Goal: Communication & Community: Participate in discussion

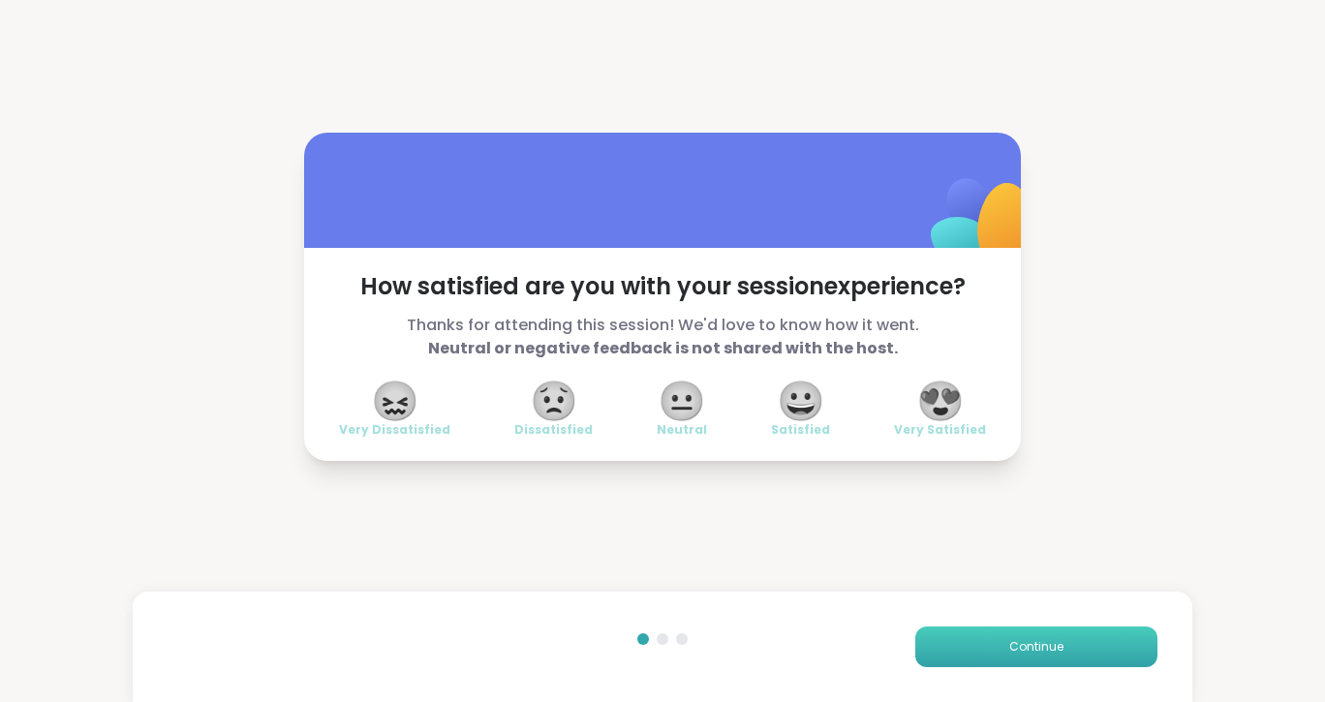
click at [1064, 653] on button "Continue" at bounding box center [1036, 646] width 242 height 41
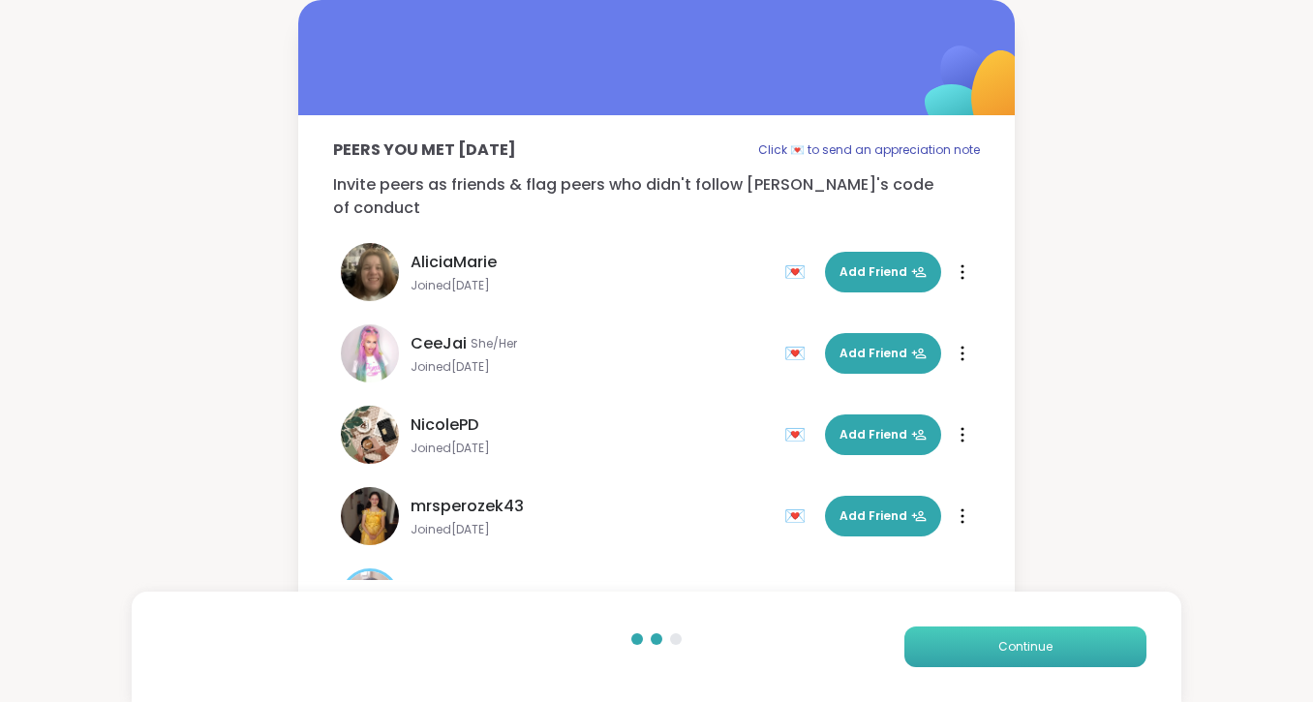
click at [1064, 653] on button "Continue" at bounding box center [1025, 646] width 242 height 41
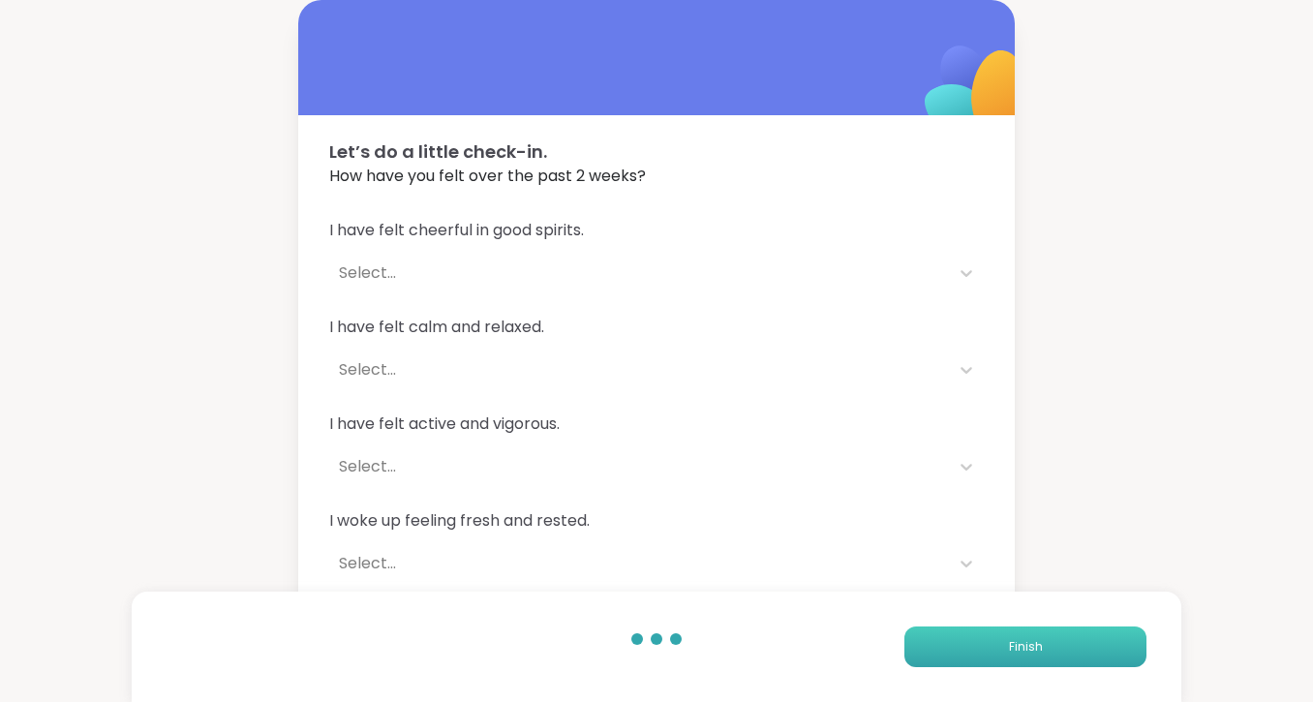
click at [1064, 653] on button "Finish" at bounding box center [1025, 646] width 242 height 41
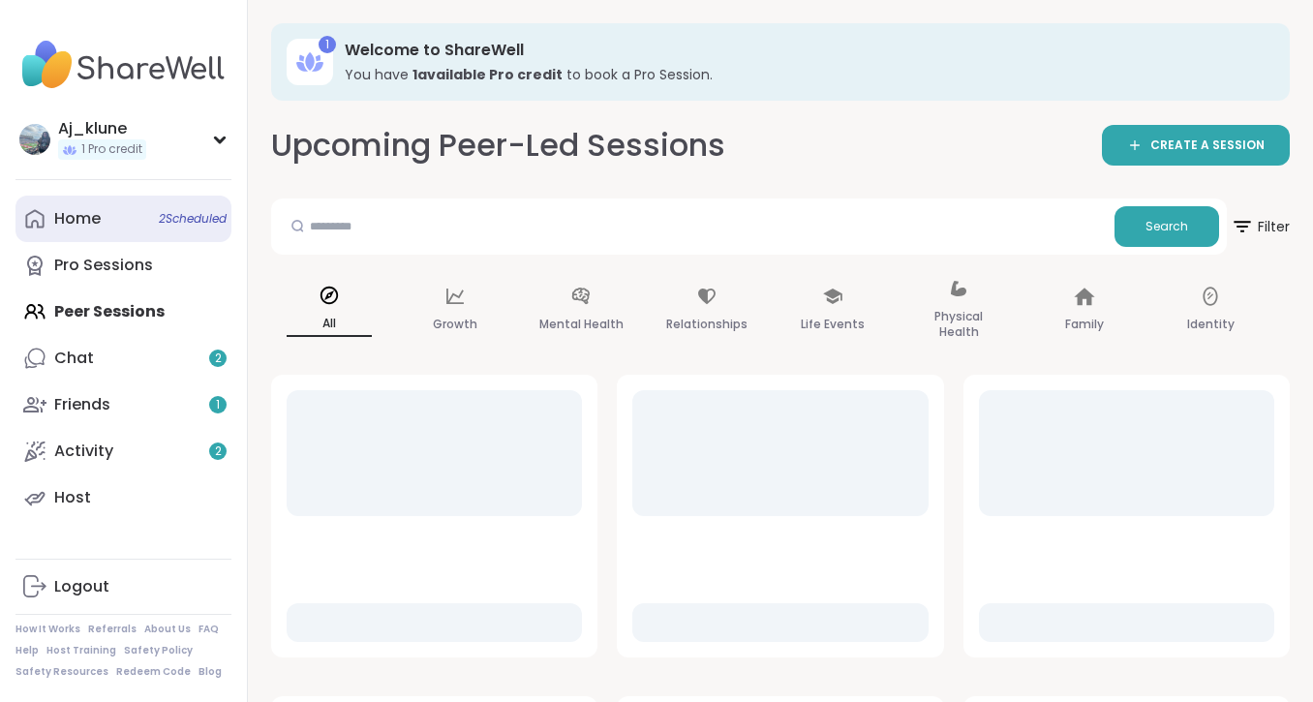
click at [101, 230] on link "Home 2 Scheduled" at bounding box center [123, 219] width 216 height 46
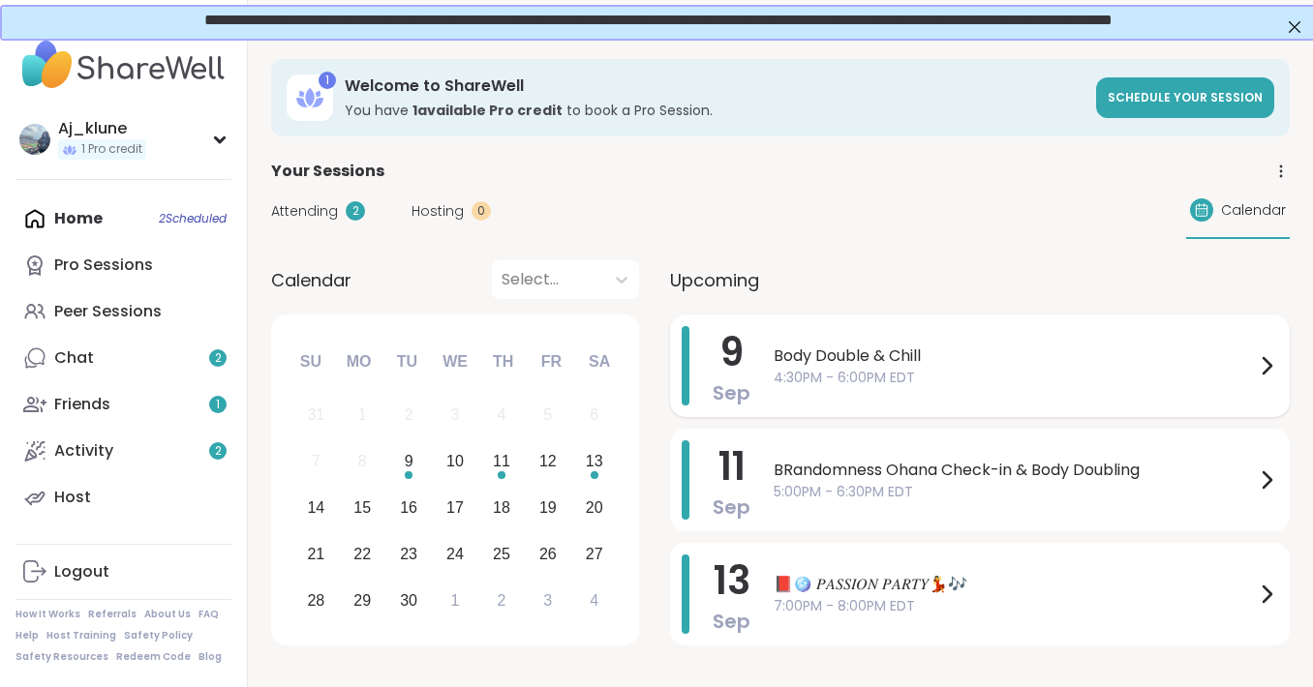
click at [845, 340] on div "Body Double & Chill 4:30PM - 6:00PM EDT" at bounding box center [1026, 365] width 504 height 79
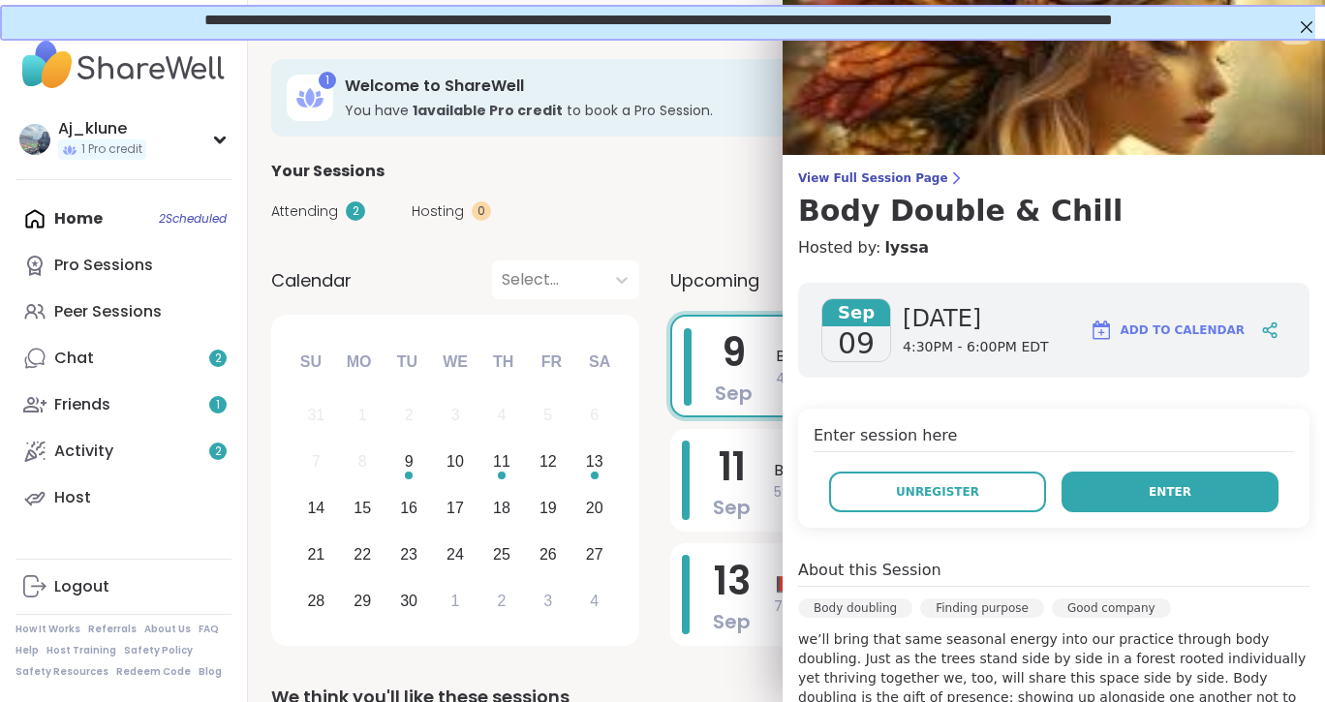
click at [1175, 481] on button "Enter" at bounding box center [1169, 492] width 217 height 41
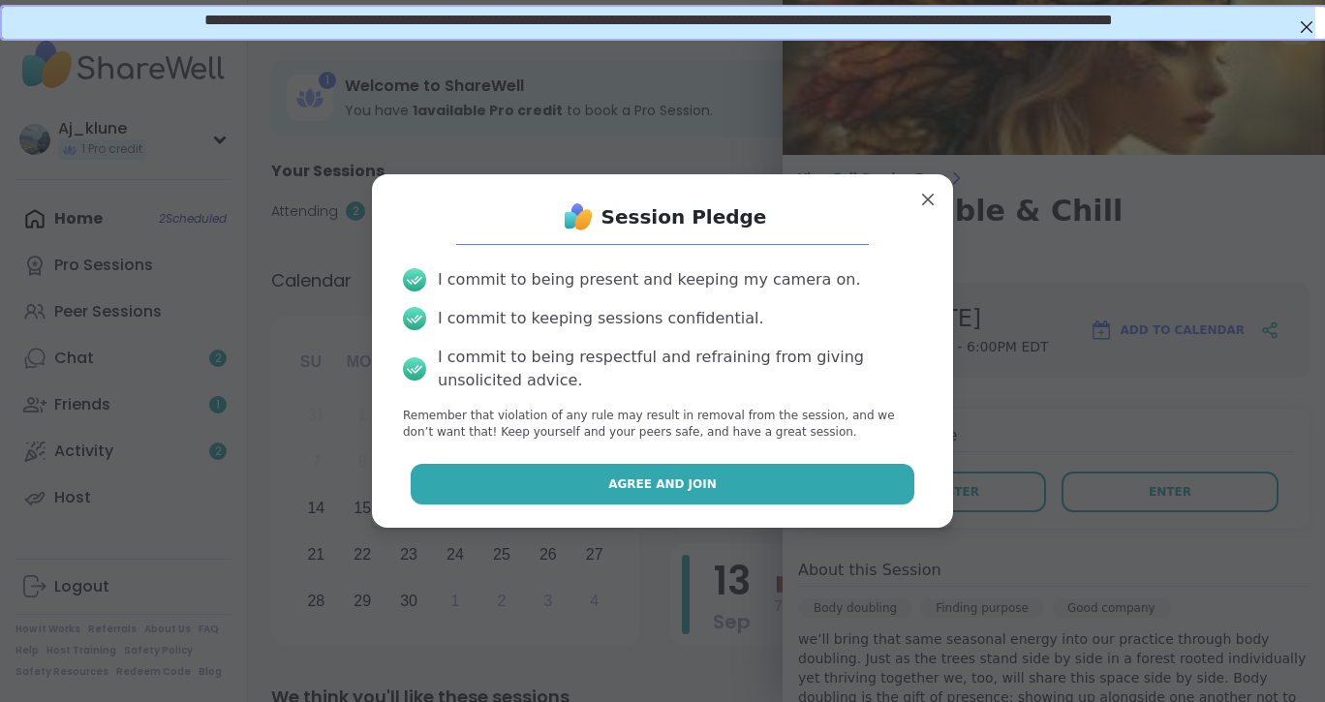
click at [815, 481] on button "Agree and Join" at bounding box center [663, 484] width 504 height 41
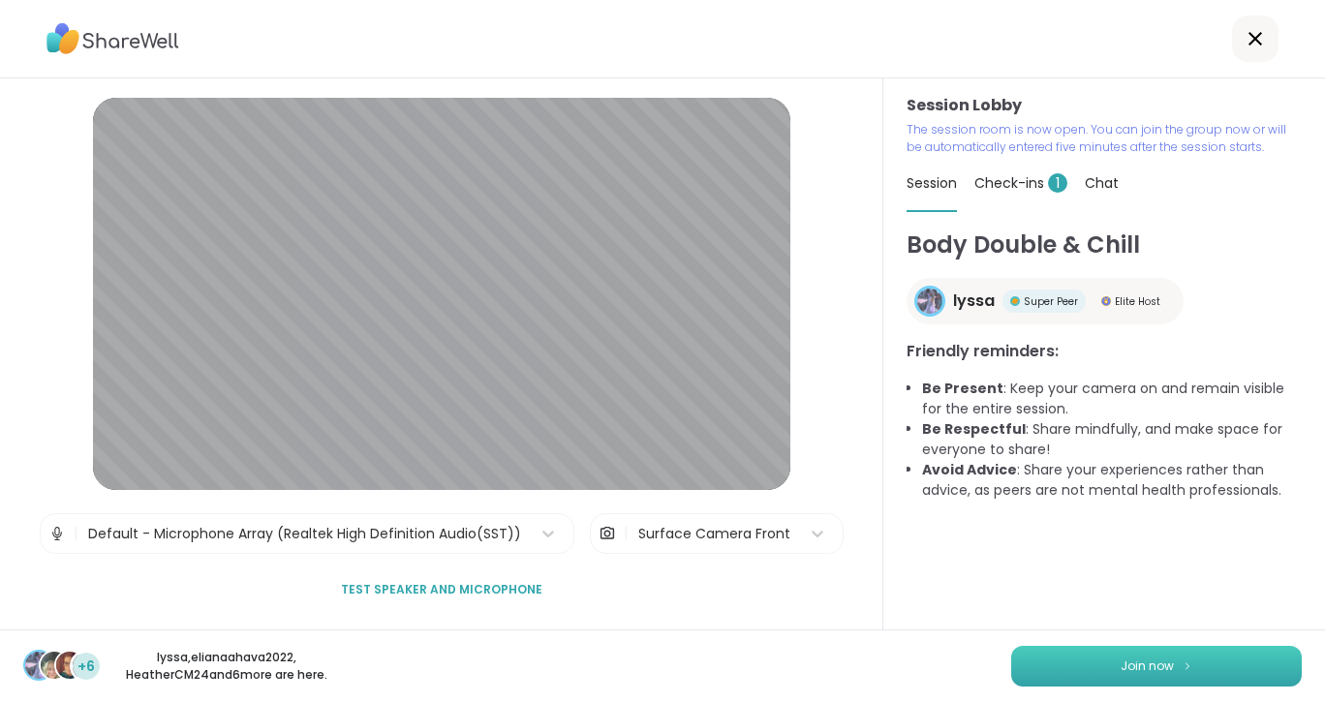
click at [1211, 668] on button "Join now" at bounding box center [1156, 666] width 290 height 41
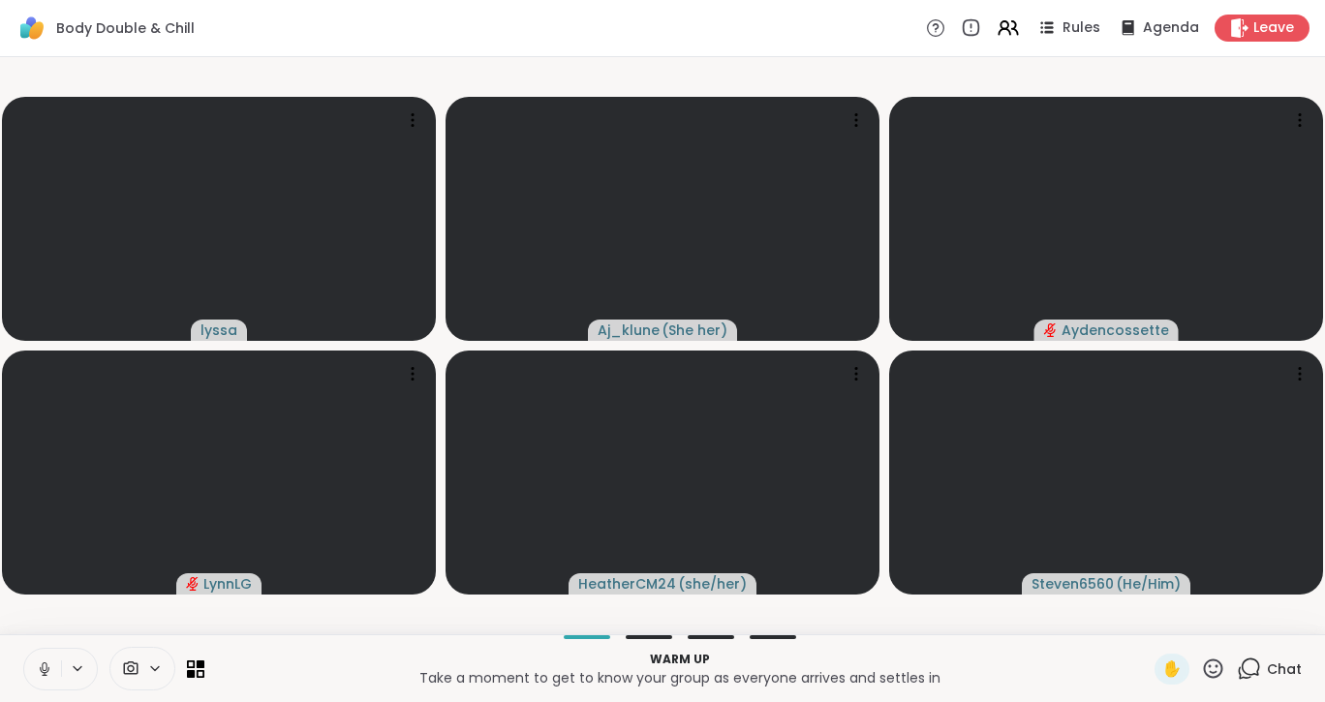
click at [1024, 662] on p "Warm up" at bounding box center [679, 659] width 927 height 17
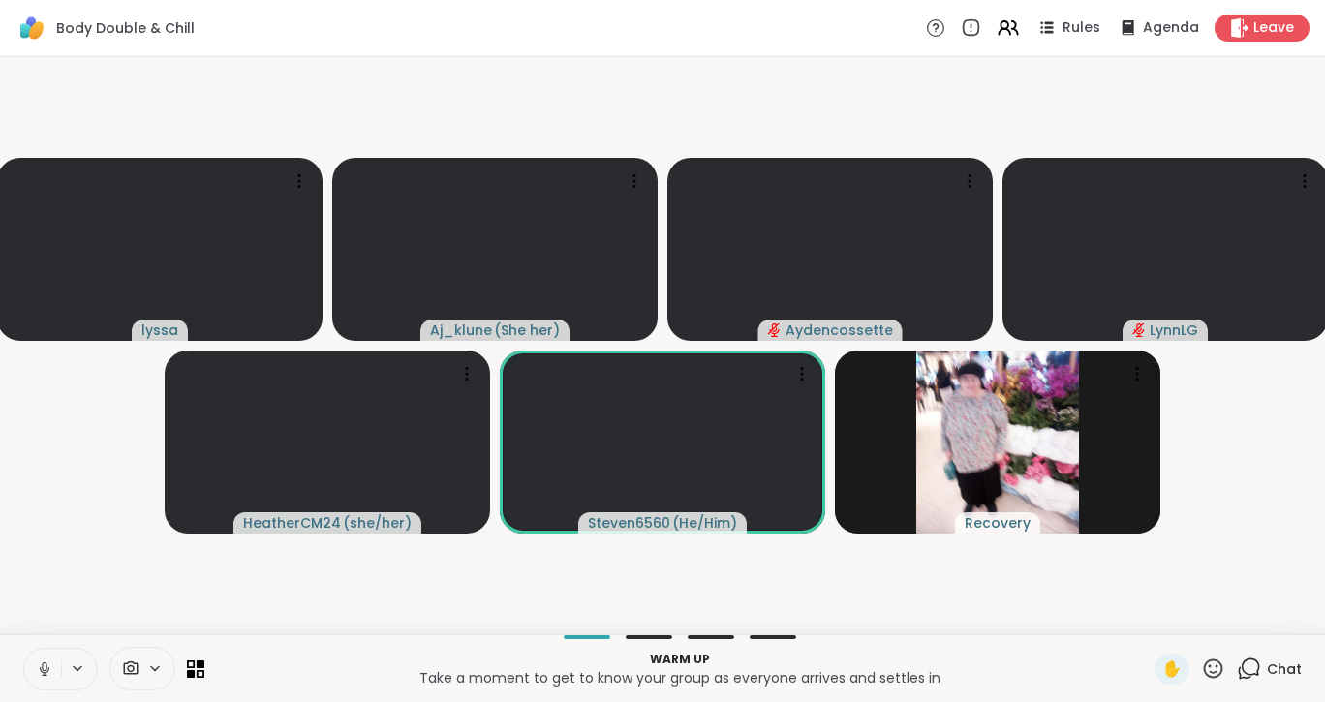
click at [44, 669] on icon at bounding box center [44, 666] width 5 height 9
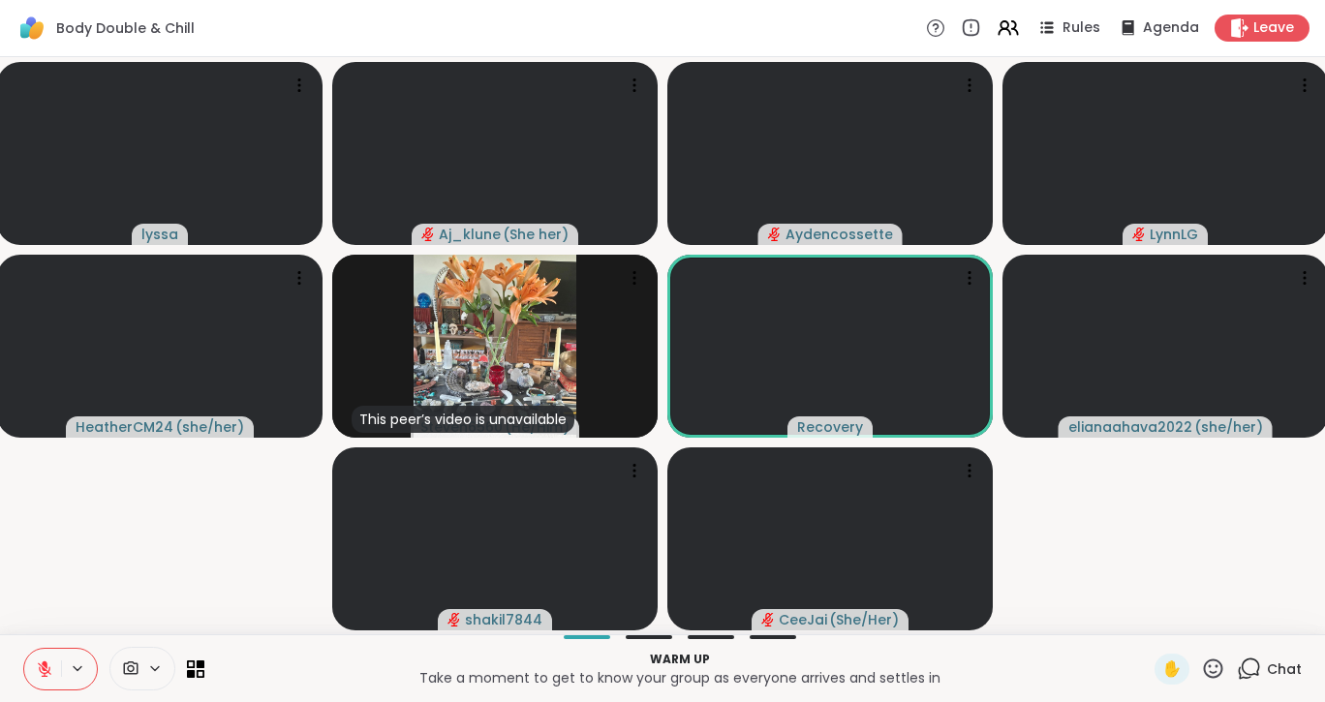
click at [39, 666] on icon at bounding box center [44, 668] width 17 height 17
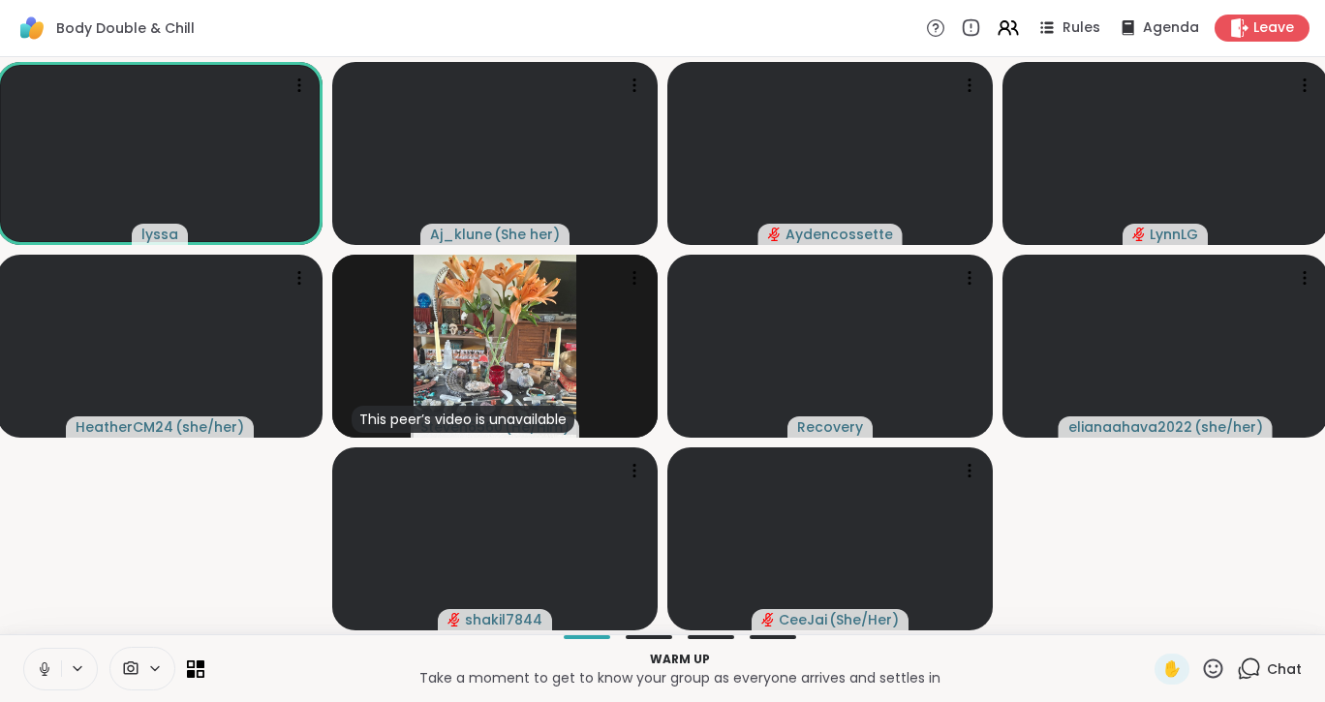
click at [39, 666] on icon at bounding box center [44, 668] width 17 height 17
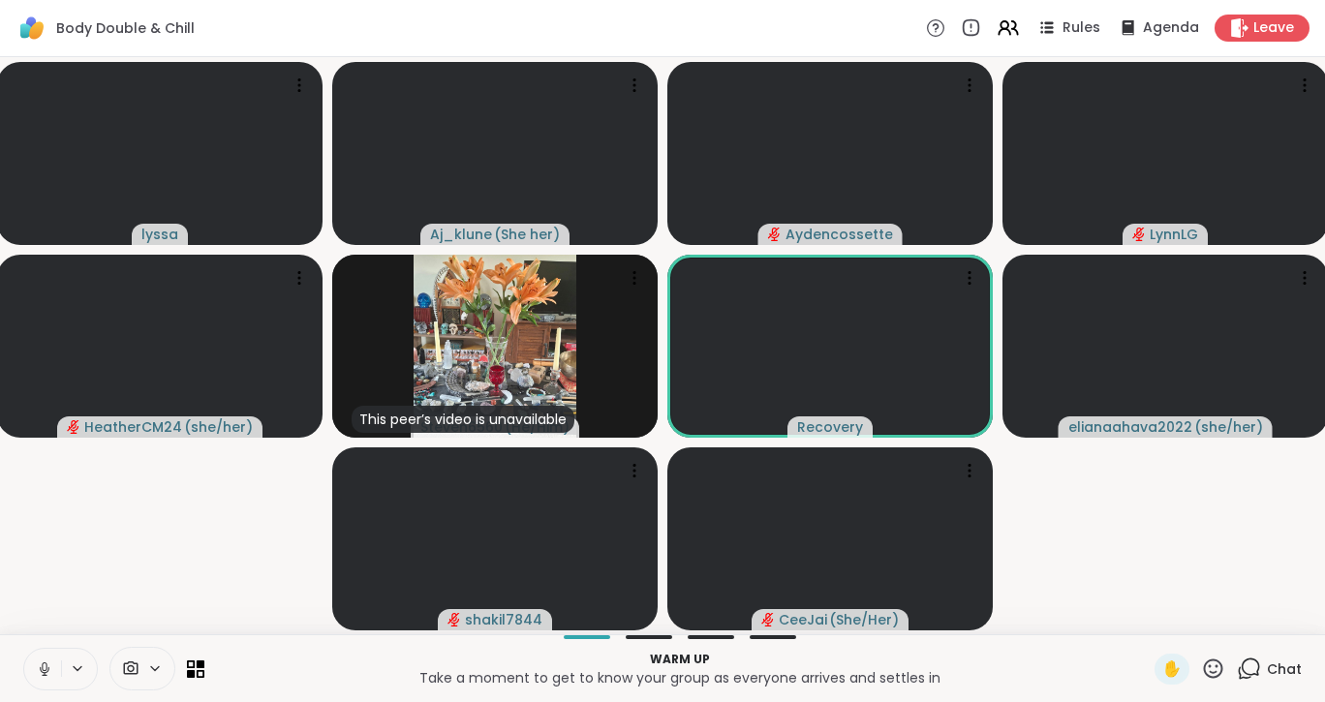
click at [39, 666] on icon at bounding box center [44, 668] width 17 height 17
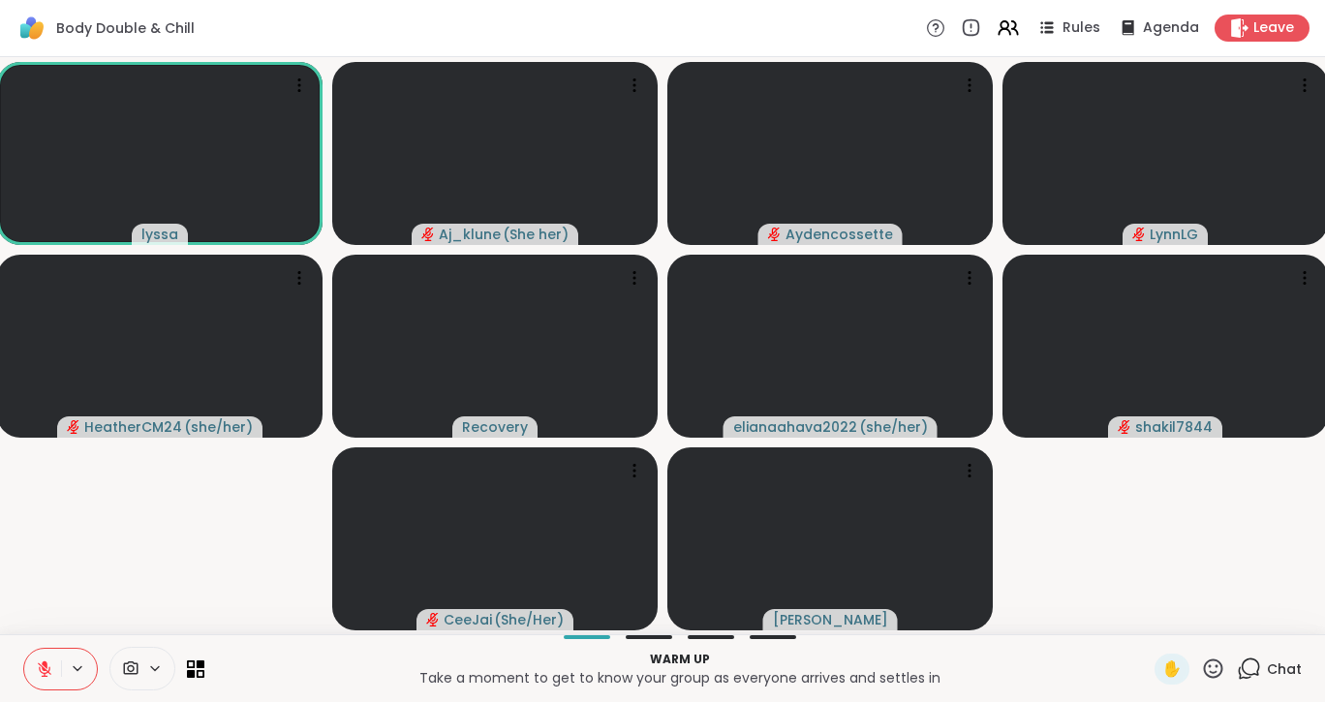
click at [39, 666] on icon at bounding box center [44, 668] width 17 height 17
click at [41, 665] on icon at bounding box center [45, 669] width 14 height 14
click at [41, 665] on icon at bounding box center [44, 668] width 17 height 17
click at [41, 665] on icon at bounding box center [45, 669] width 14 height 14
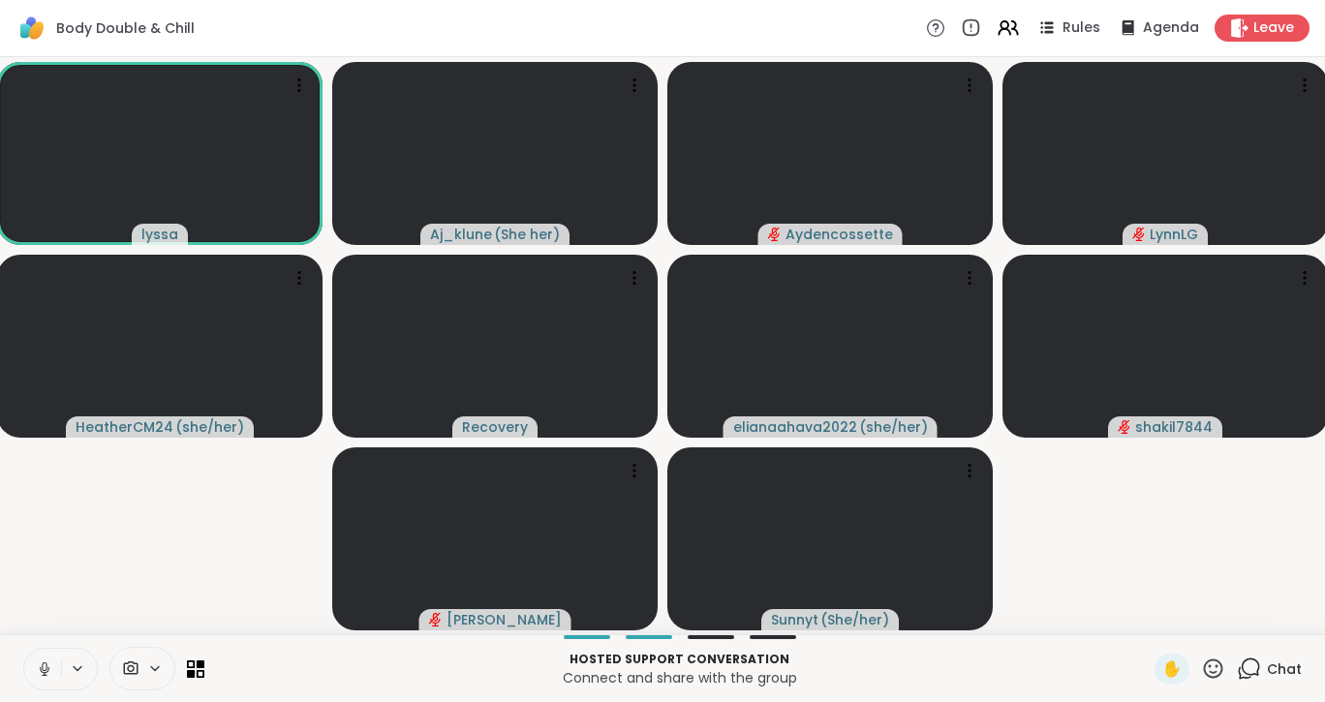
click at [46, 671] on icon at bounding box center [45, 669] width 10 height 6
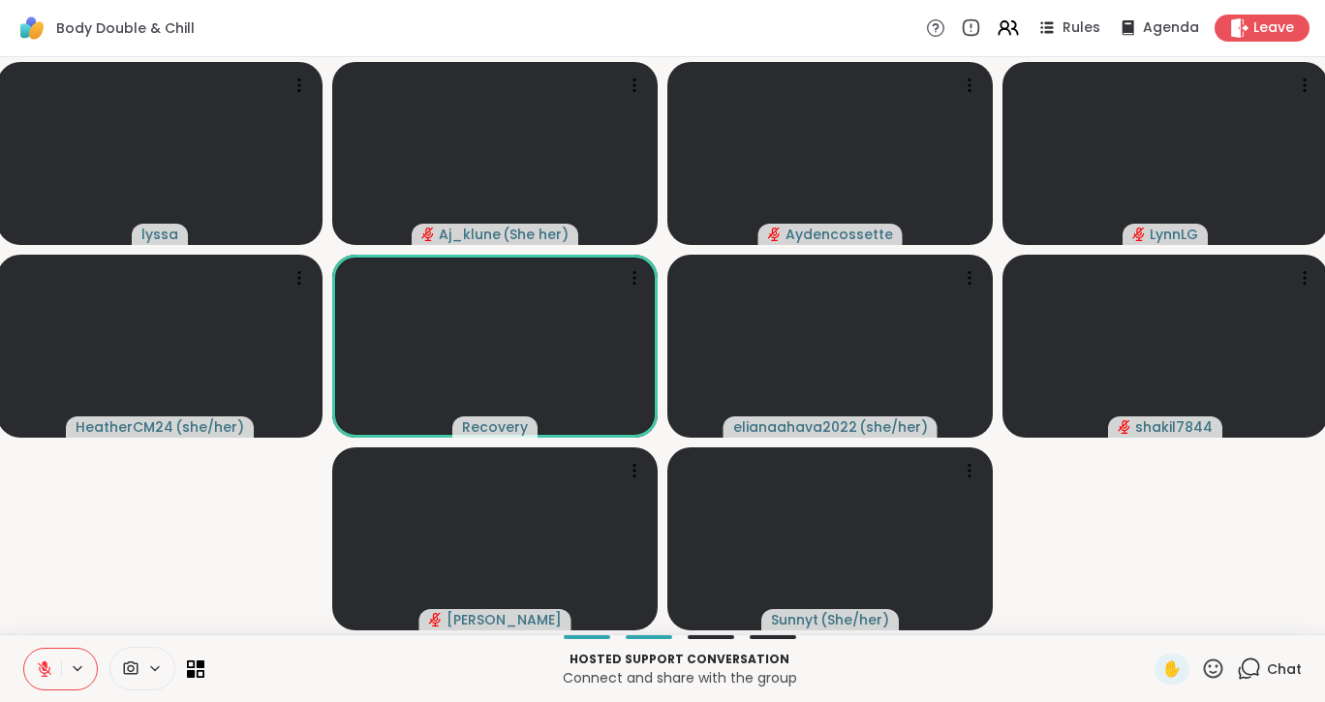
click at [43, 666] on icon at bounding box center [44, 668] width 17 height 17
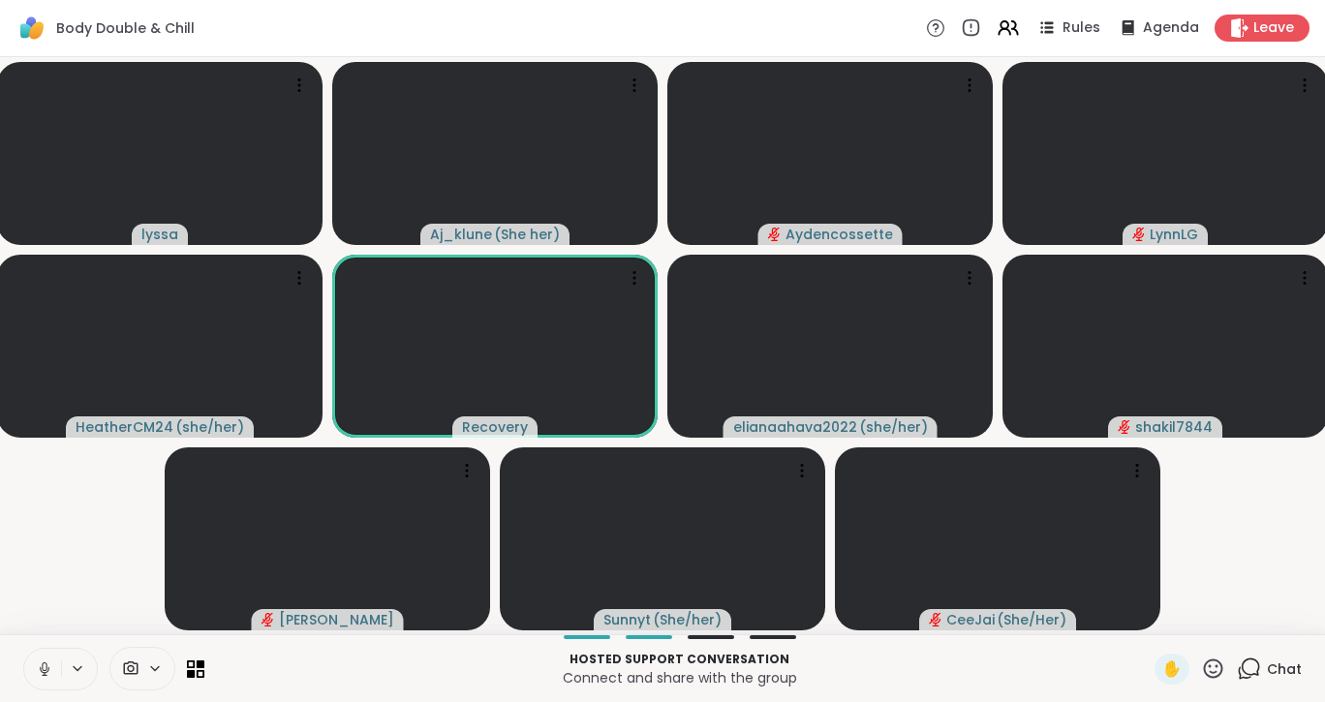
click at [43, 666] on icon at bounding box center [44, 668] width 17 height 17
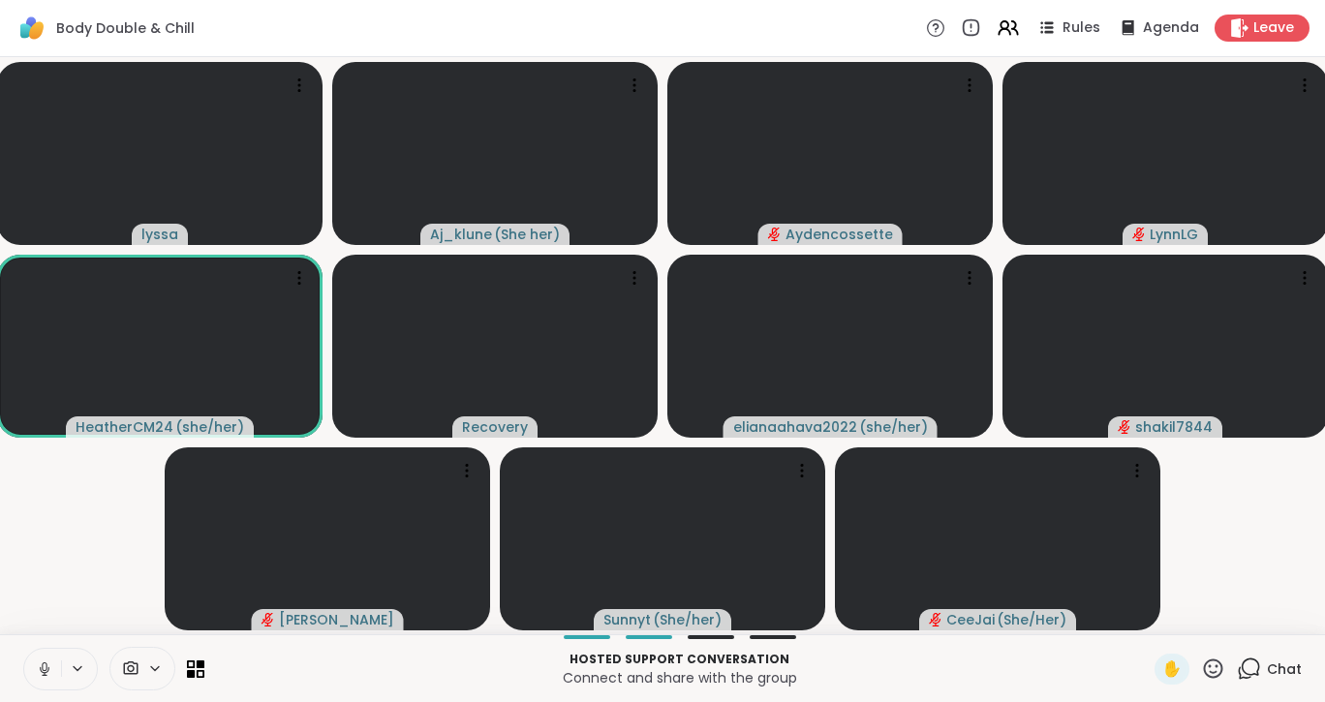
click at [43, 666] on icon at bounding box center [44, 668] width 17 height 17
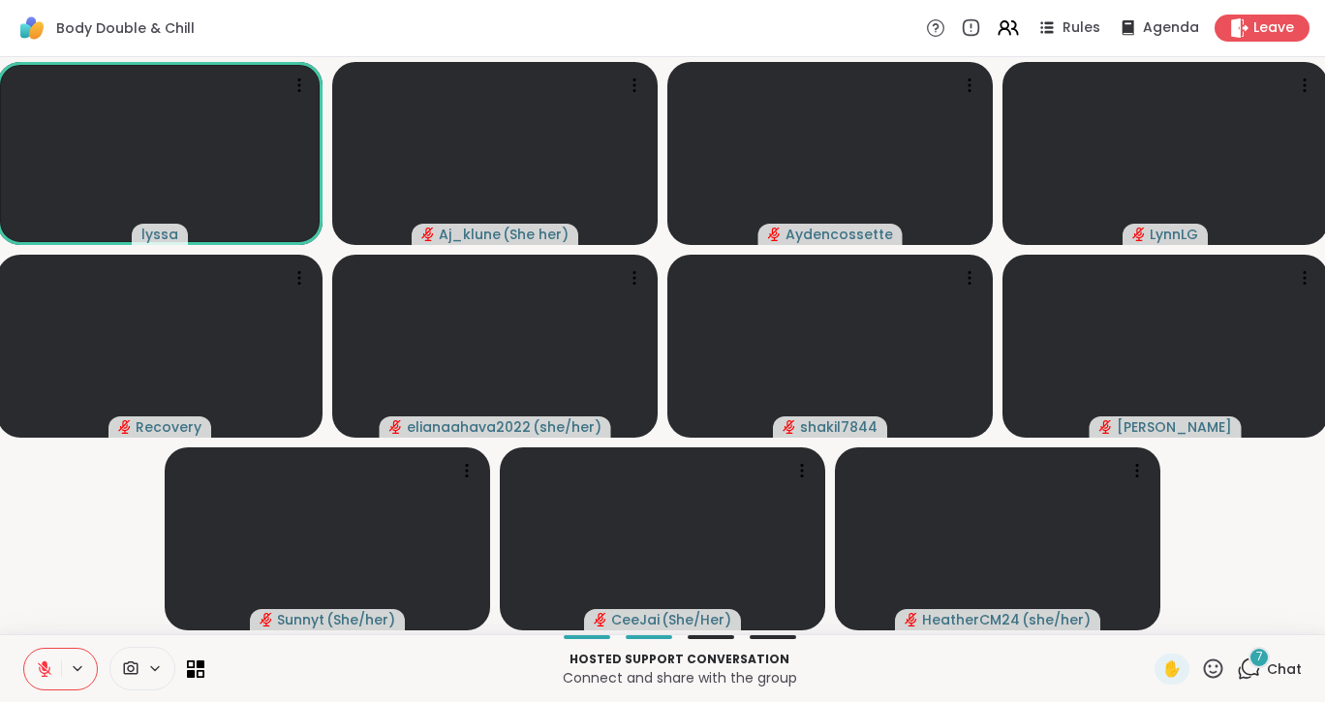
click at [1236, 663] on icon at bounding box center [1248, 668] width 24 height 24
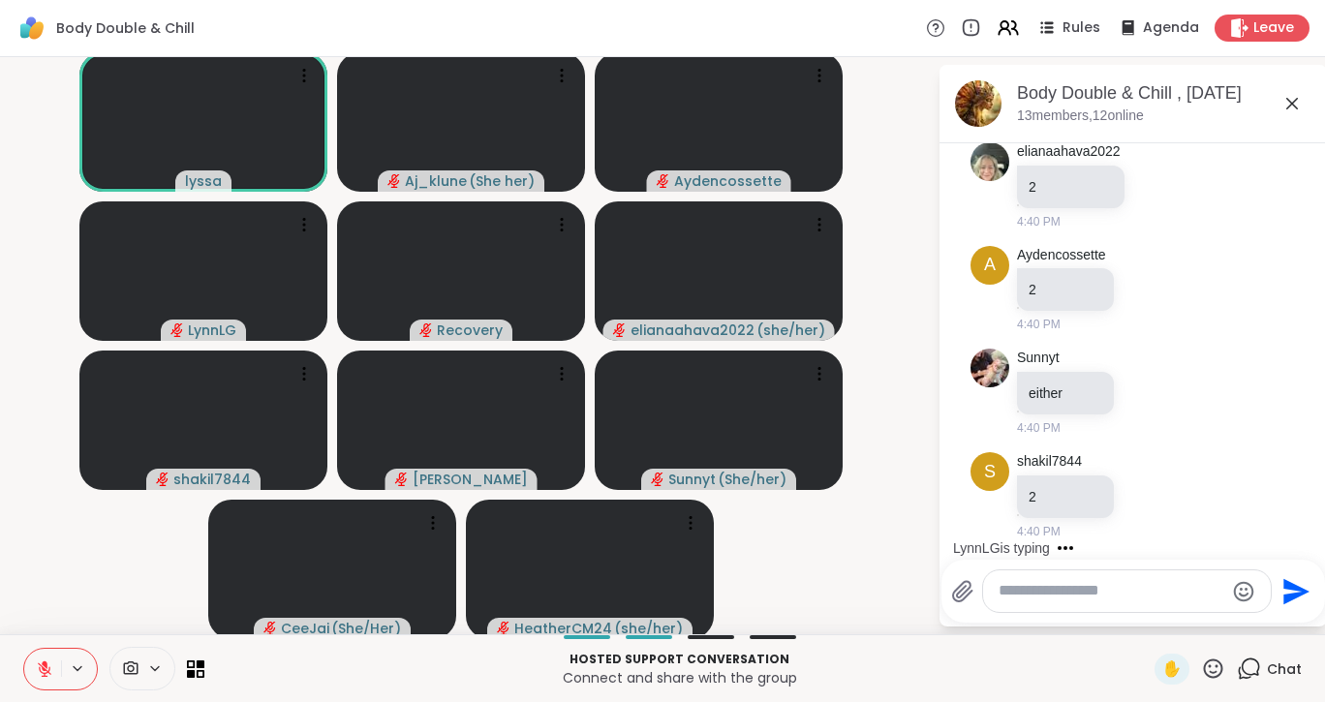
scroll to position [1237, 0]
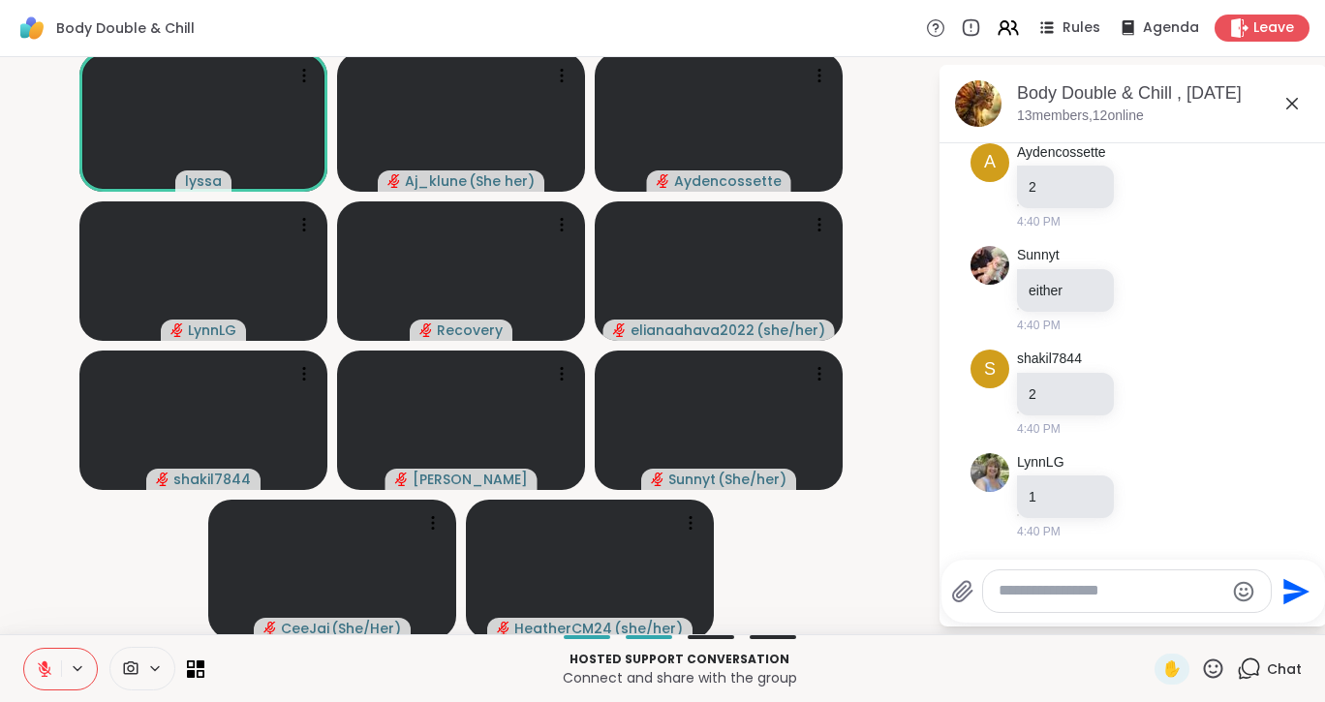
click at [1014, 588] on textarea "Type your message" at bounding box center [1111, 591] width 226 height 20
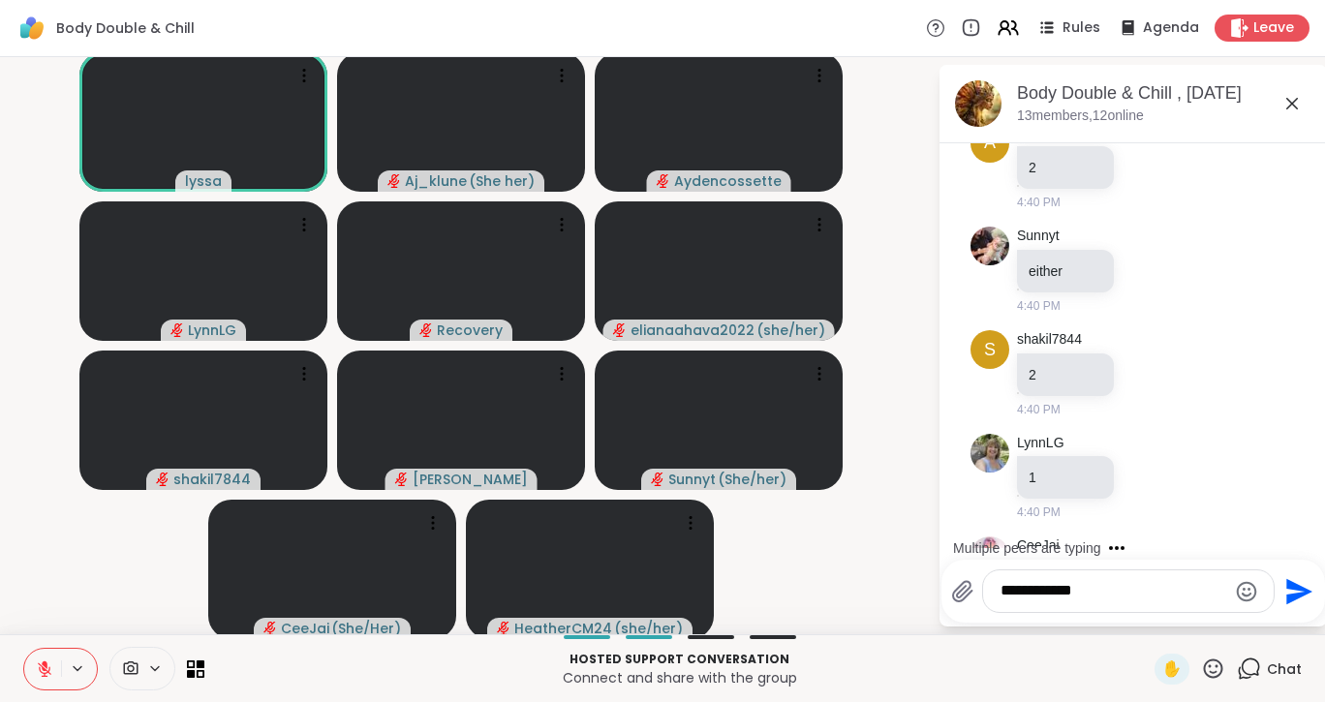
scroll to position [1341, 0]
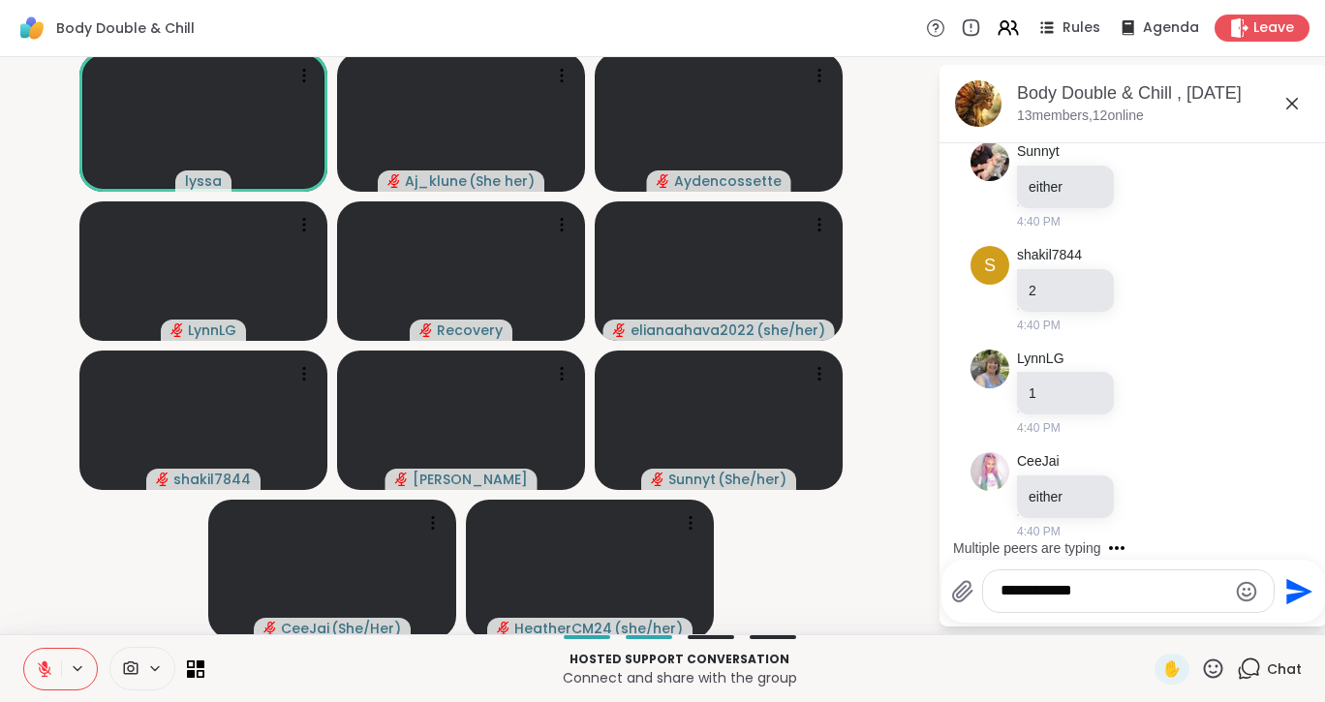
type textarea "**********"
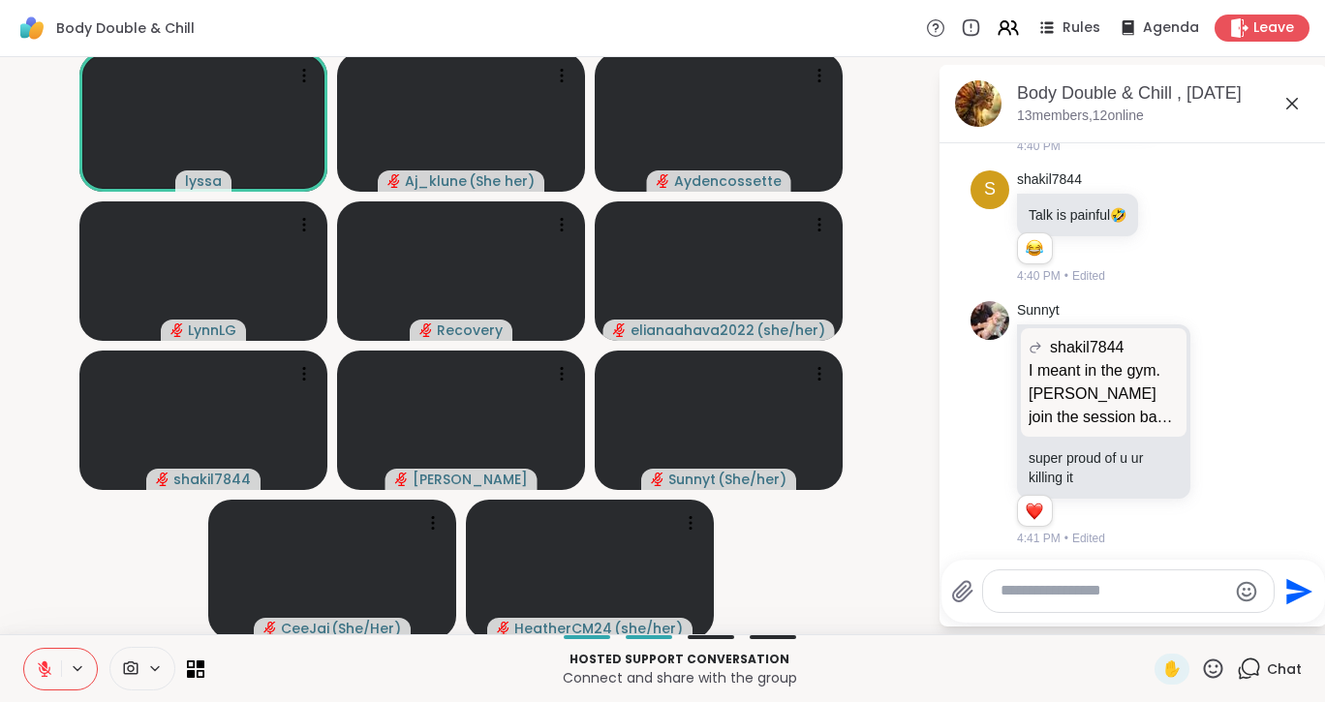
scroll to position [1940, 0]
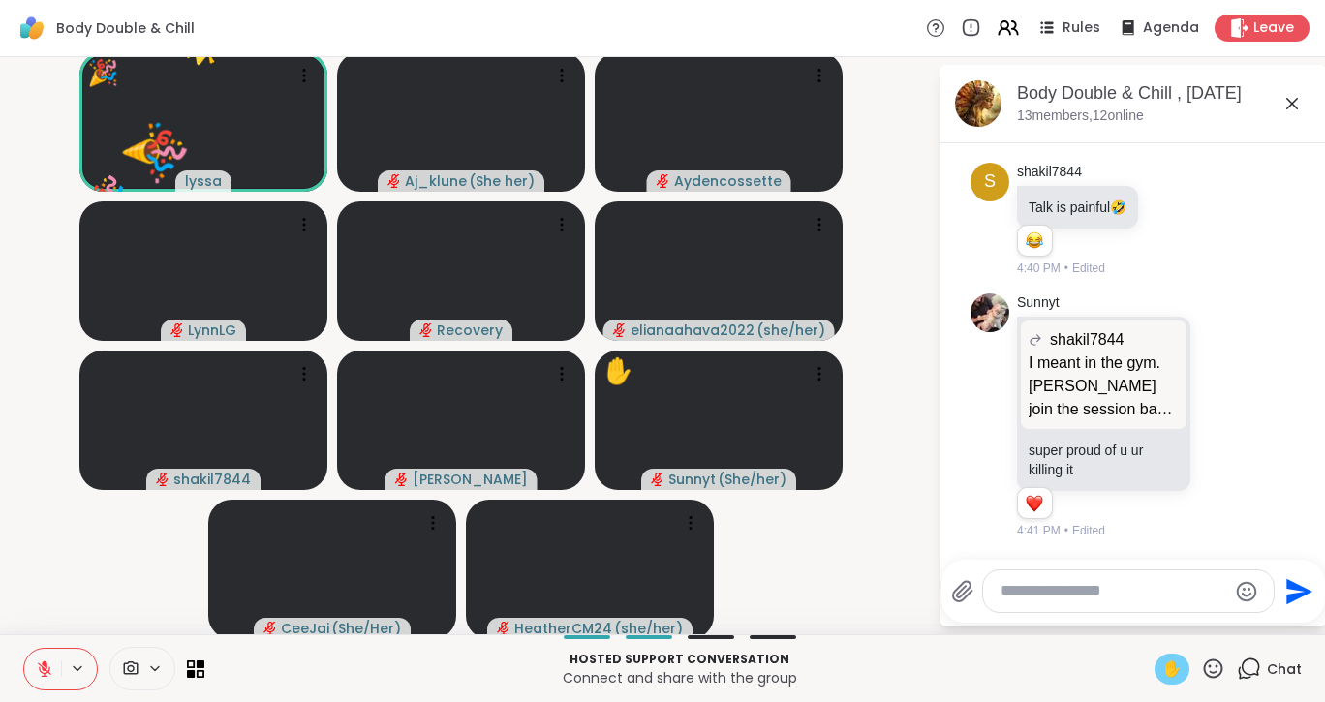
click at [1162, 667] on span "✋" at bounding box center [1171, 668] width 19 height 23
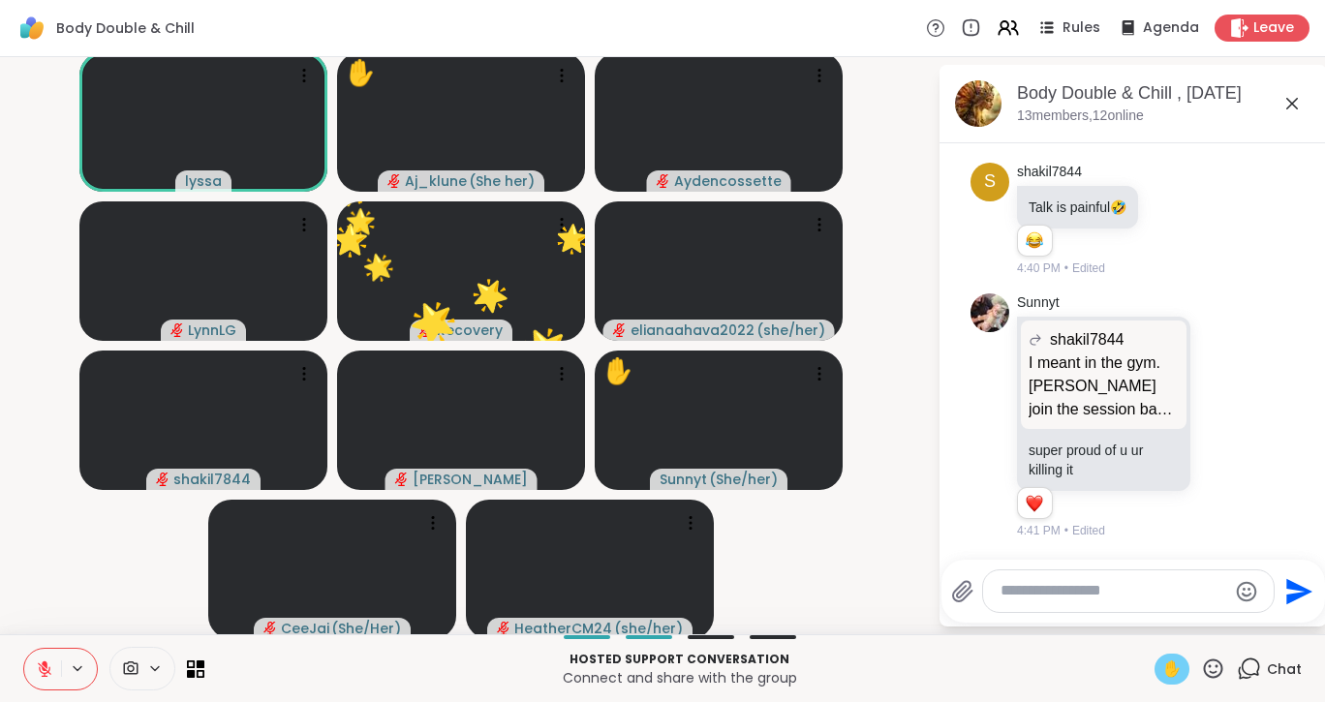
click at [1285, 103] on icon at bounding box center [1291, 103] width 23 height 23
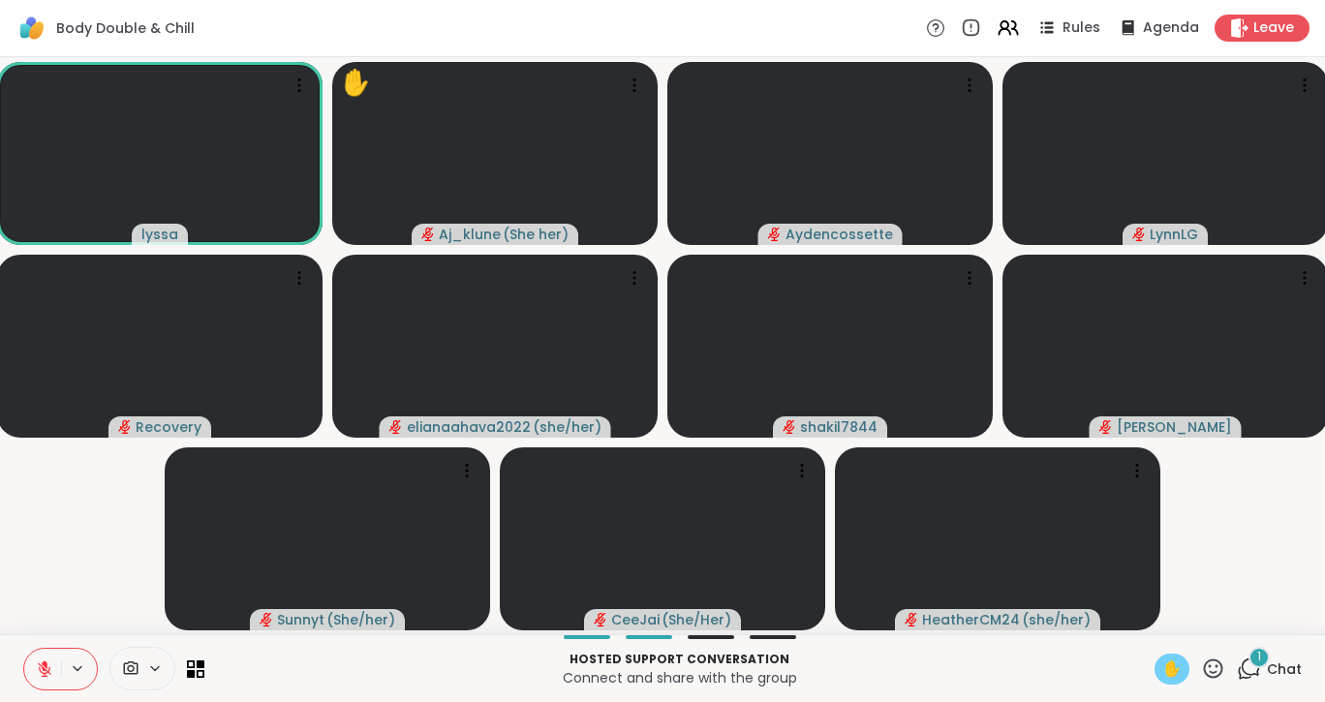
click at [40, 667] on icon at bounding box center [45, 669] width 14 height 14
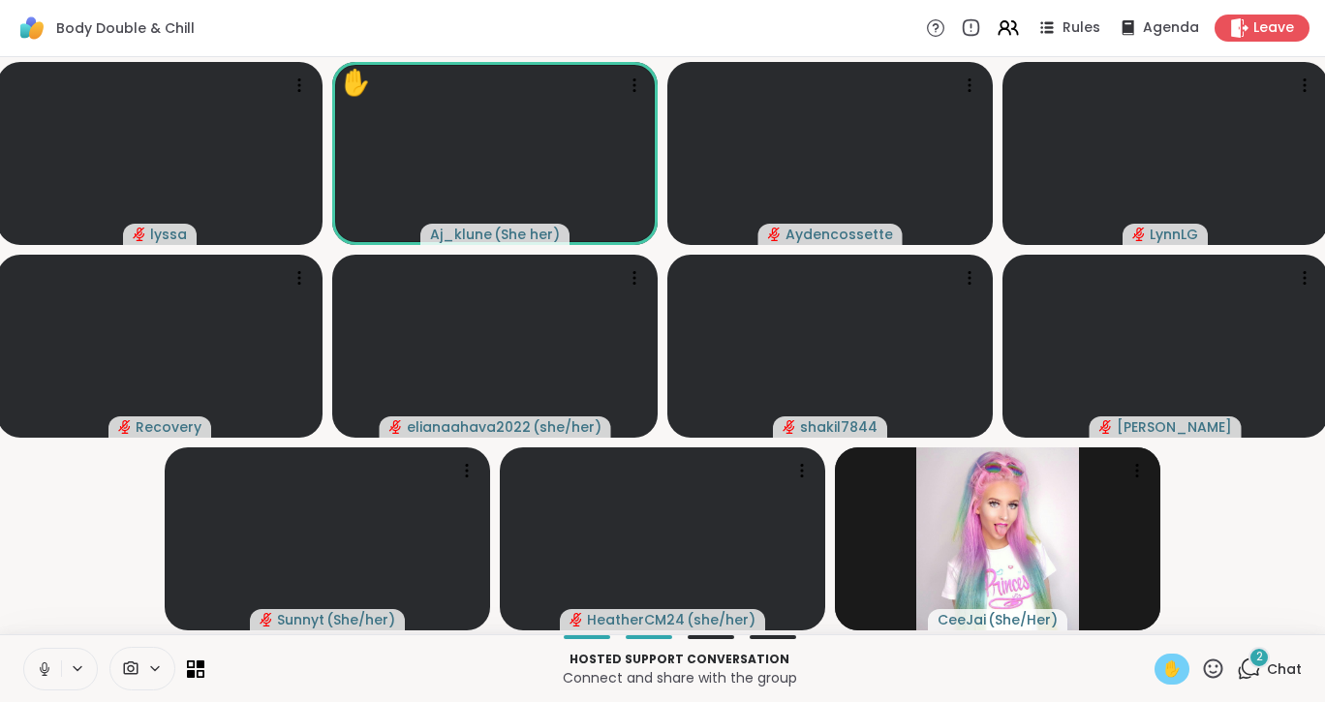
click at [40, 667] on icon at bounding box center [45, 669] width 10 height 6
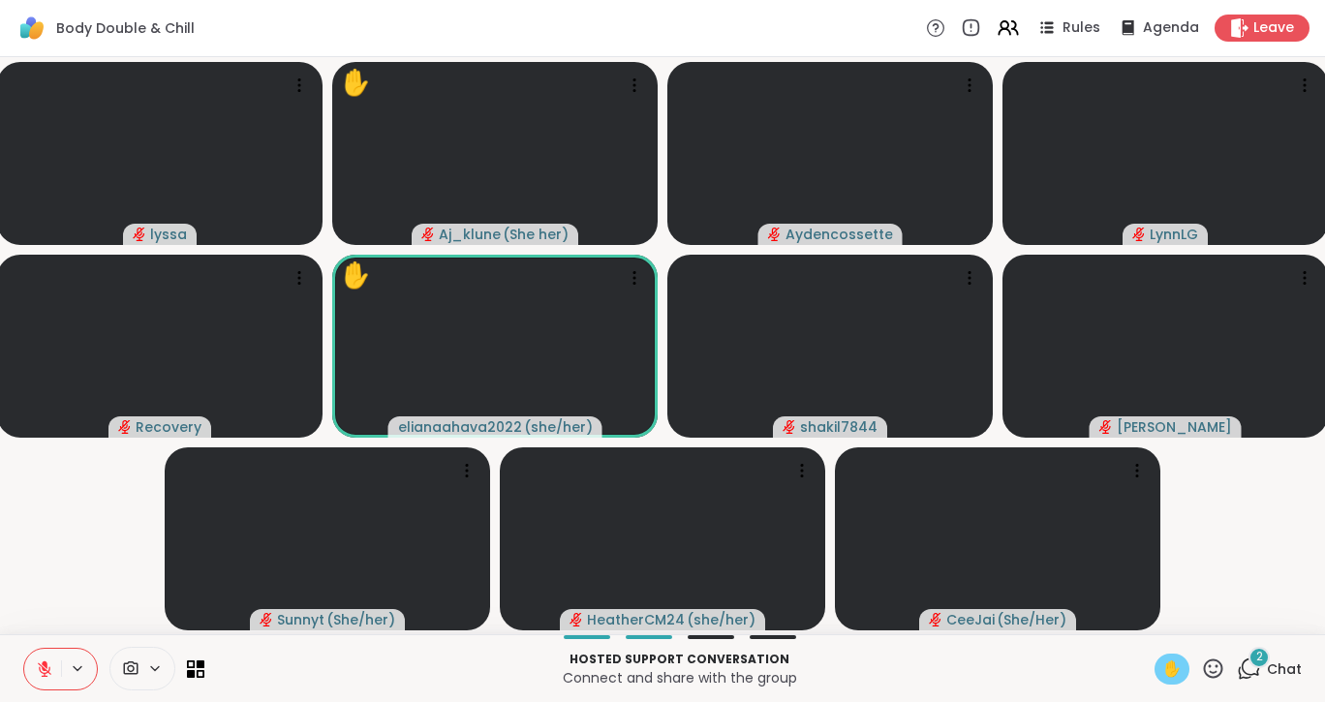
click at [1162, 664] on span "✋" at bounding box center [1171, 668] width 19 height 23
click at [46, 658] on button at bounding box center [42, 669] width 37 height 41
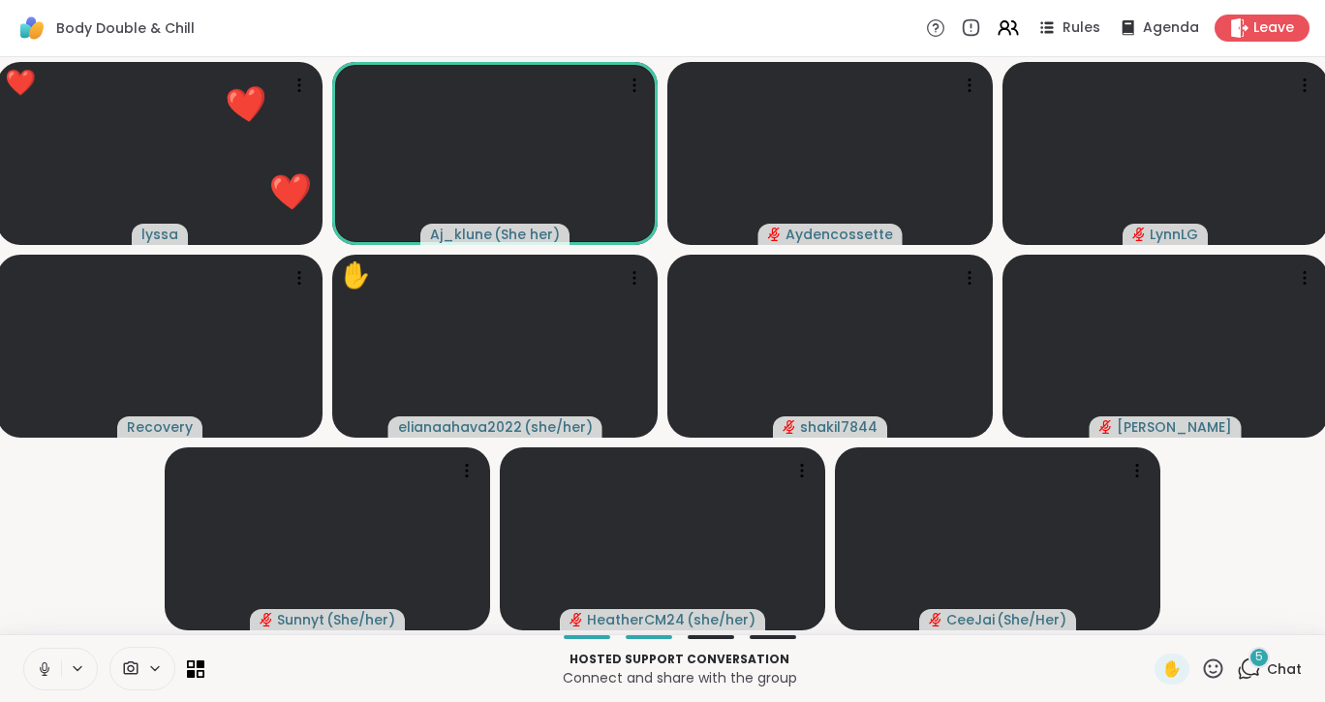
click at [46, 658] on button at bounding box center [42, 669] width 37 height 41
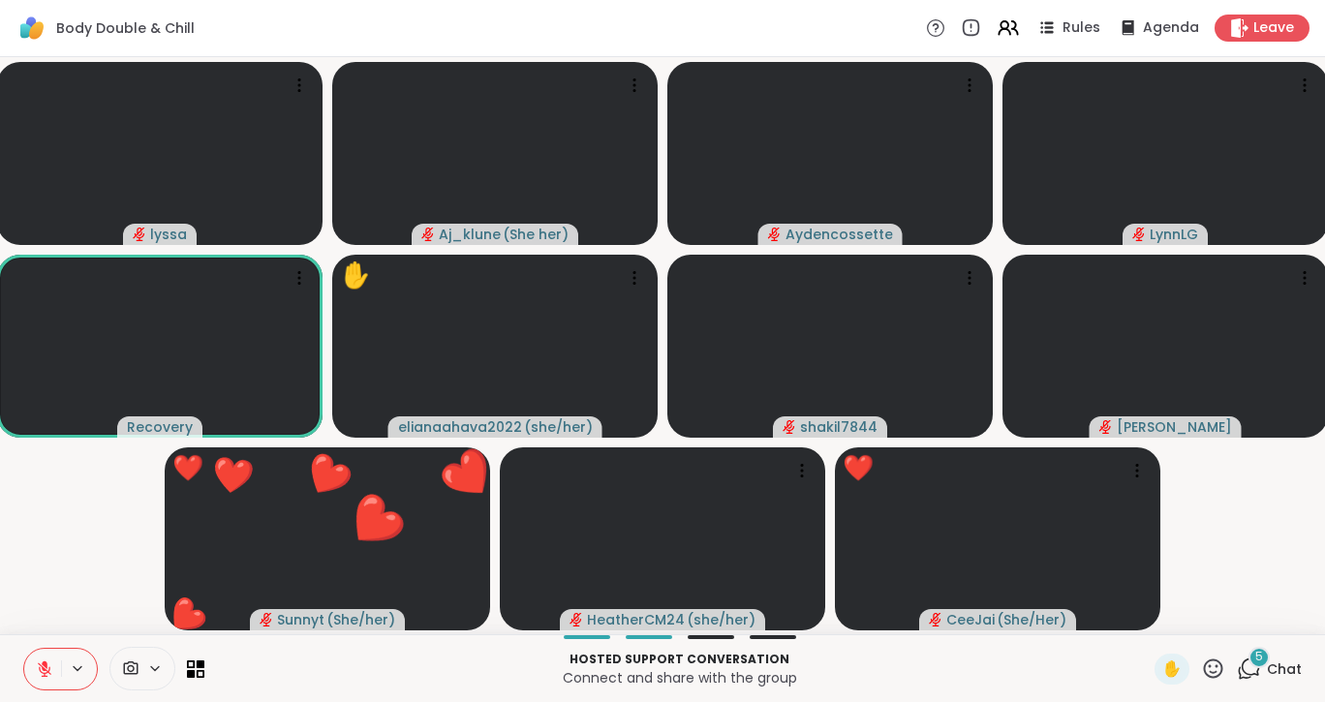
click at [46, 658] on button at bounding box center [42, 669] width 37 height 41
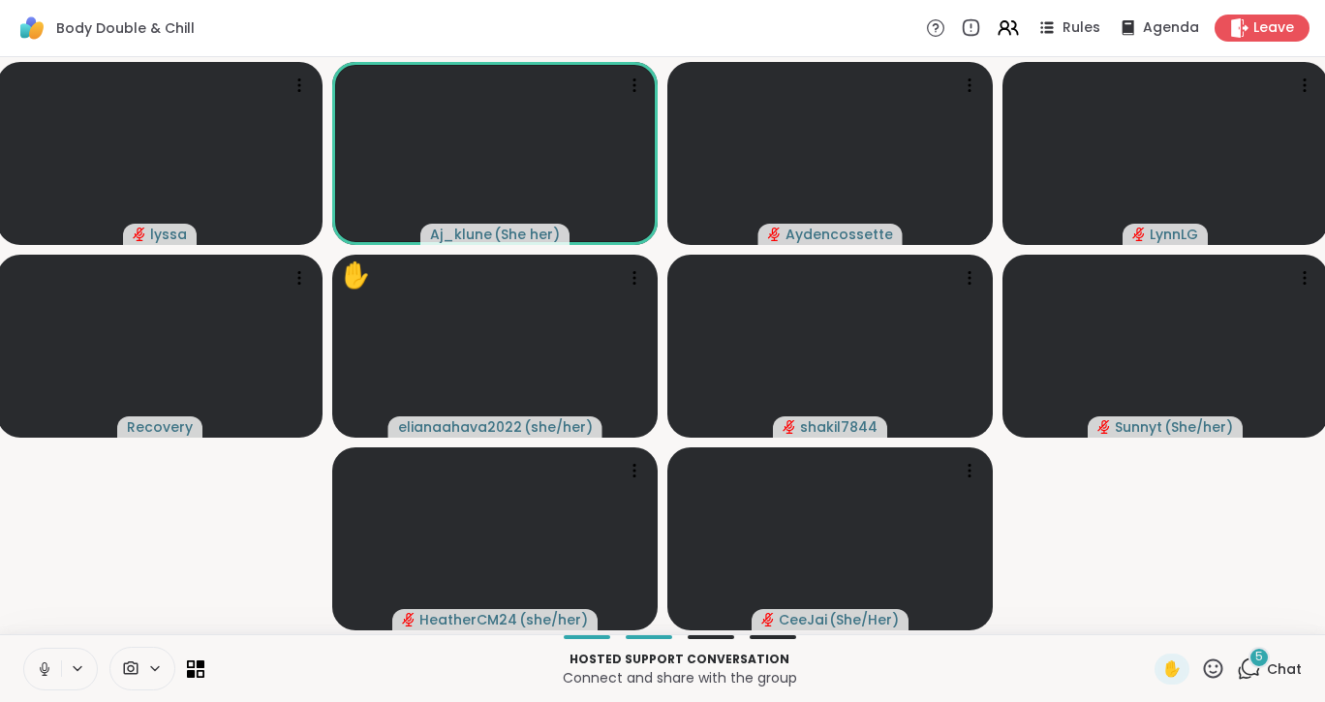
click at [46, 658] on button at bounding box center [42, 669] width 37 height 41
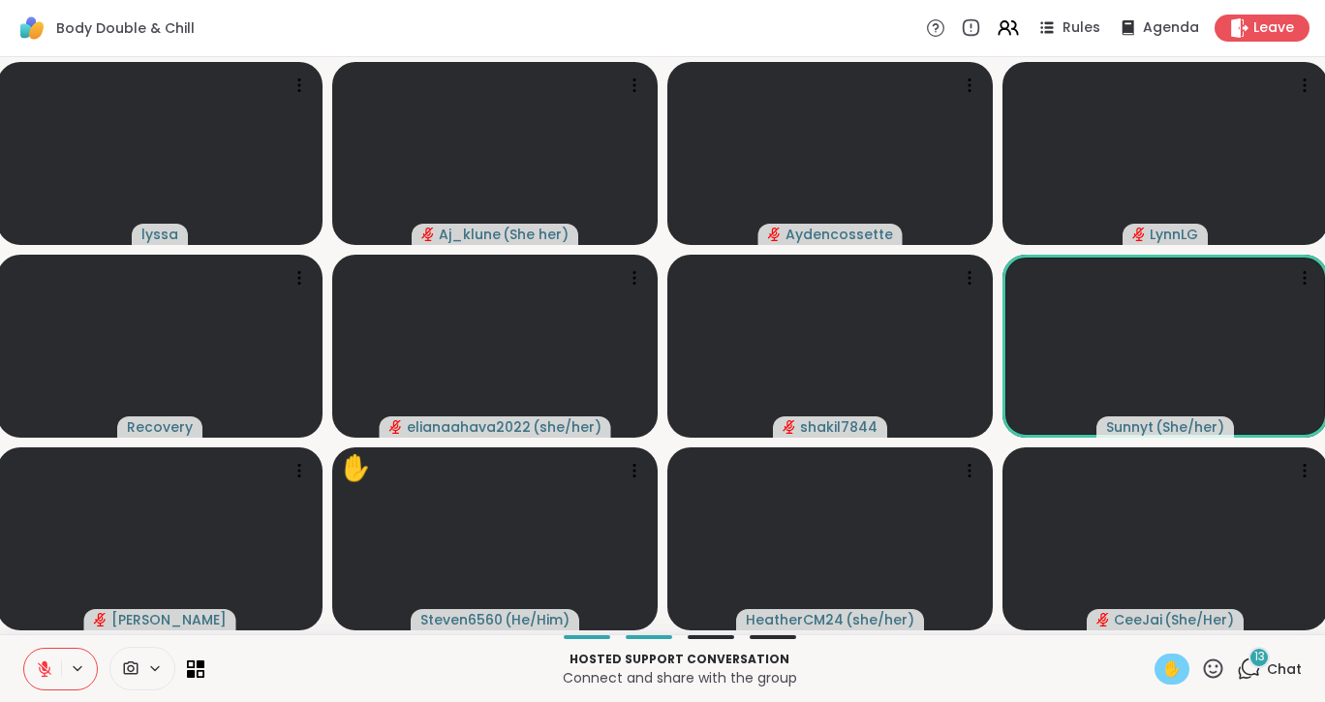
click at [1164, 674] on span "✋" at bounding box center [1171, 668] width 19 height 23
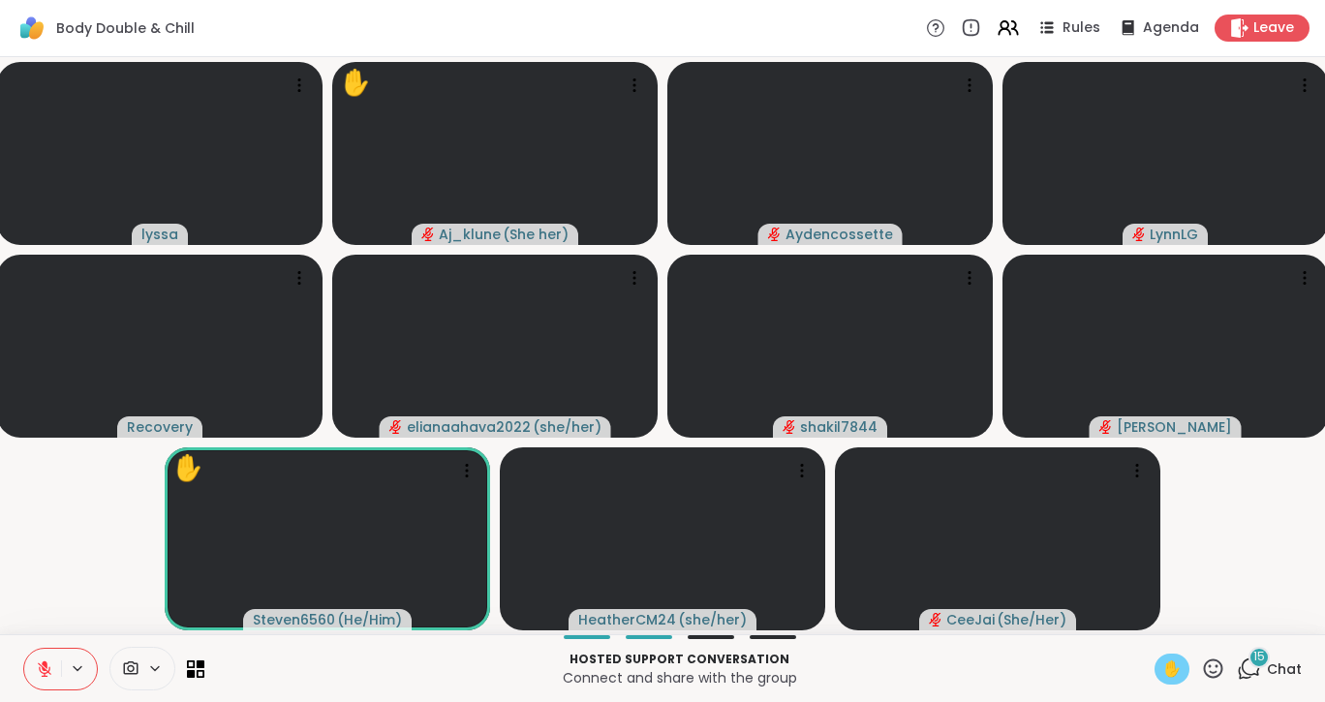
click at [40, 672] on icon at bounding box center [44, 668] width 17 height 17
click at [44, 656] on button at bounding box center [42, 669] width 37 height 41
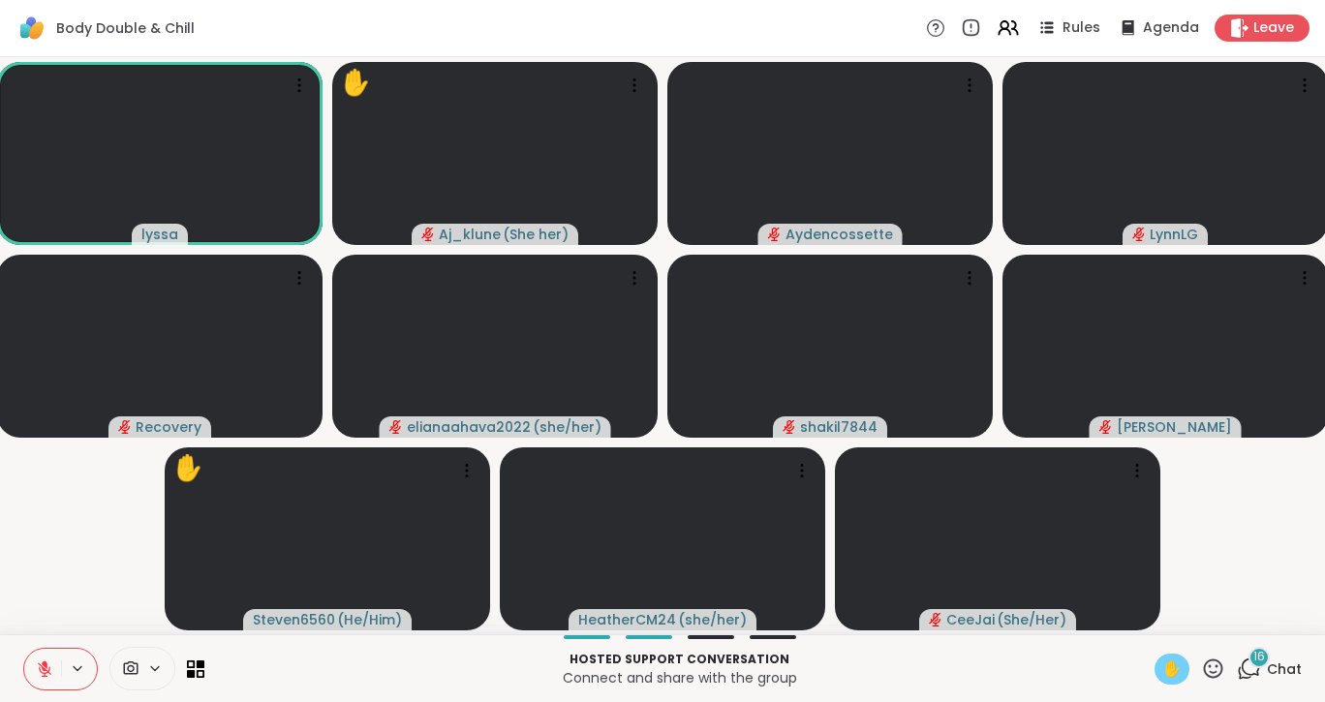
click at [44, 656] on button at bounding box center [42, 669] width 37 height 41
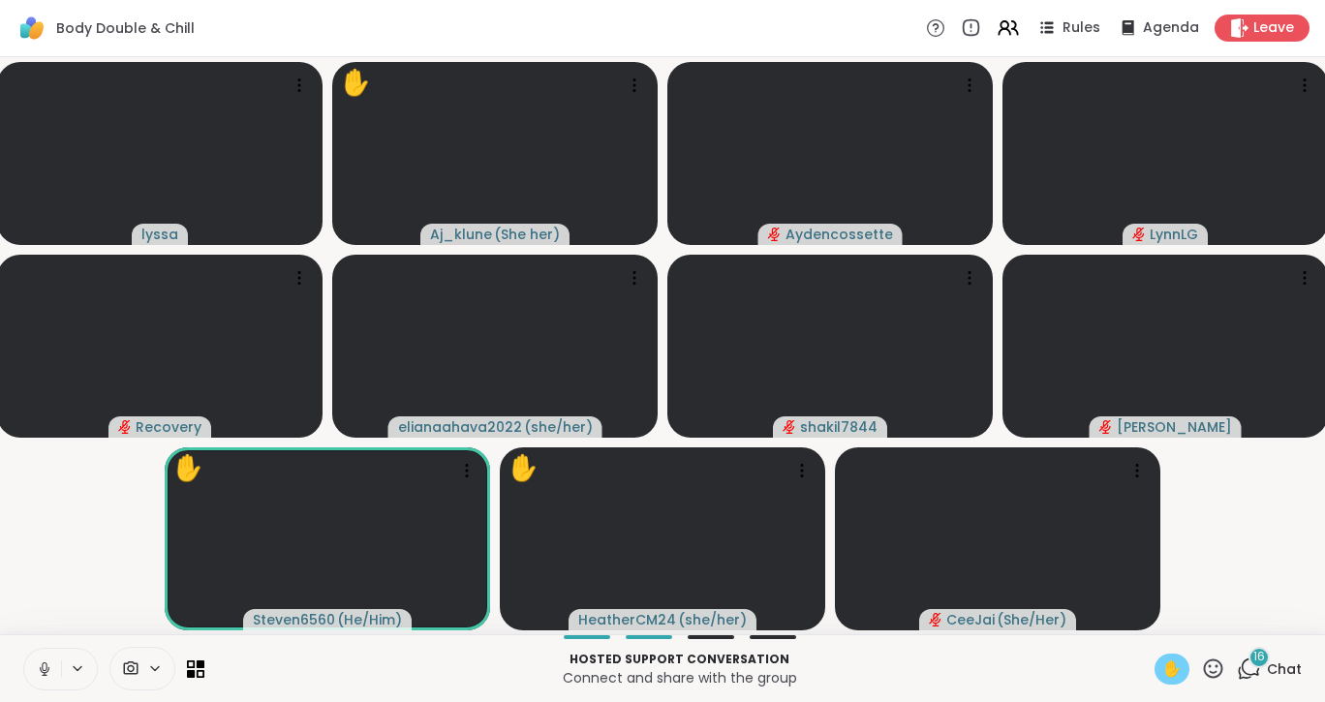
click at [44, 656] on button at bounding box center [42, 669] width 37 height 41
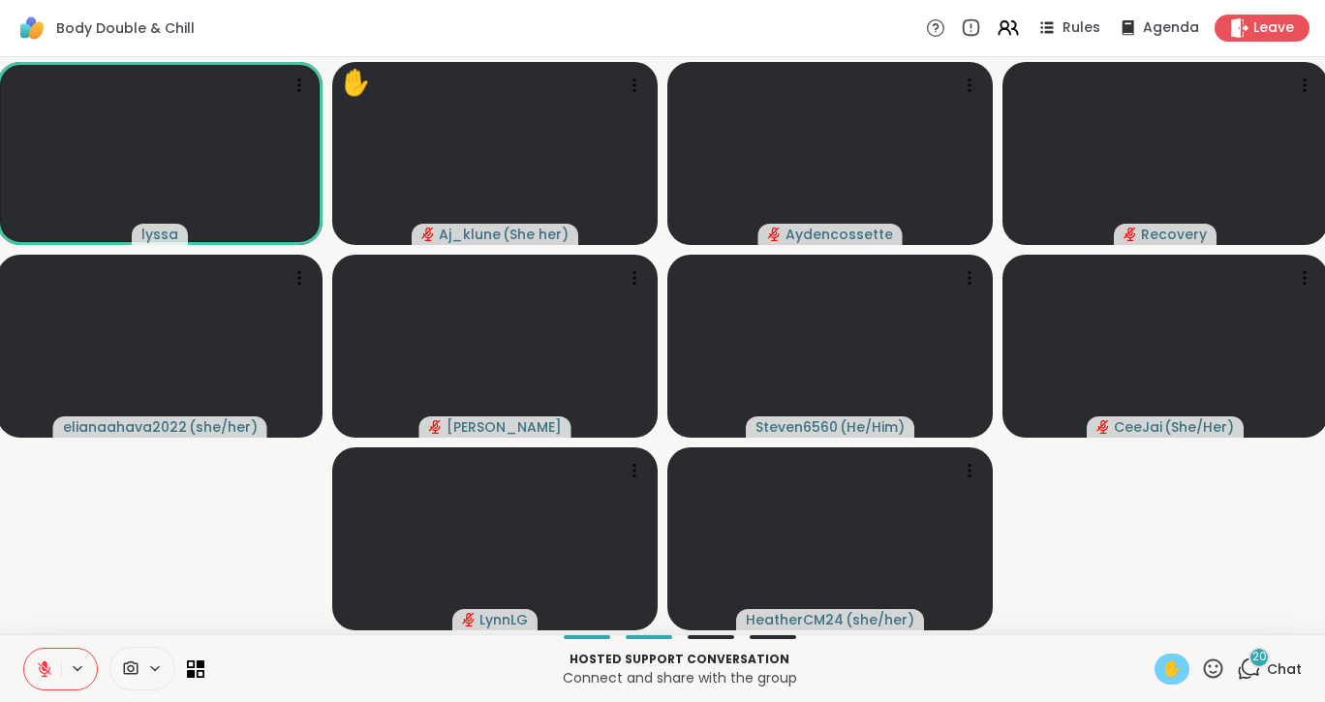
click at [44, 656] on button at bounding box center [42, 669] width 37 height 41
click at [50, 651] on button at bounding box center [42, 669] width 37 height 41
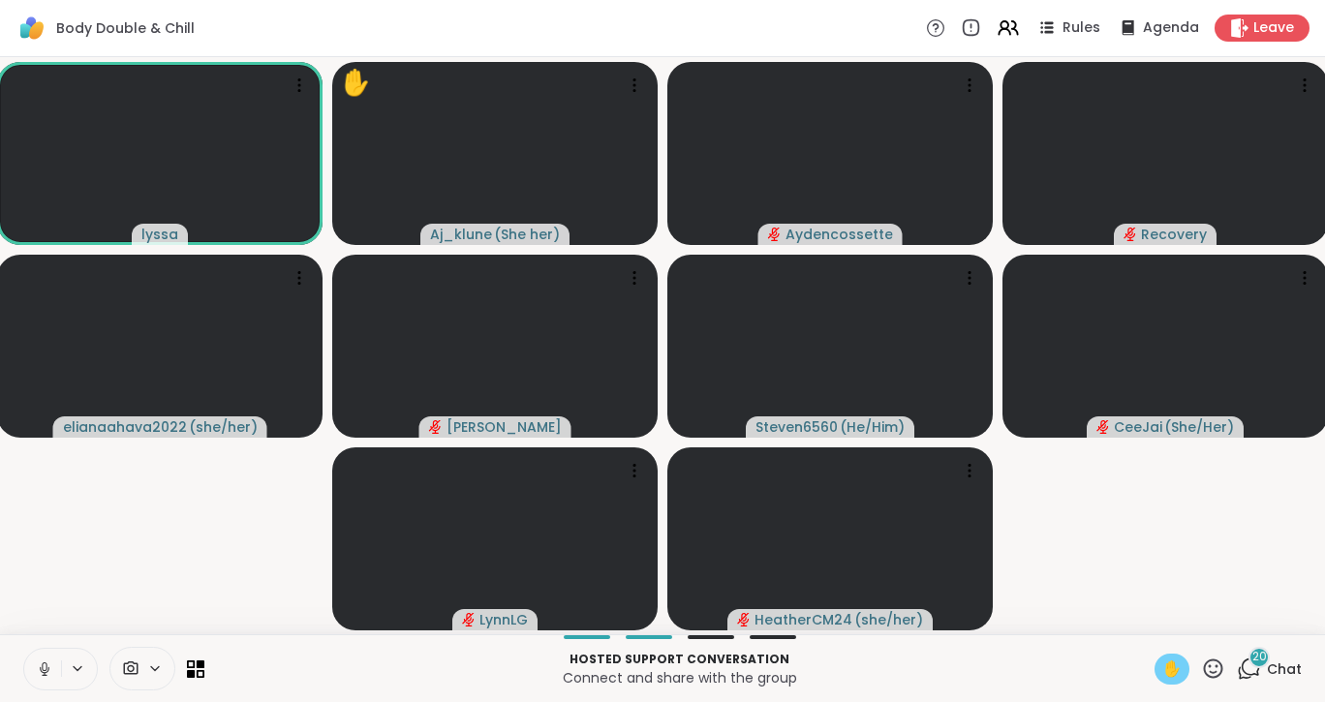
click at [50, 651] on button at bounding box center [42, 669] width 37 height 41
click at [25, 671] on button at bounding box center [42, 669] width 37 height 41
click at [1238, 672] on icon at bounding box center [1244, 673] width 13 height 13
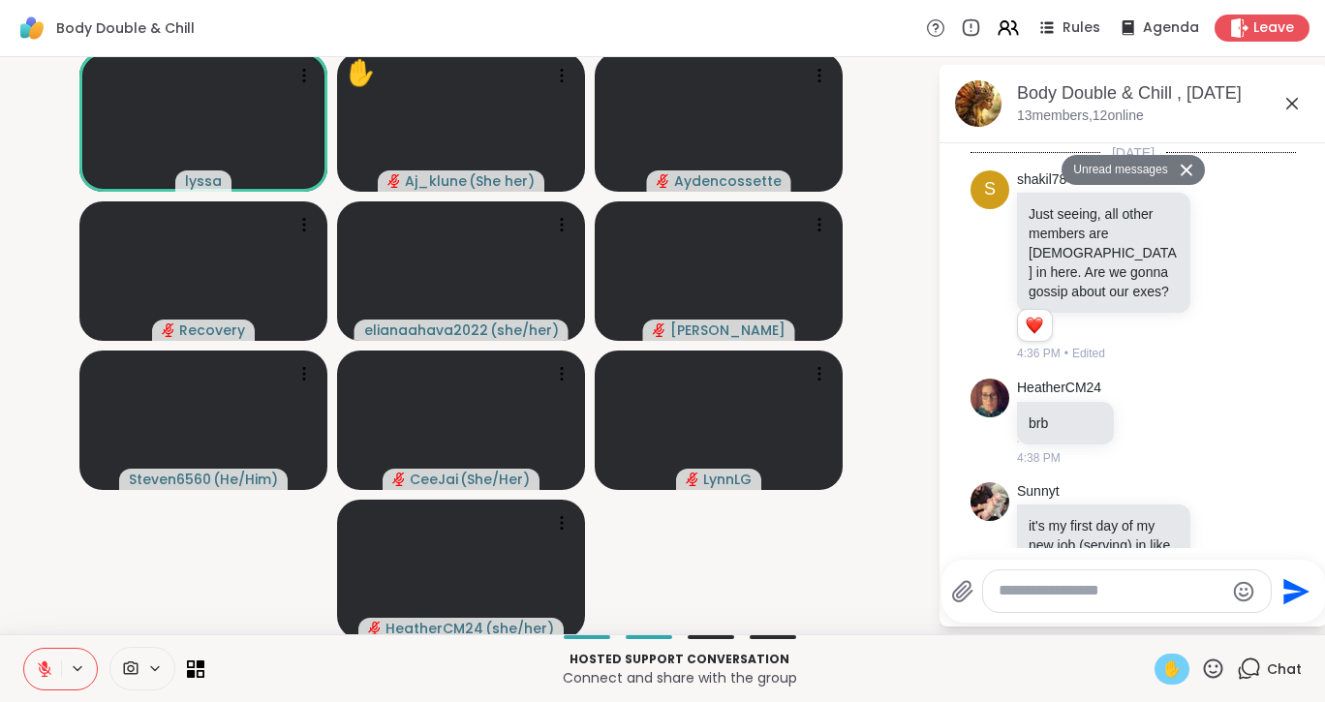
scroll to position [4934, 0]
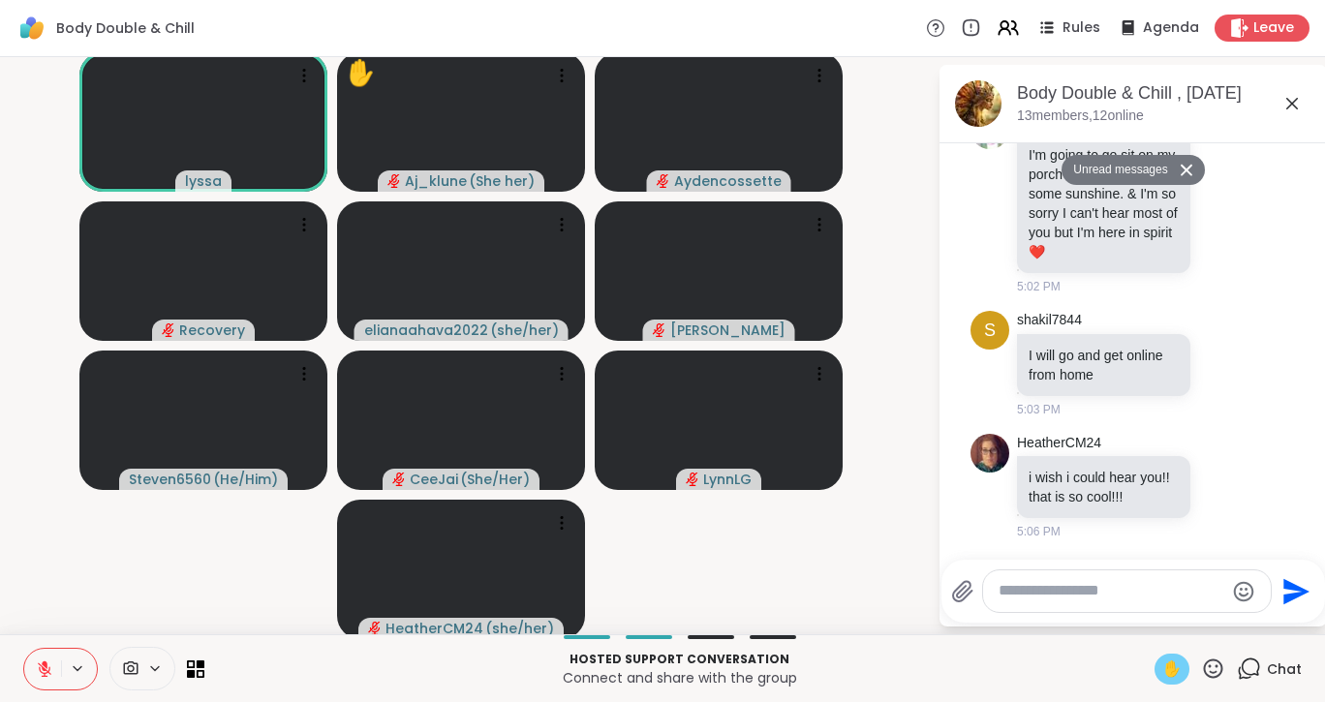
click at [1147, 582] on textarea "Type your message" at bounding box center [1111, 591] width 226 height 20
type textarea "**********"
click at [1286, 589] on icon "Send" at bounding box center [1299, 591] width 26 height 26
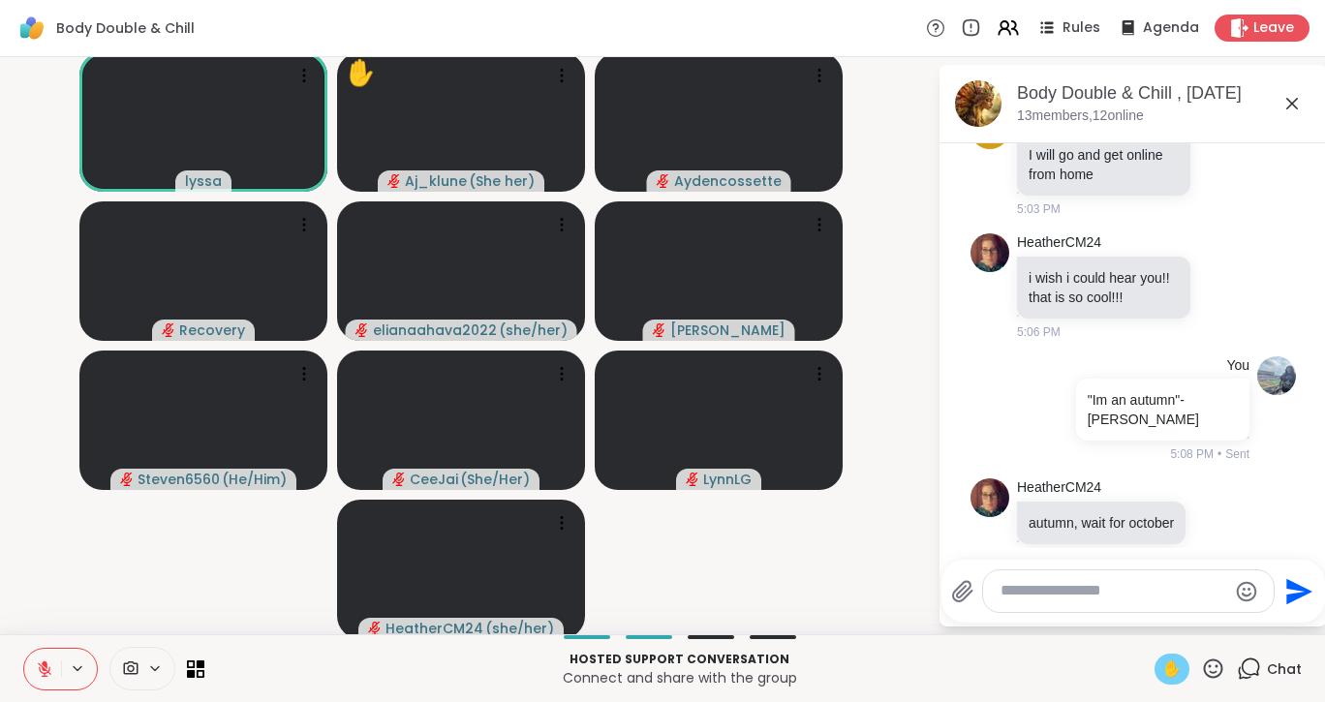
scroll to position [5134, 0]
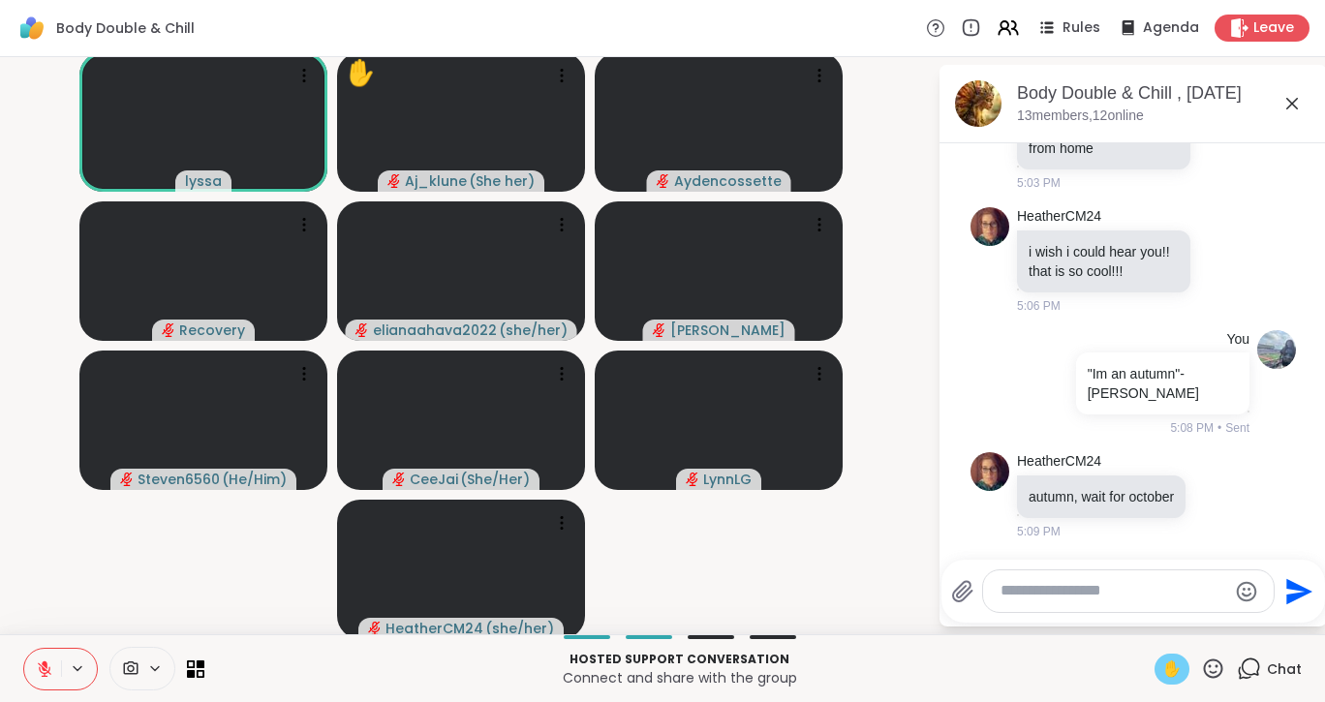
click at [1162, 663] on span "✋" at bounding box center [1171, 668] width 19 height 23
click at [1089, 597] on textarea "Type your message" at bounding box center [1113, 591] width 226 height 20
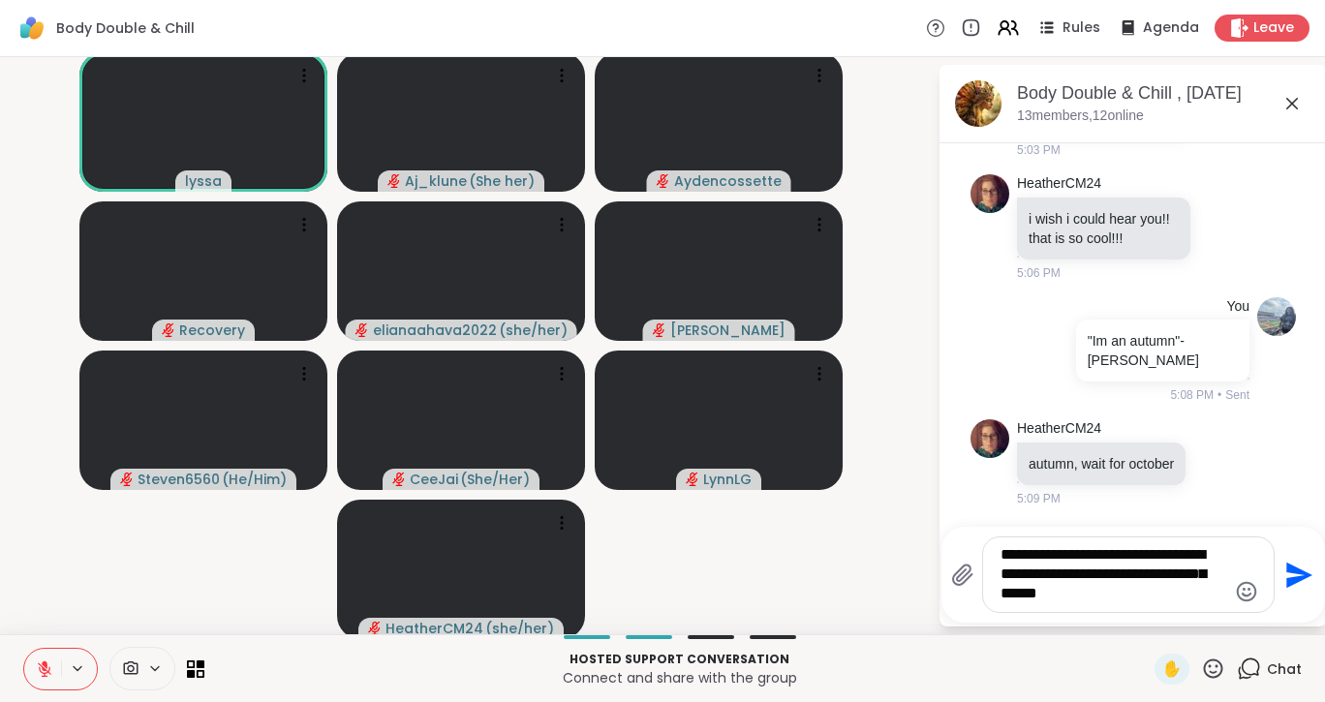
type textarea "**********"
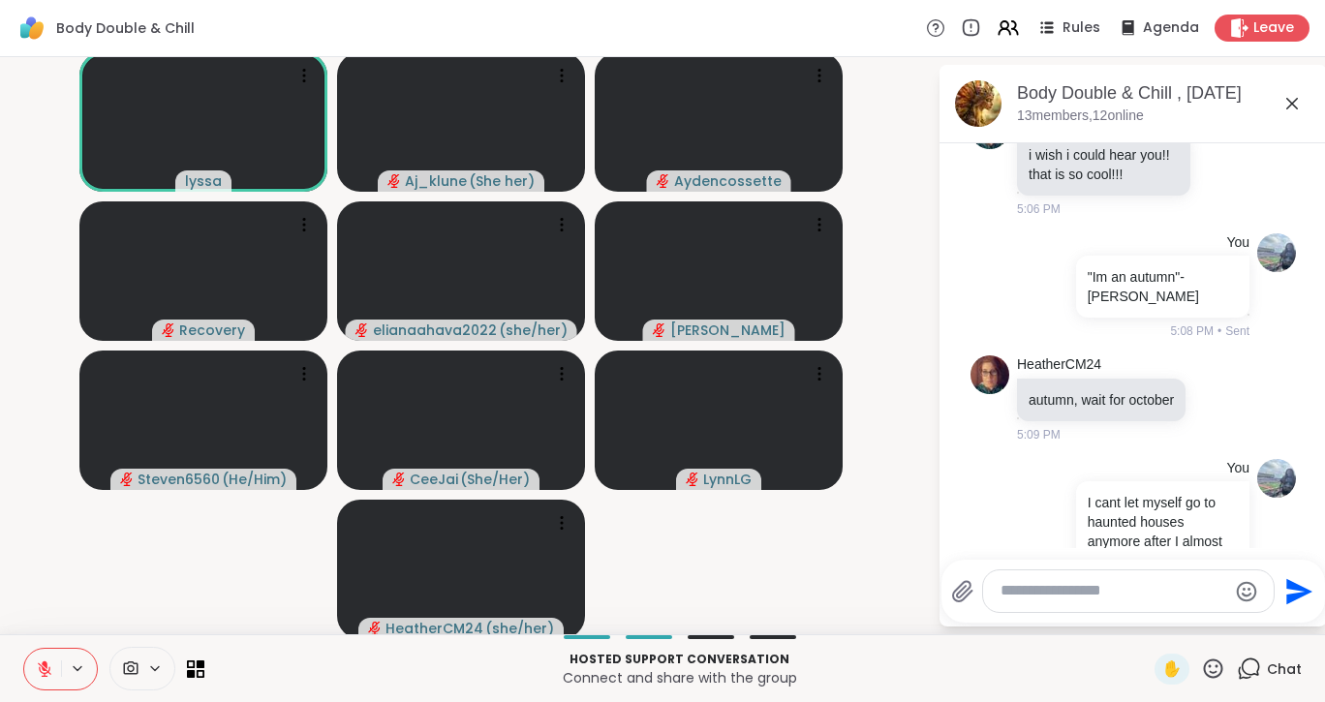
scroll to position [5315, 0]
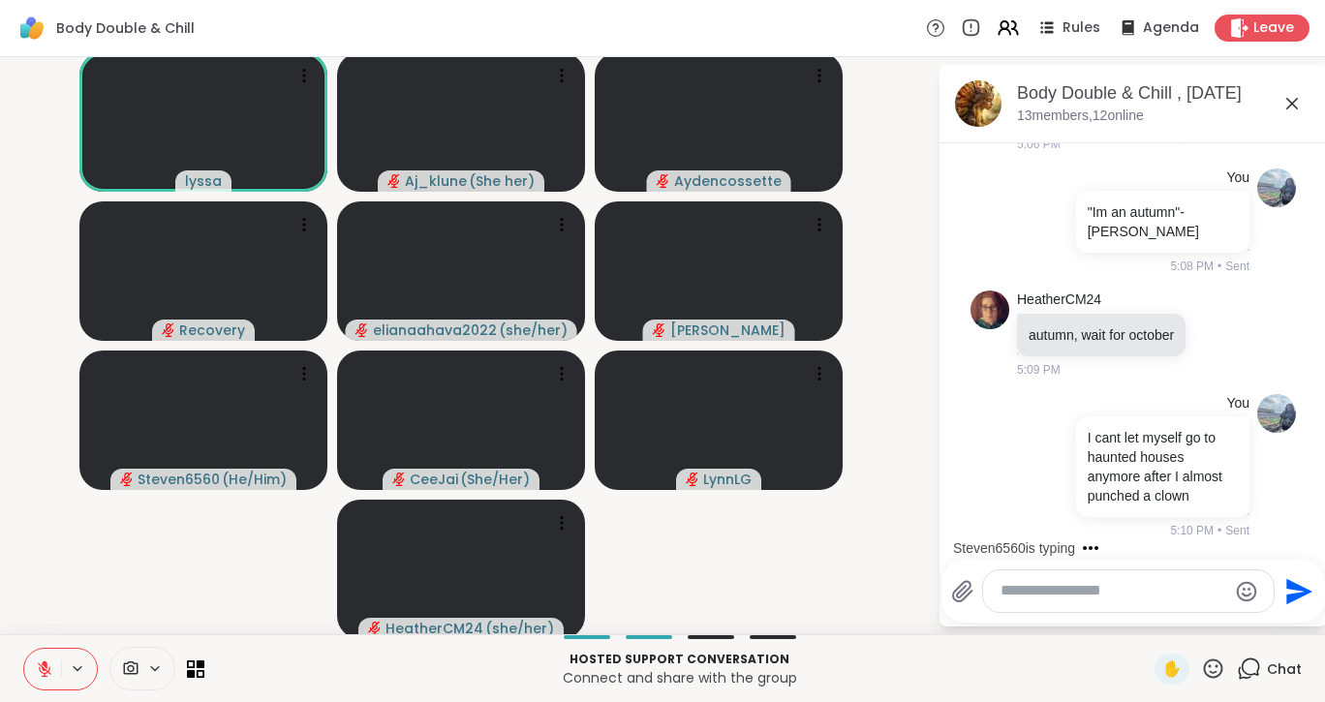
click at [47, 665] on icon at bounding box center [44, 668] width 17 height 17
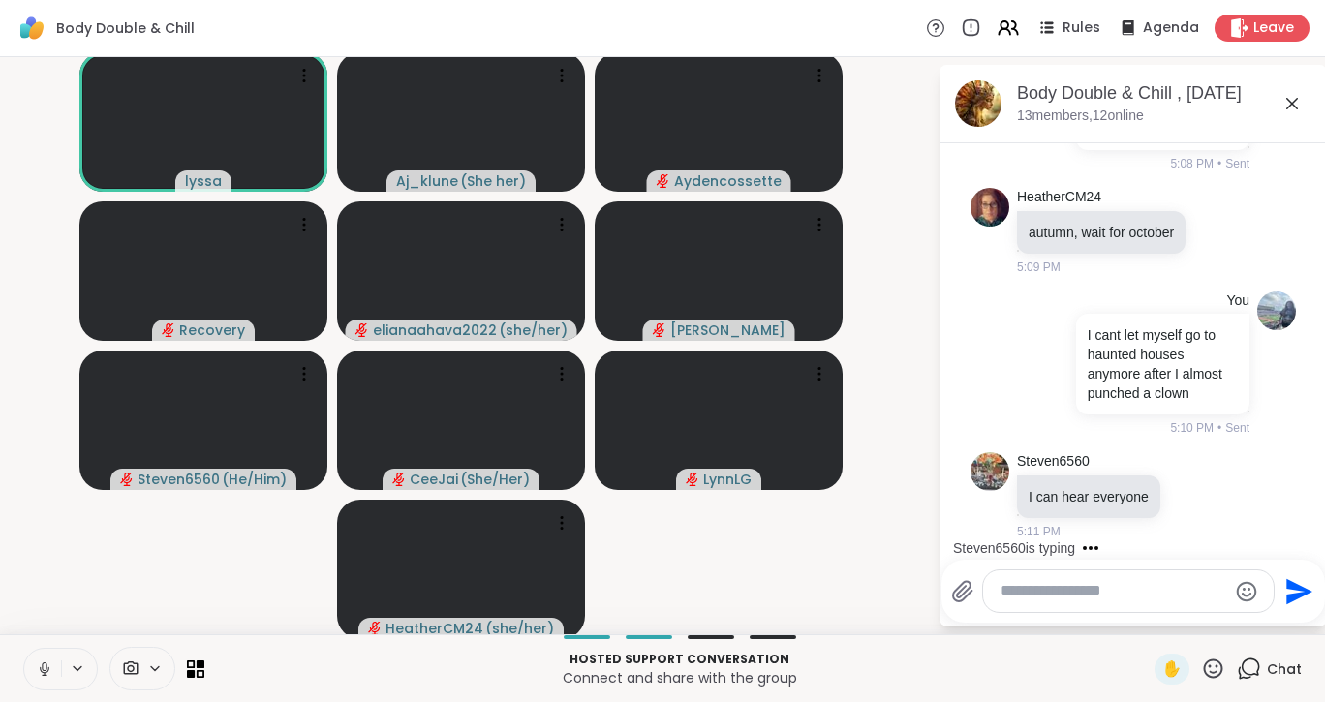
scroll to position [5417, 0]
click at [47, 665] on icon at bounding box center [44, 668] width 17 height 17
click at [43, 663] on icon at bounding box center [45, 664] width 6 height 8
click at [43, 663] on icon at bounding box center [44, 666] width 5 height 9
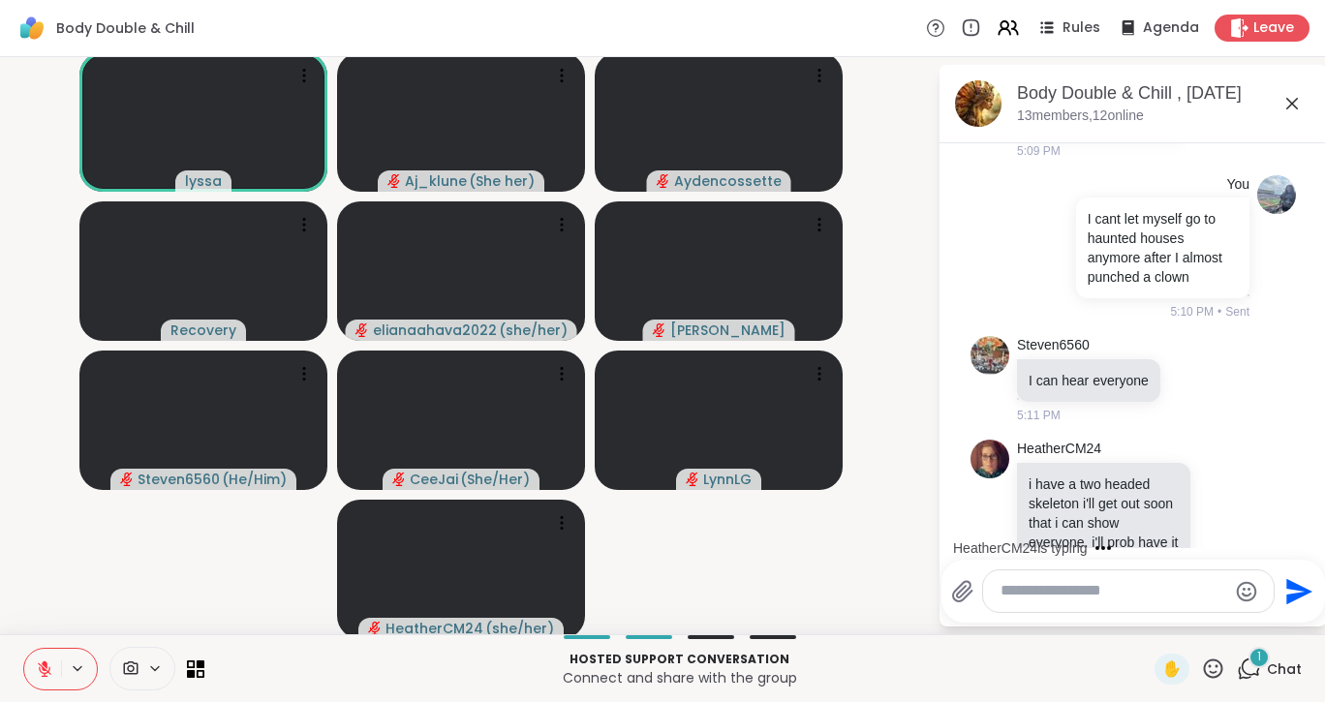
scroll to position [5618, 0]
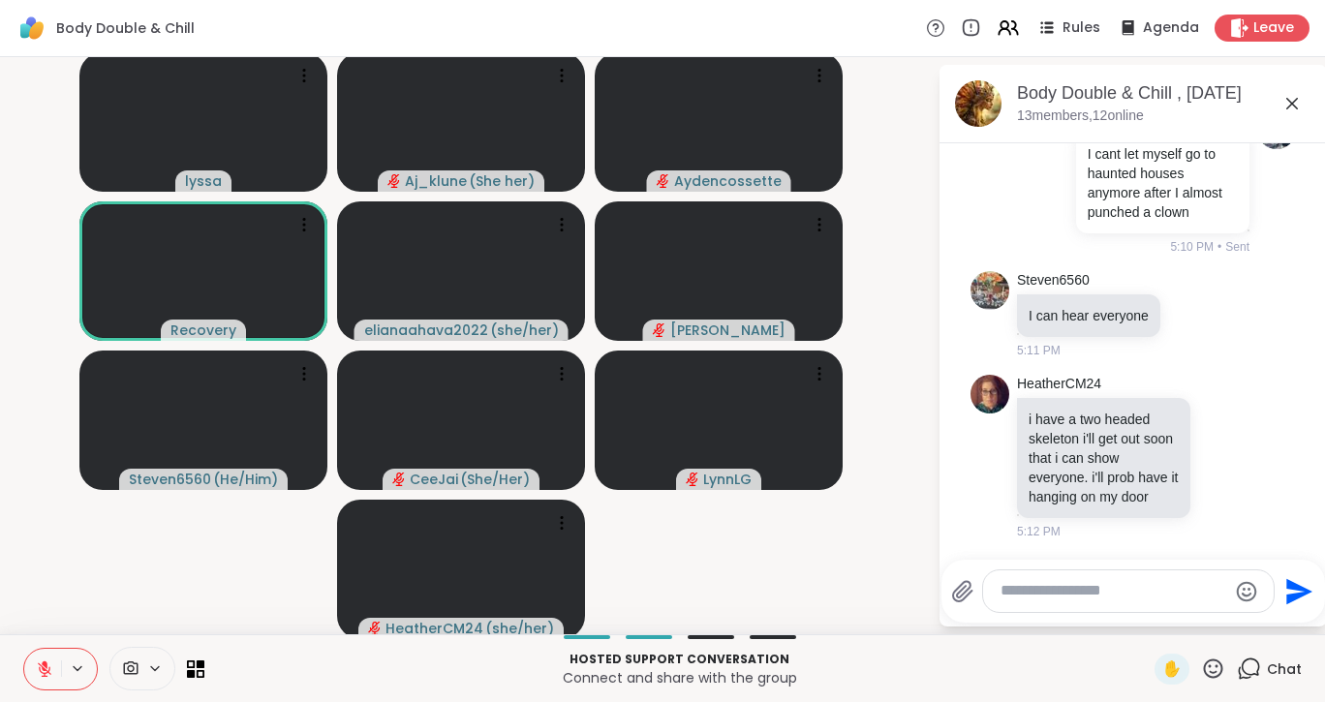
click at [1097, 594] on textarea "Type your message" at bounding box center [1113, 591] width 226 height 20
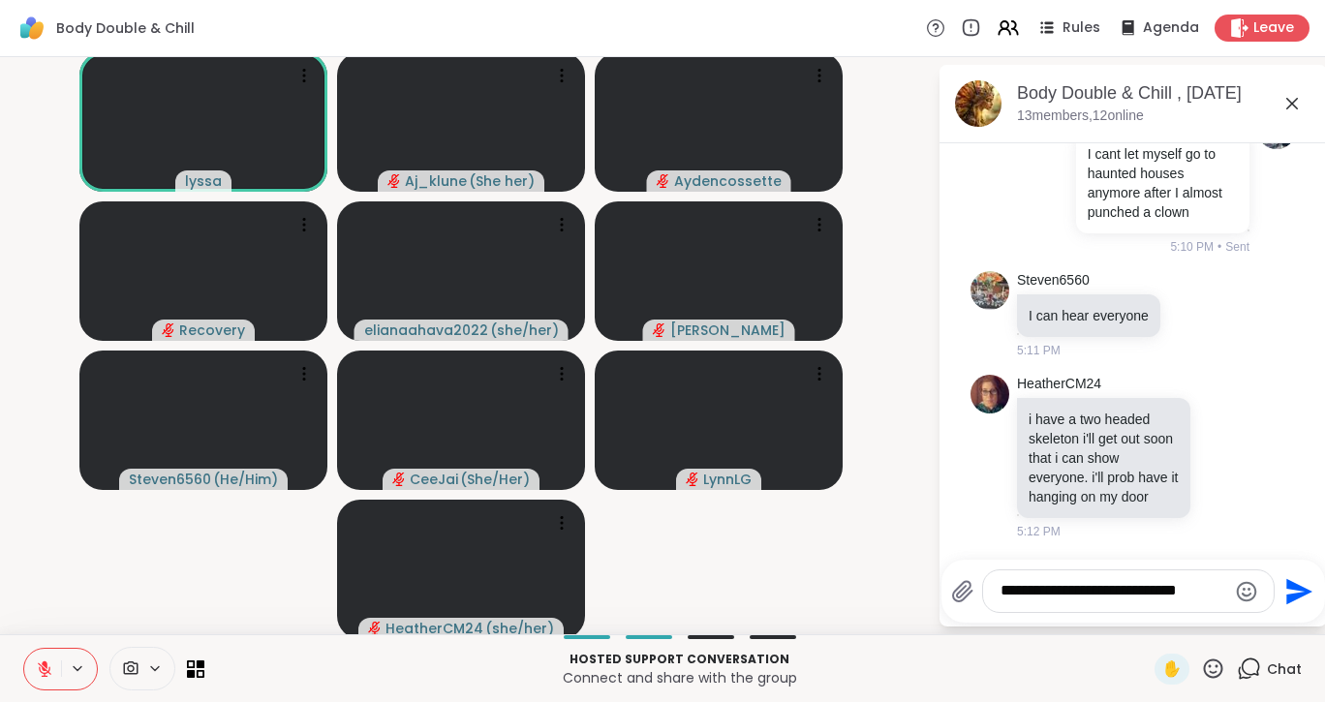
type textarea "**********"
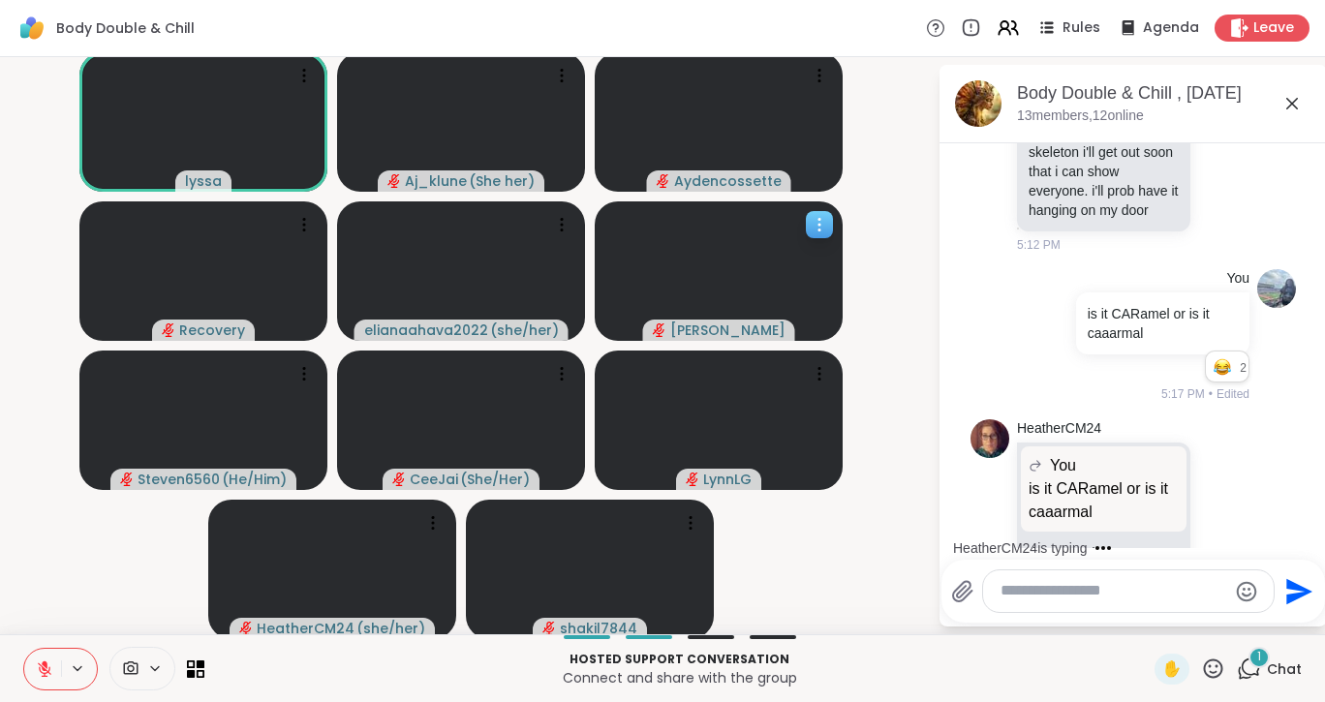
scroll to position [5988, 0]
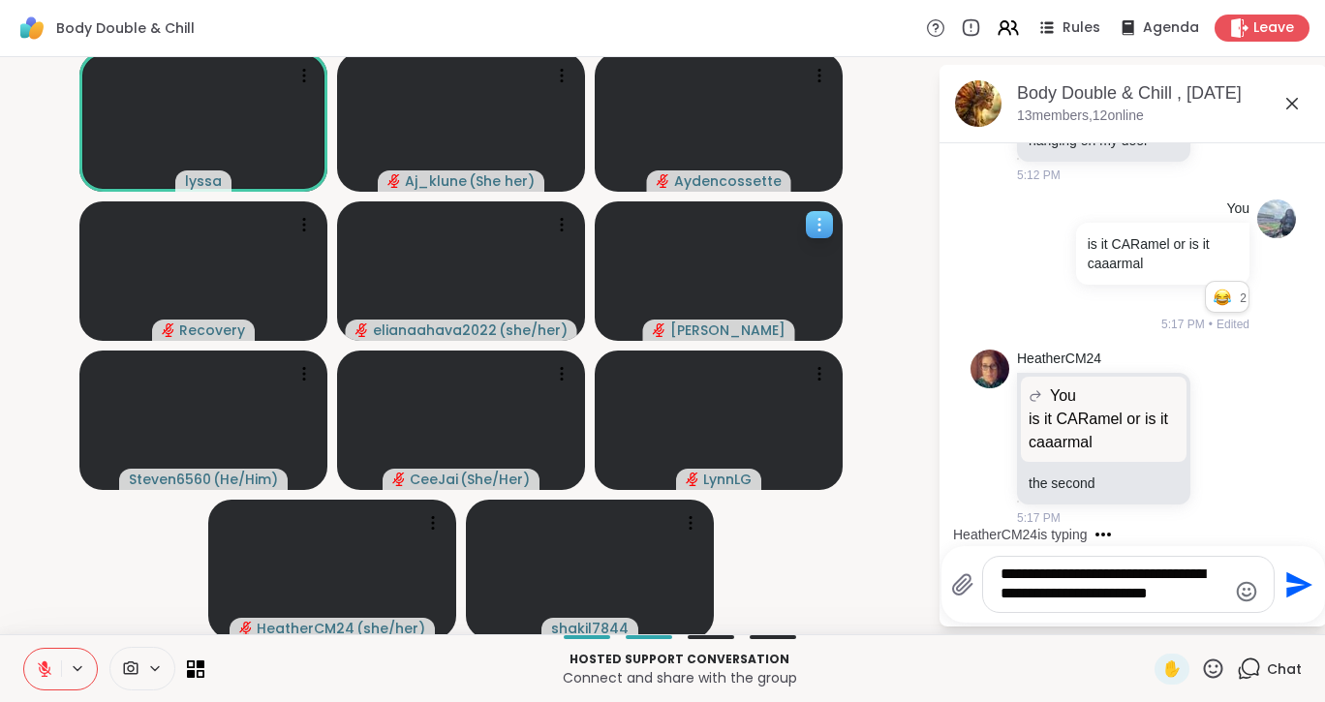
type textarea "**********"
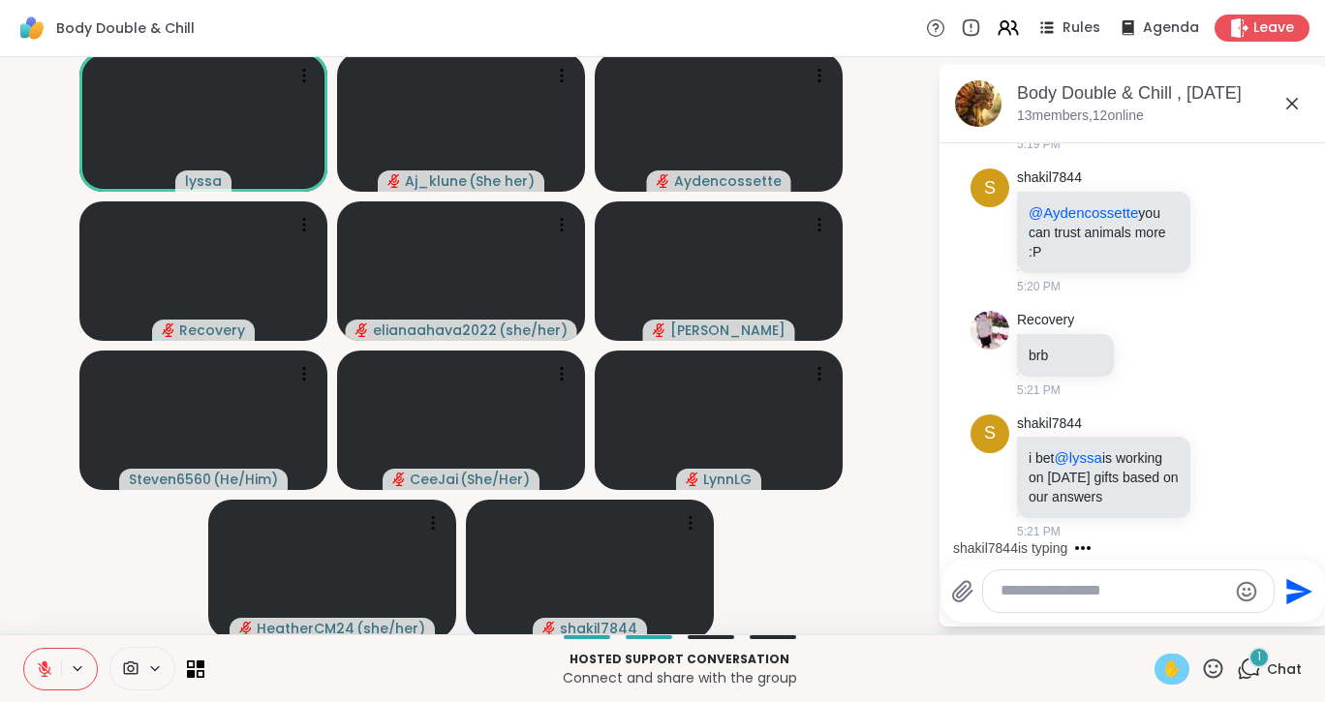
scroll to position [6923, 0]
click at [1155, 655] on div "✋" at bounding box center [1171, 669] width 35 height 31
click at [1162, 671] on span "✋" at bounding box center [1171, 668] width 19 height 23
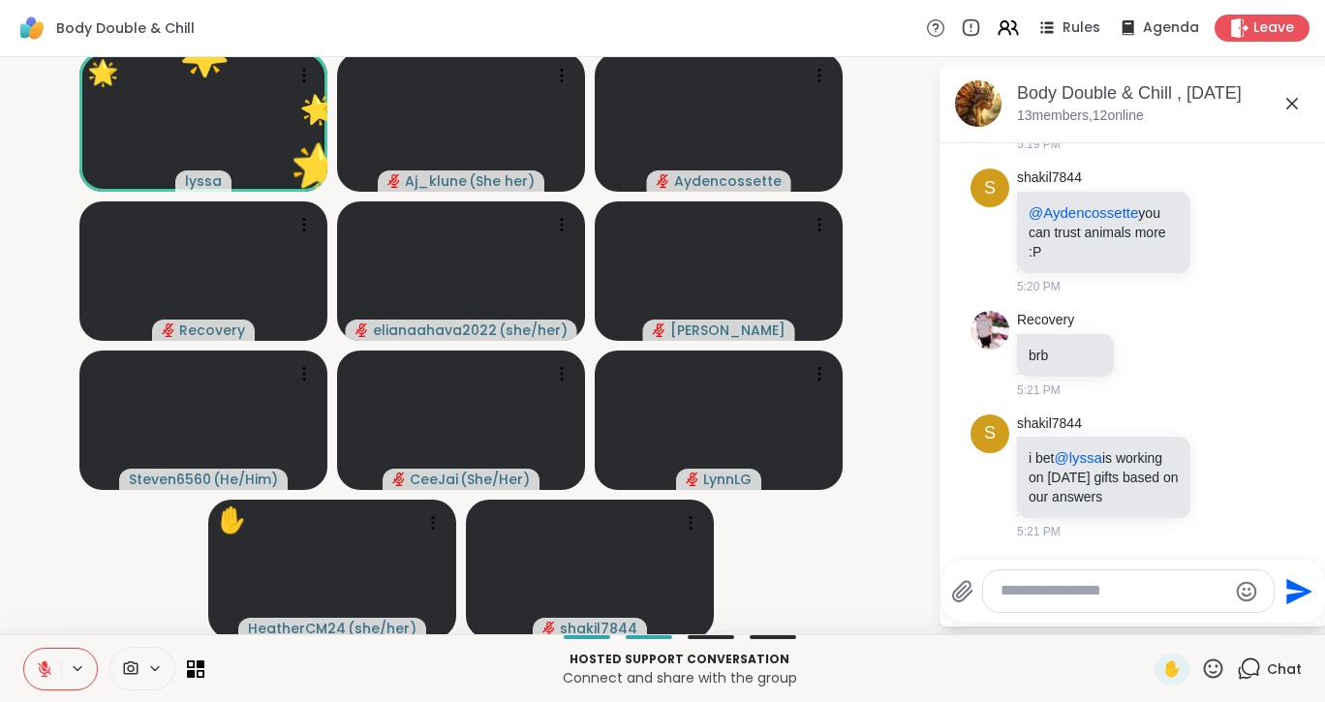
click at [47, 671] on icon at bounding box center [45, 669] width 14 height 14
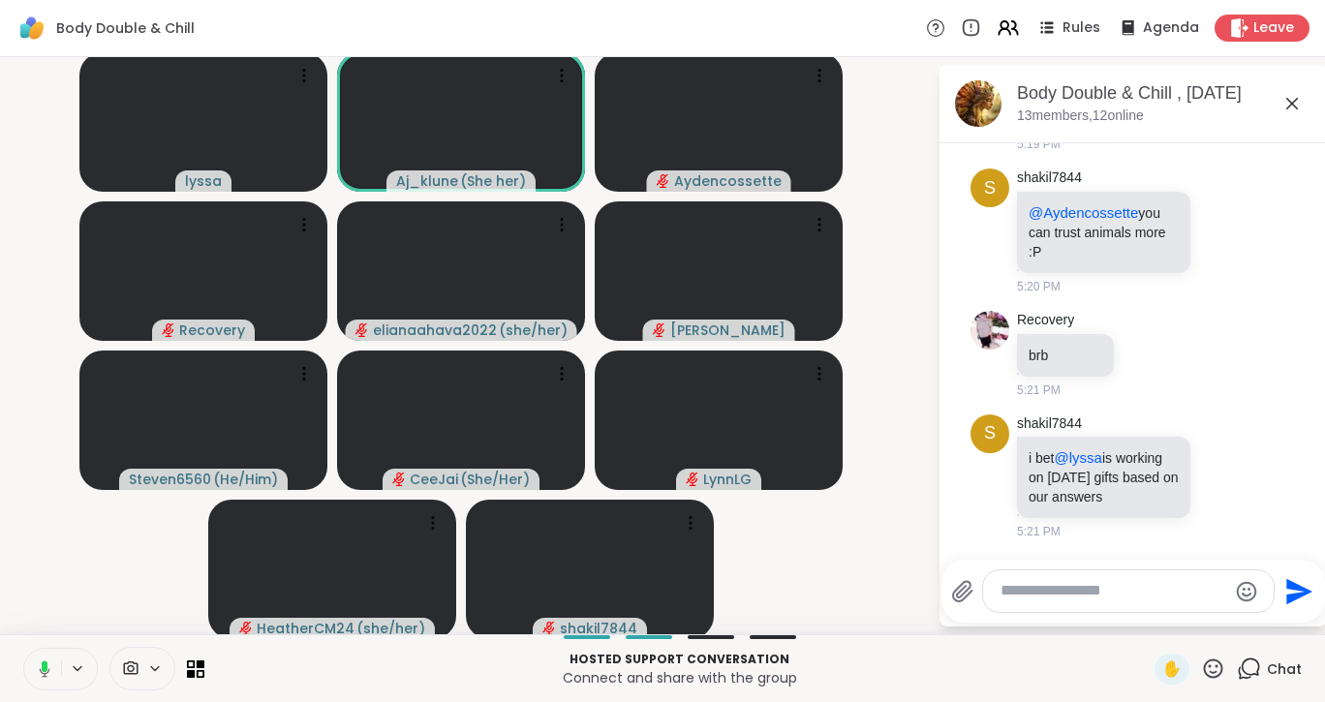
click at [47, 671] on icon at bounding box center [45, 668] width 11 height 16
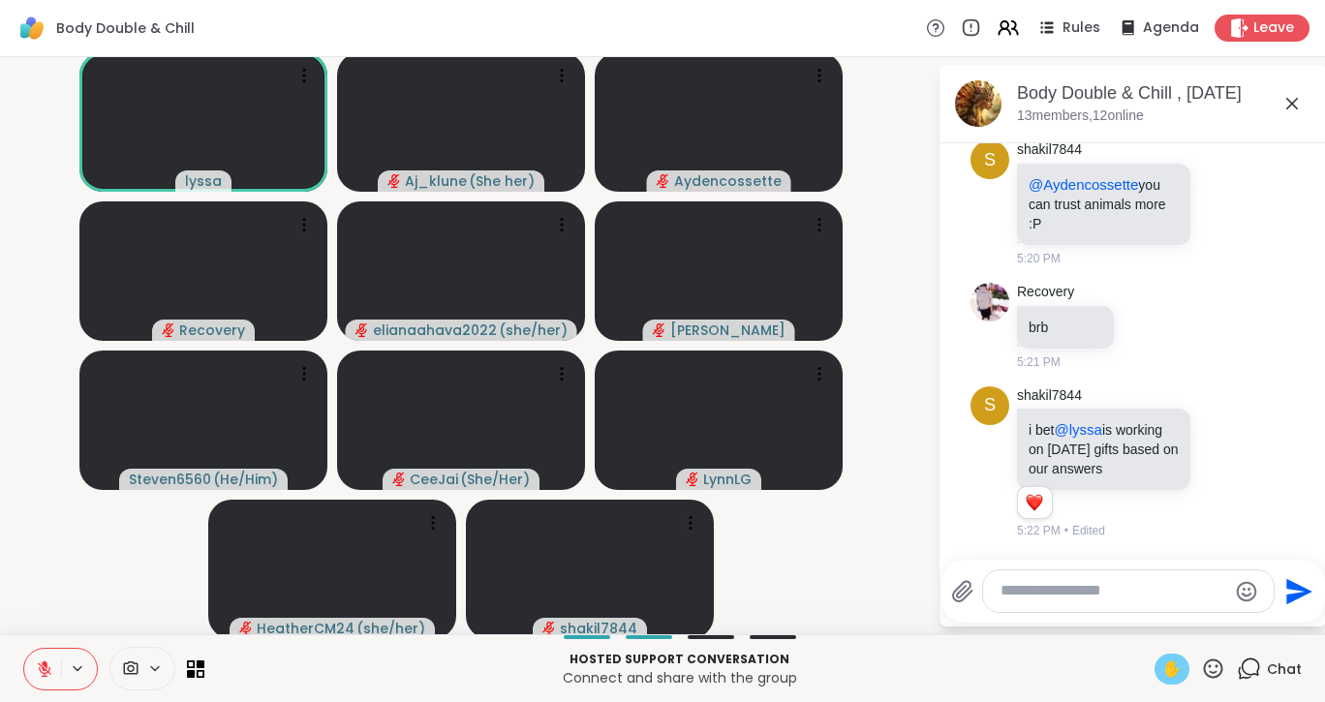
scroll to position [6951, 0]
click at [1162, 668] on span "✋" at bounding box center [1171, 668] width 19 height 23
click at [44, 656] on button at bounding box center [42, 669] width 37 height 41
click at [1162, 666] on span "✋" at bounding box center [1171, 668] width 19 height 23
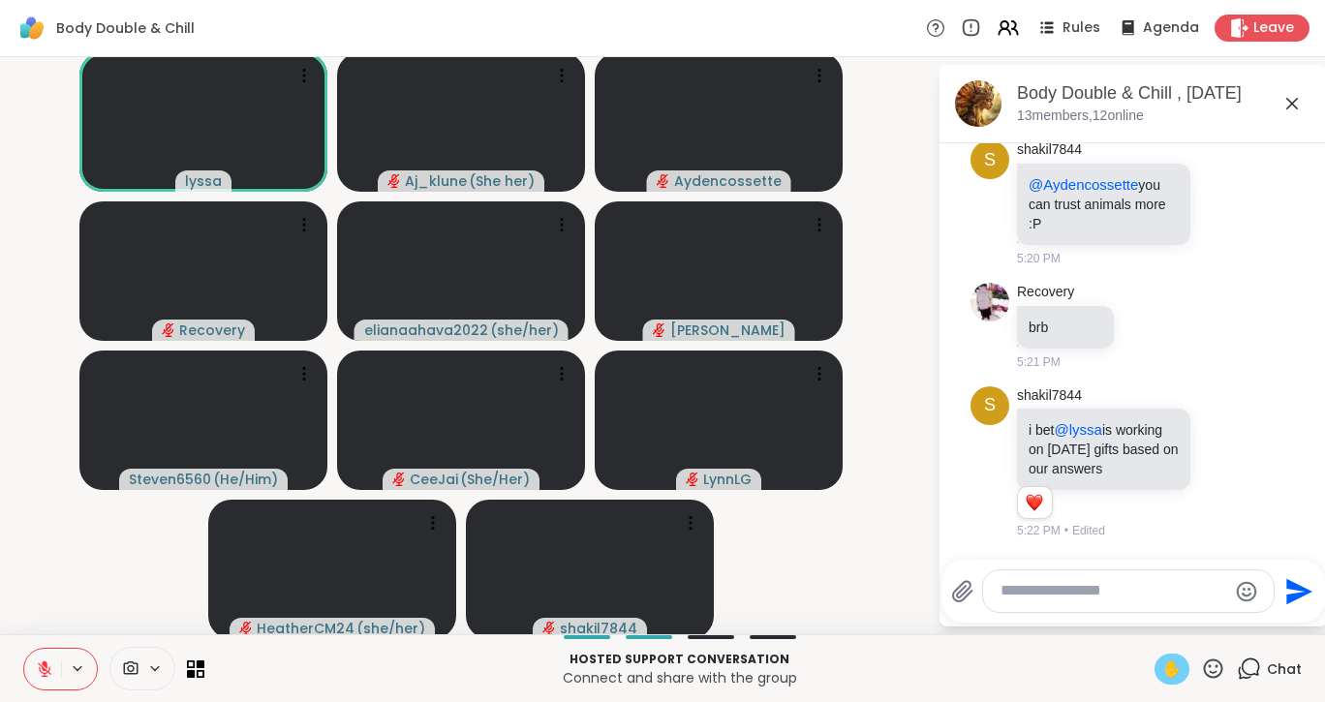
click at [1162, 666] on span "✋" at bounding box center [1171, 668] width 19 height 23
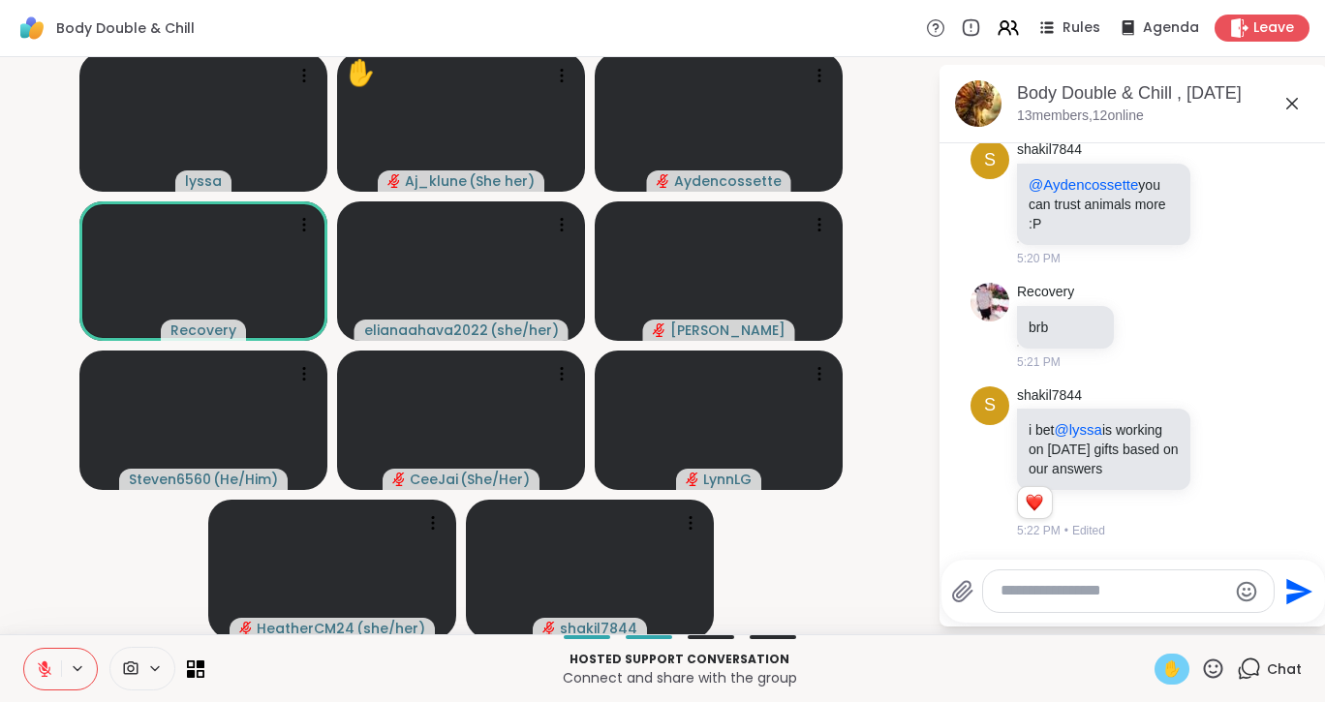
click at [1165, 679] on span "✋" at bounding box center [1171, 668] width 19 height 23
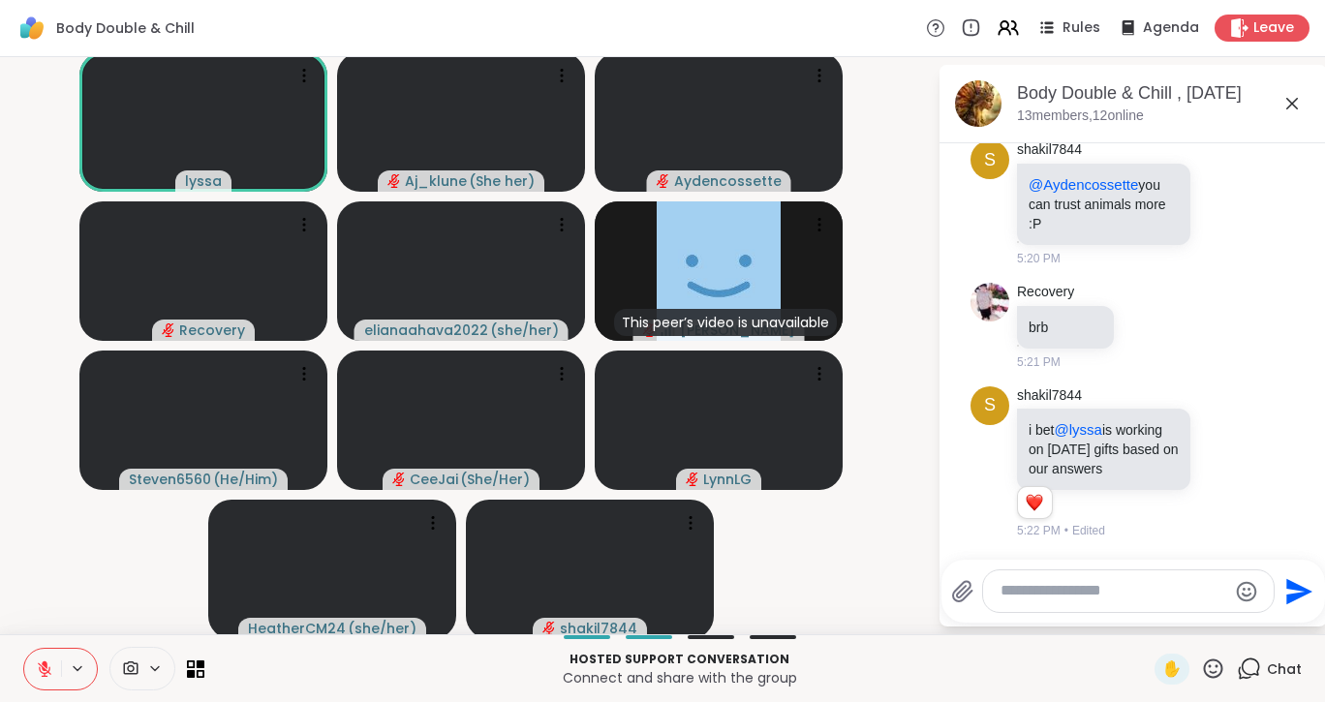
click at [46, 667] on icon at bounding box center [45, 664] width 6 height 8
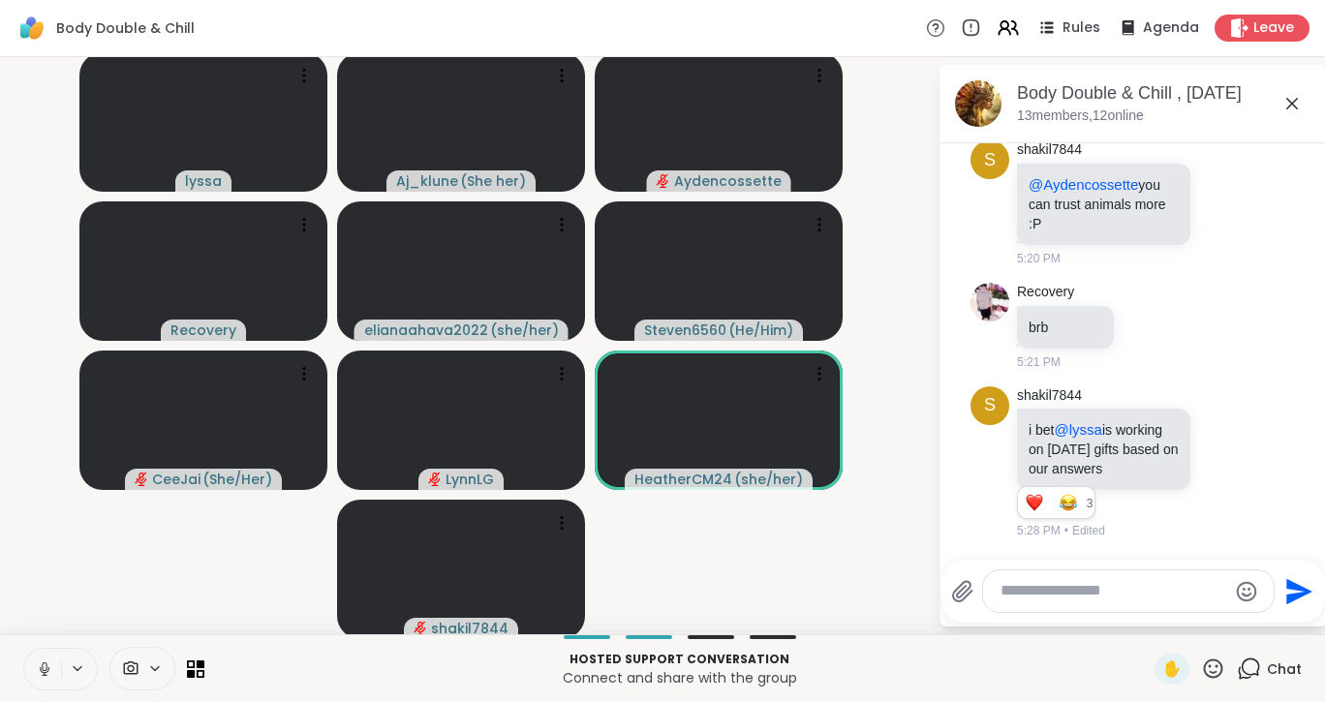
click at [46, 667] on icon at bounding box center [44, 666] width 5 height 9
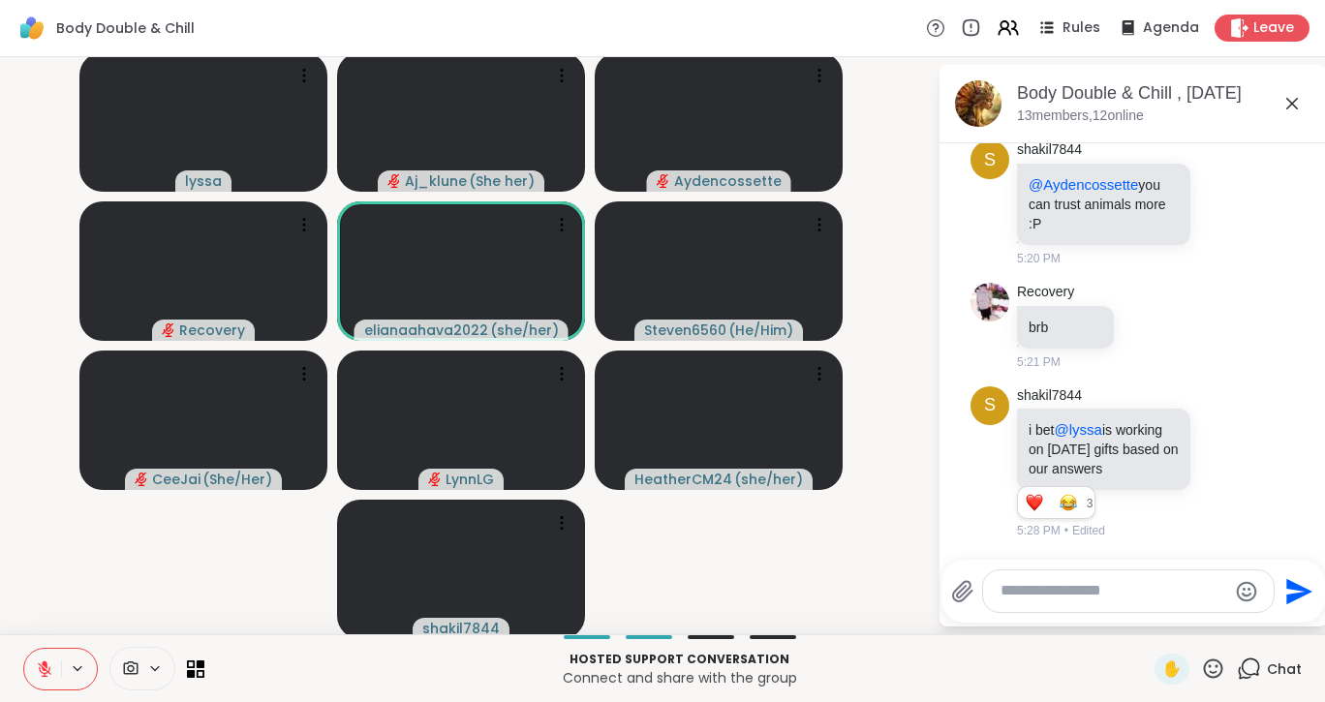
click at [46, 667] on icon at bounding box center [45, 664] width 6 height 8
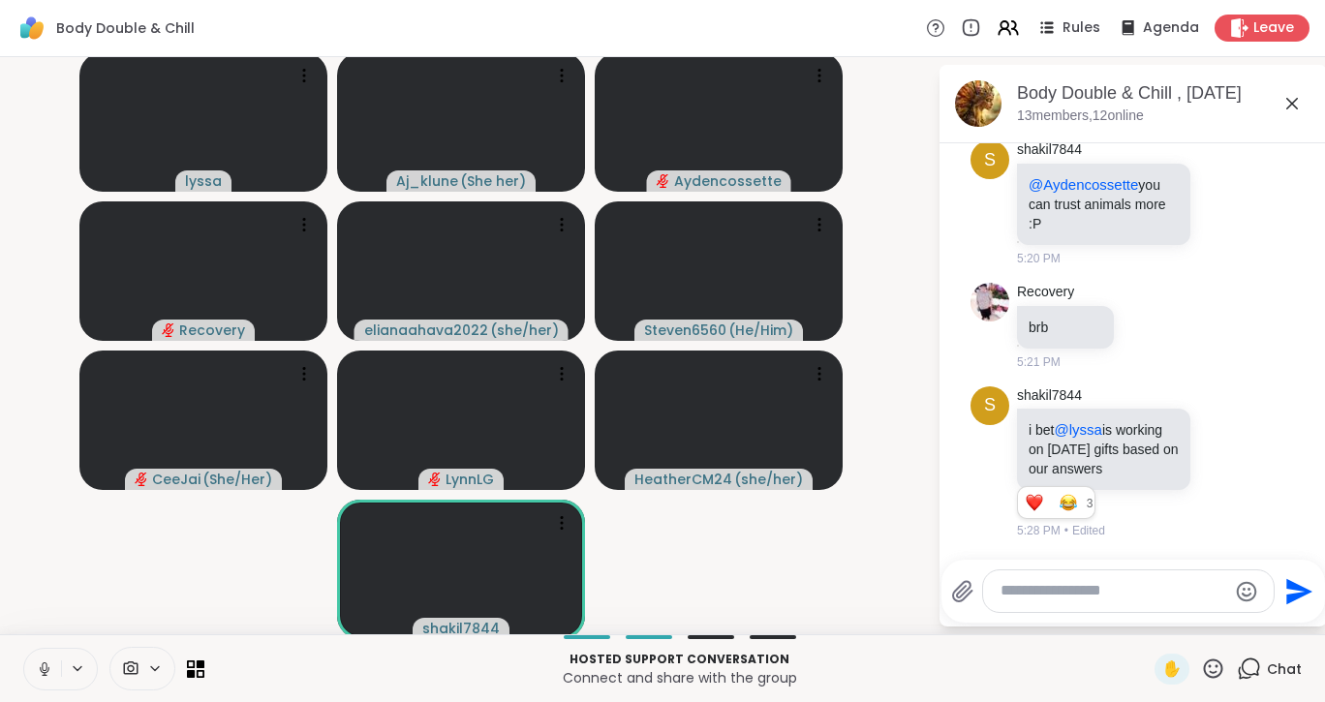
click at [46, 667] on icon at bounding box center [44, 666] width 5 height 9
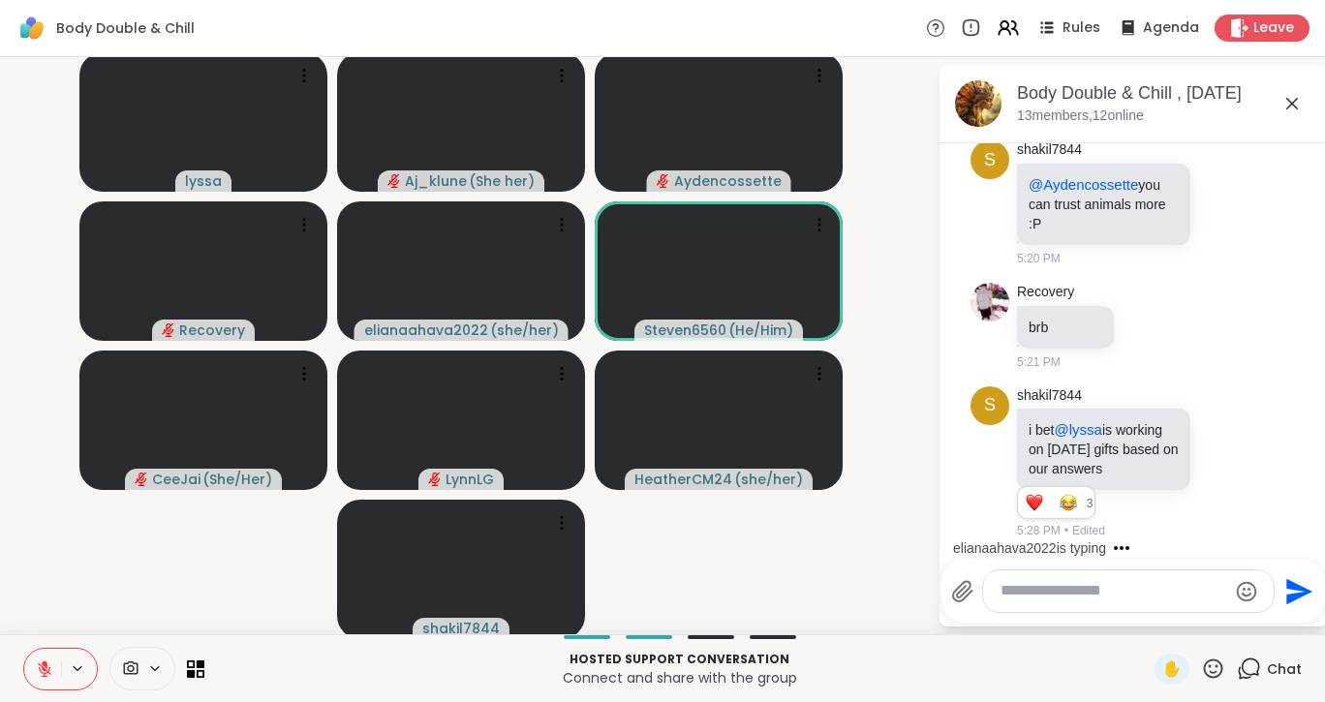
click at [1067, 589] on textarea "Type your message" at bounding box center [1113, 591] width 226 height 20
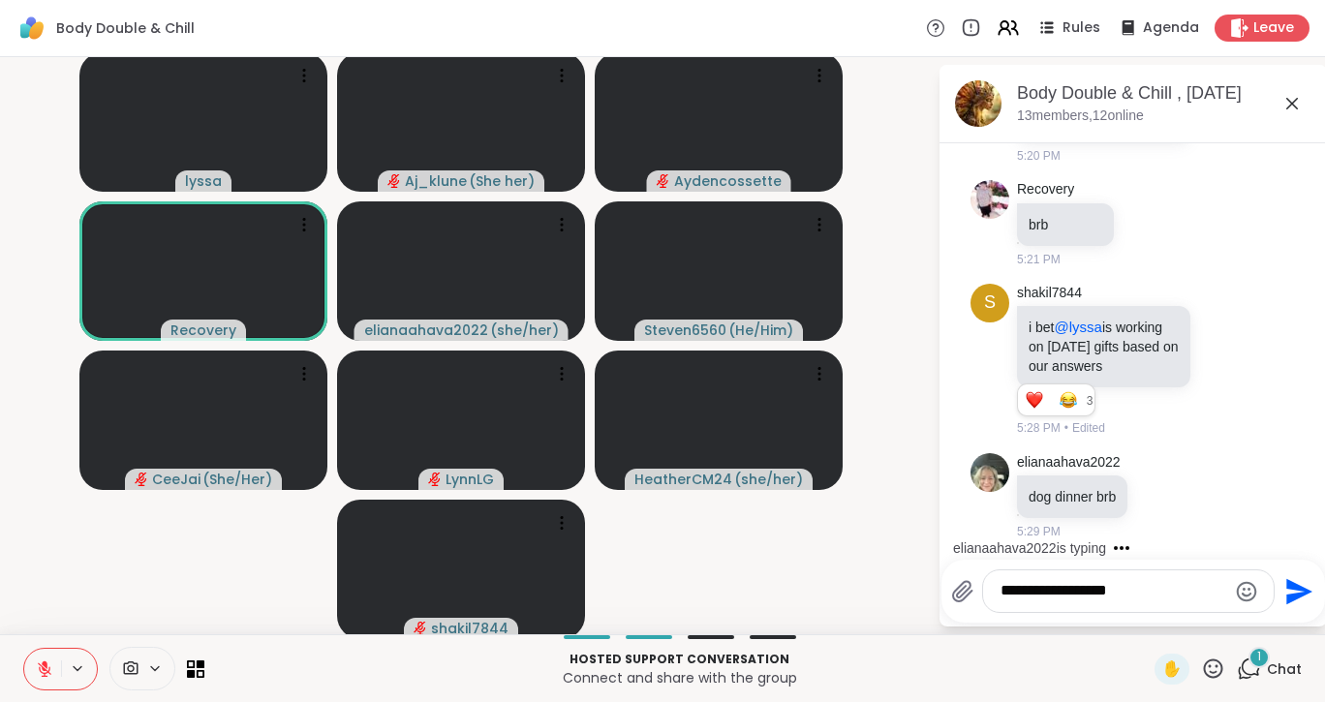
scroll to position [7054, 0]
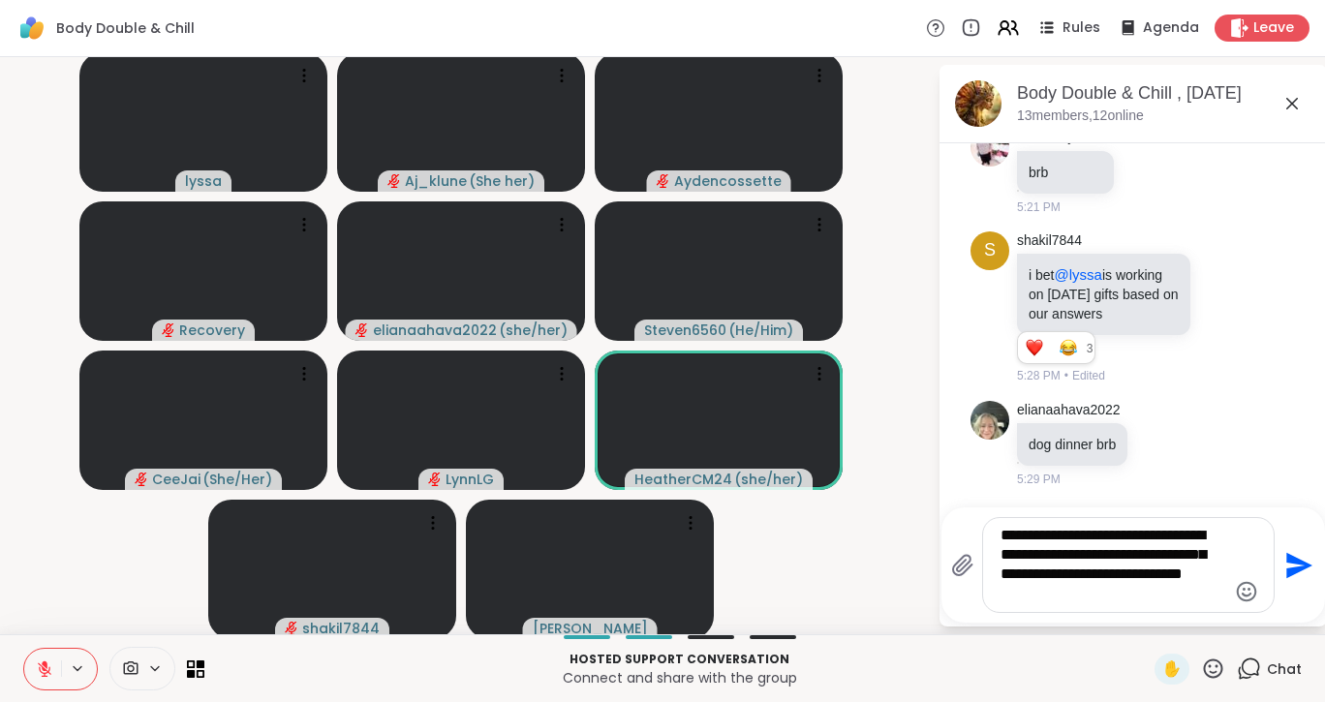
type textarea "**********"
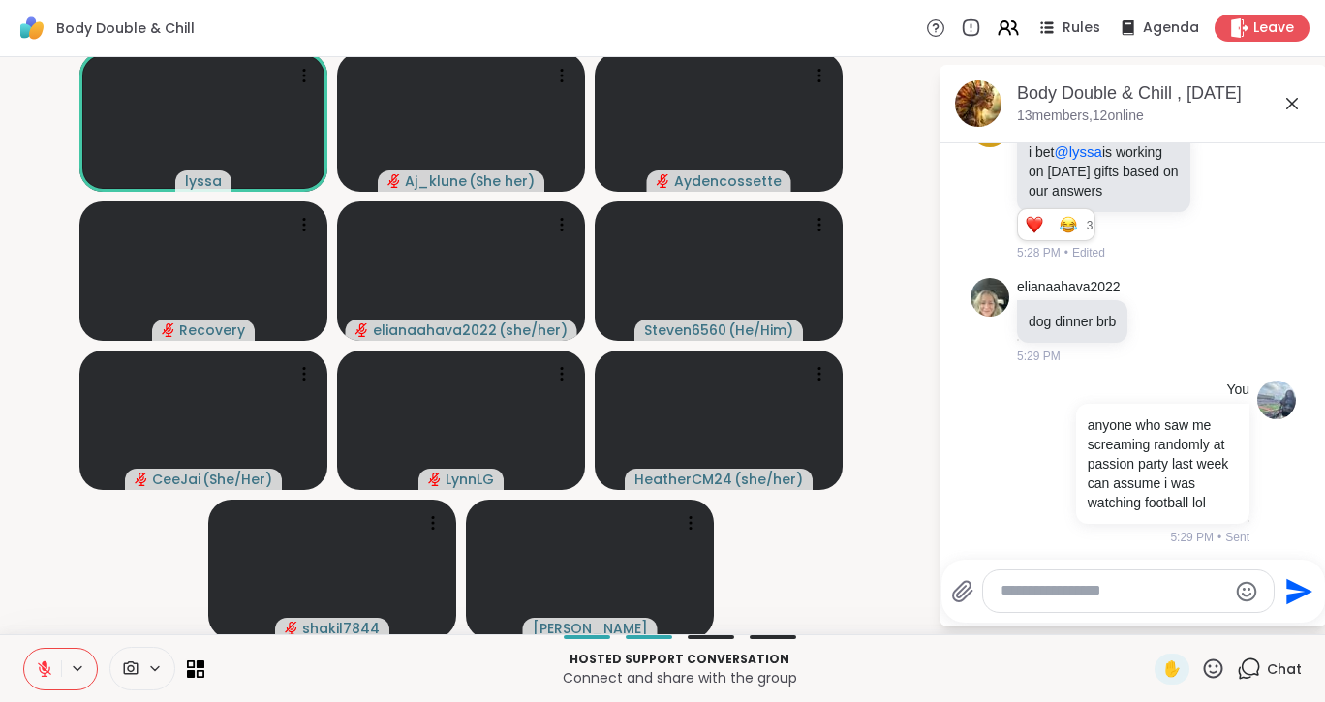
scroll to position [7254, 0]
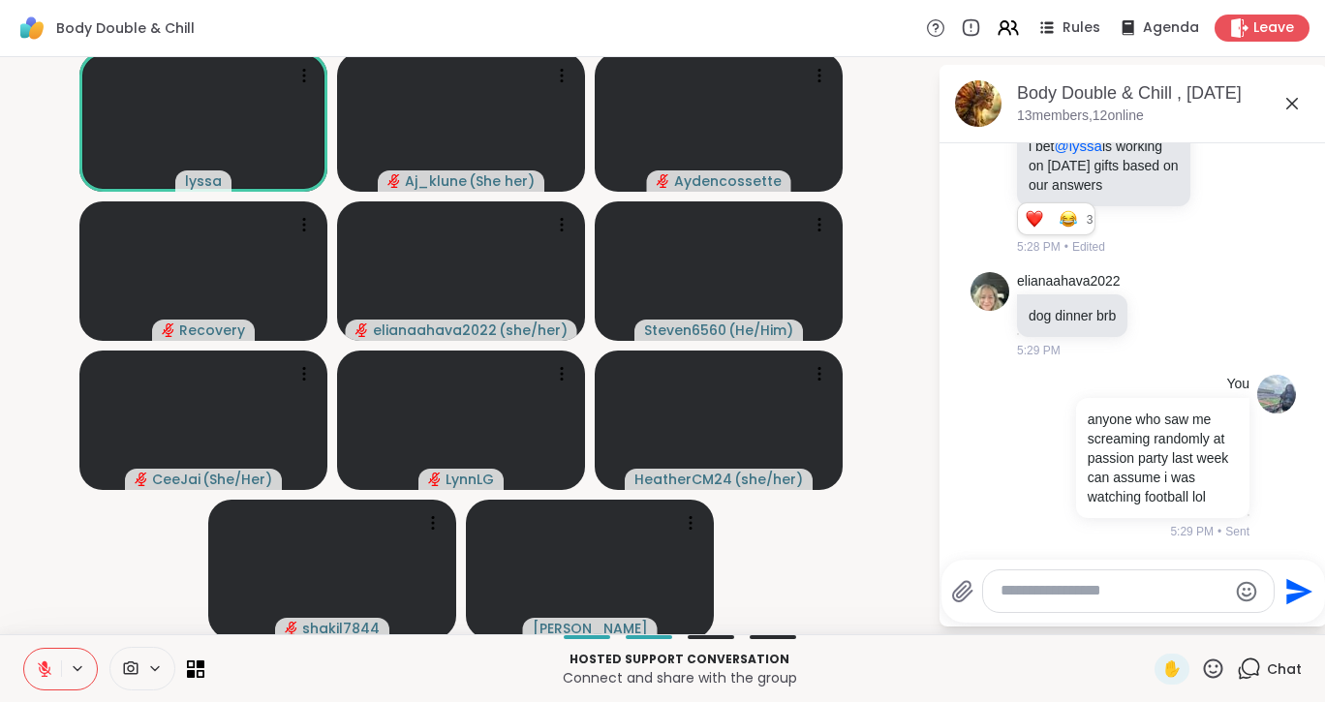
click at [46, 661] on icon at bounding box center [45, 664] width 6 height 8
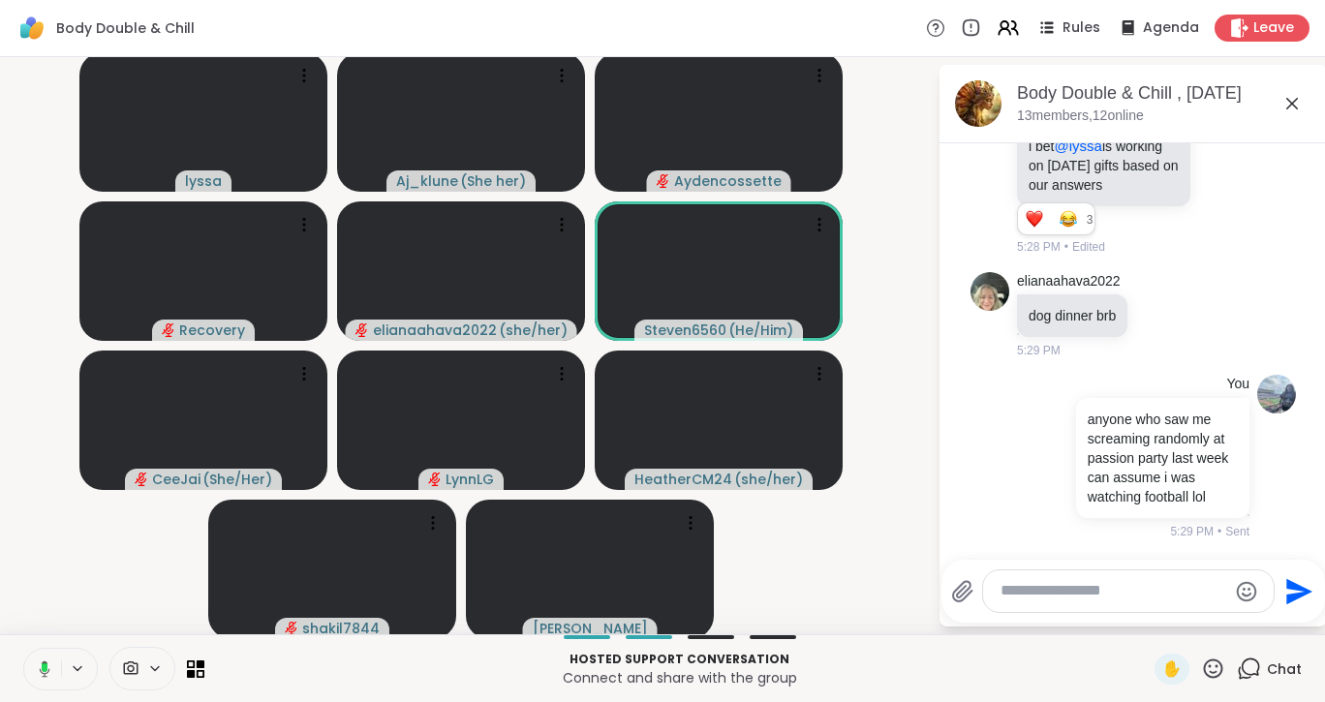
click at [46, 661] on icon at bounding box center [45, 668] width 11 height 16
click at [1044, 587] on textarea "Type your message" at bounding box center [1113, 591] width 226 height 20
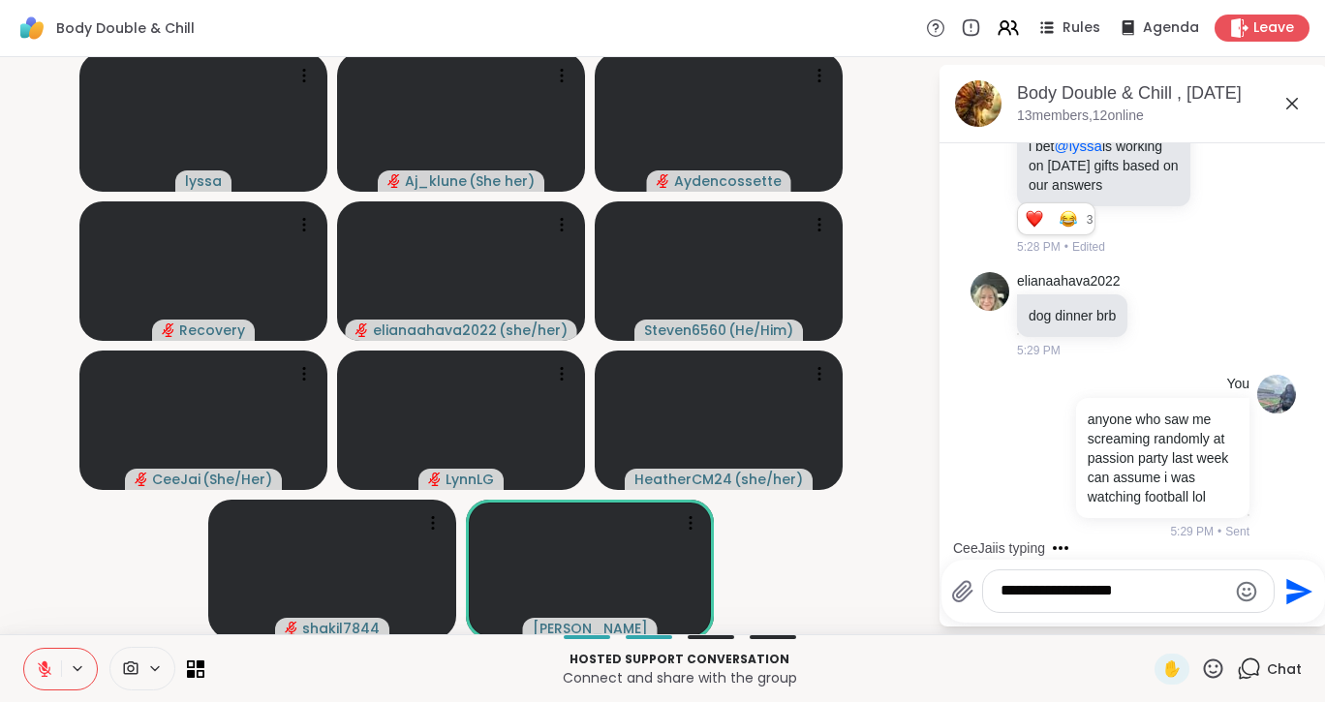
type textarea "**********"
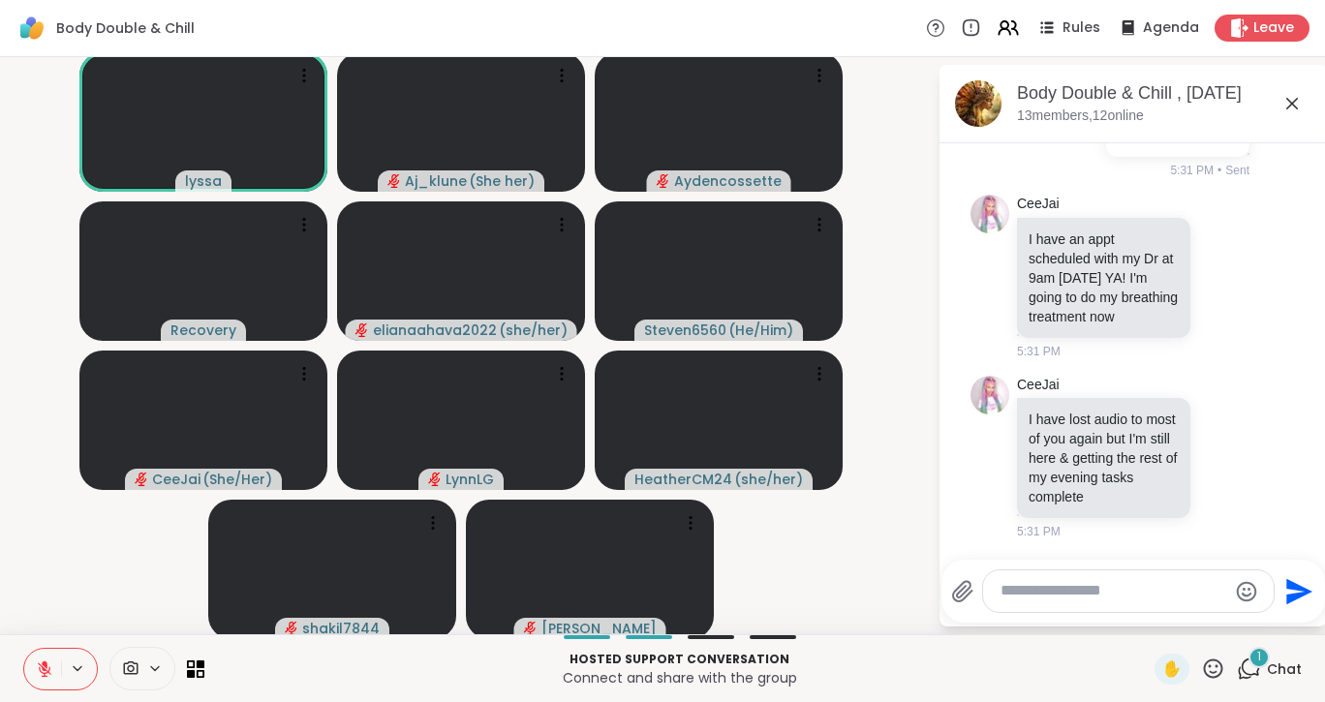
scroll to position [7785, 0]
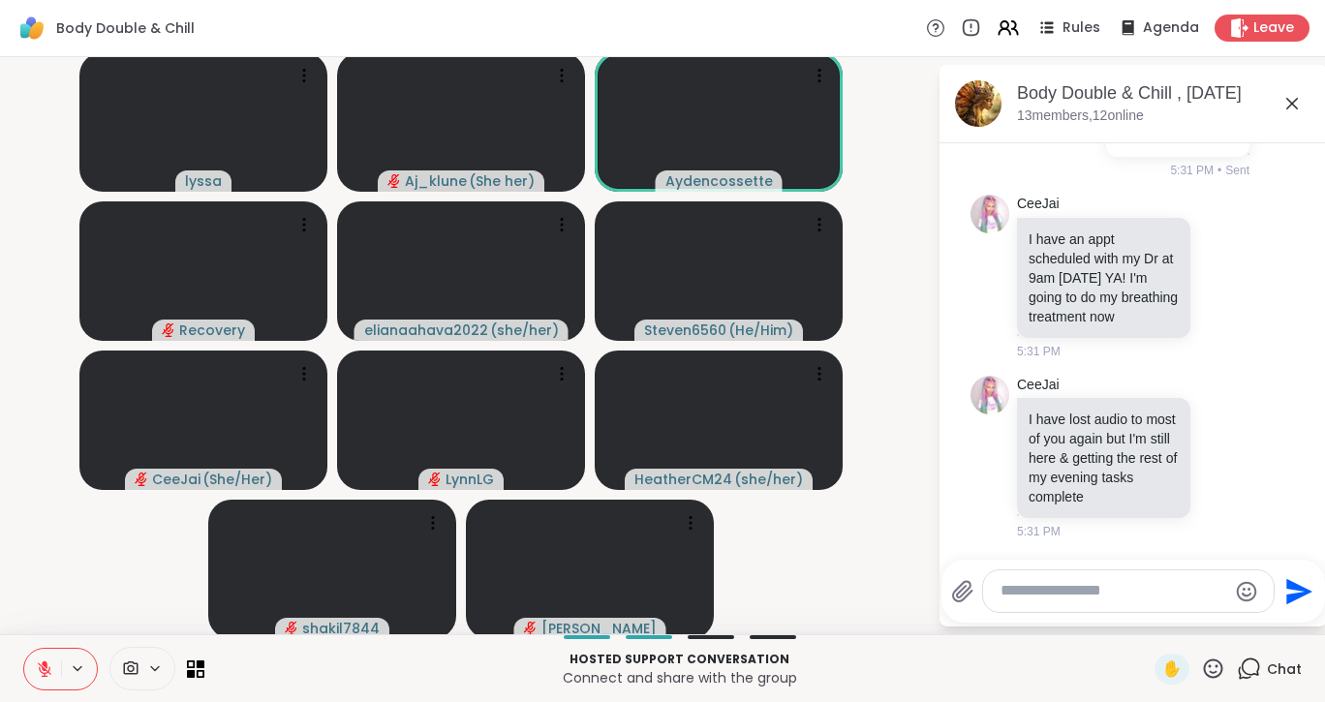
click at [44, 666] on icon at bounding box center [44, 668] width 17 height 17
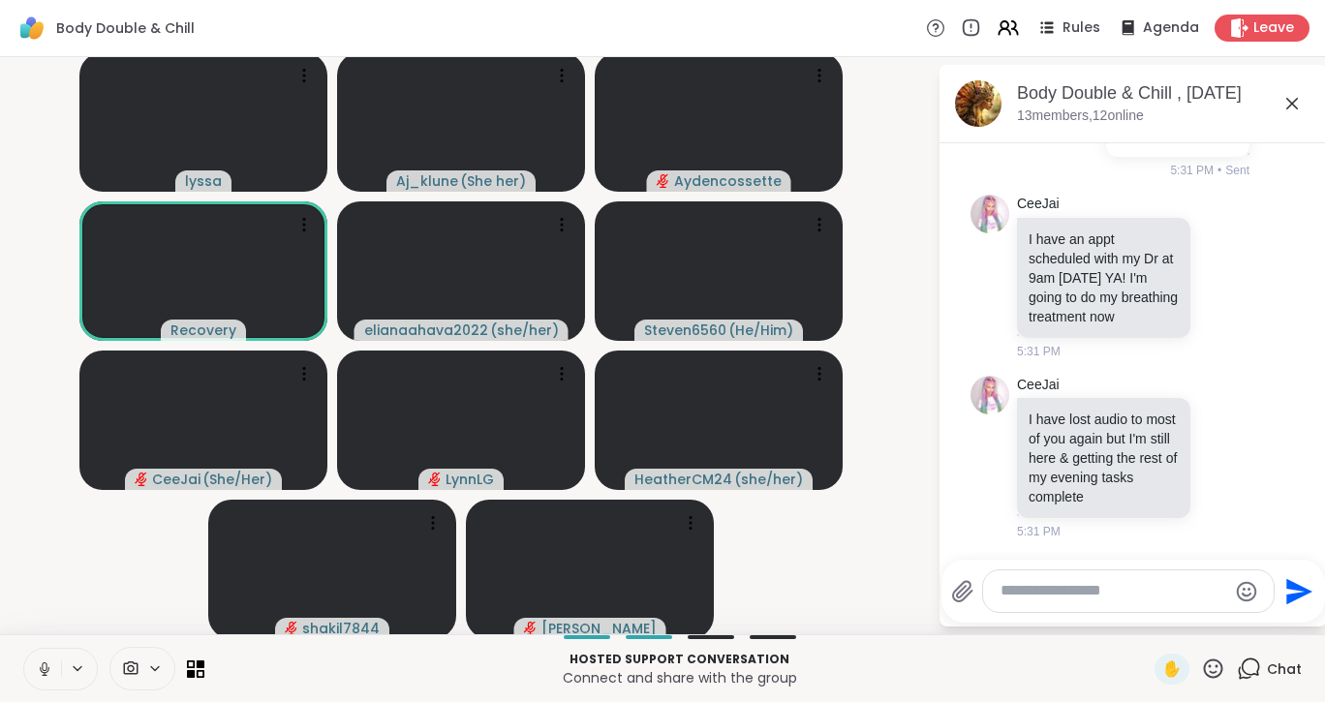
click at [44, 666] on icon at bounding box center [44, 668] width 17 height 17
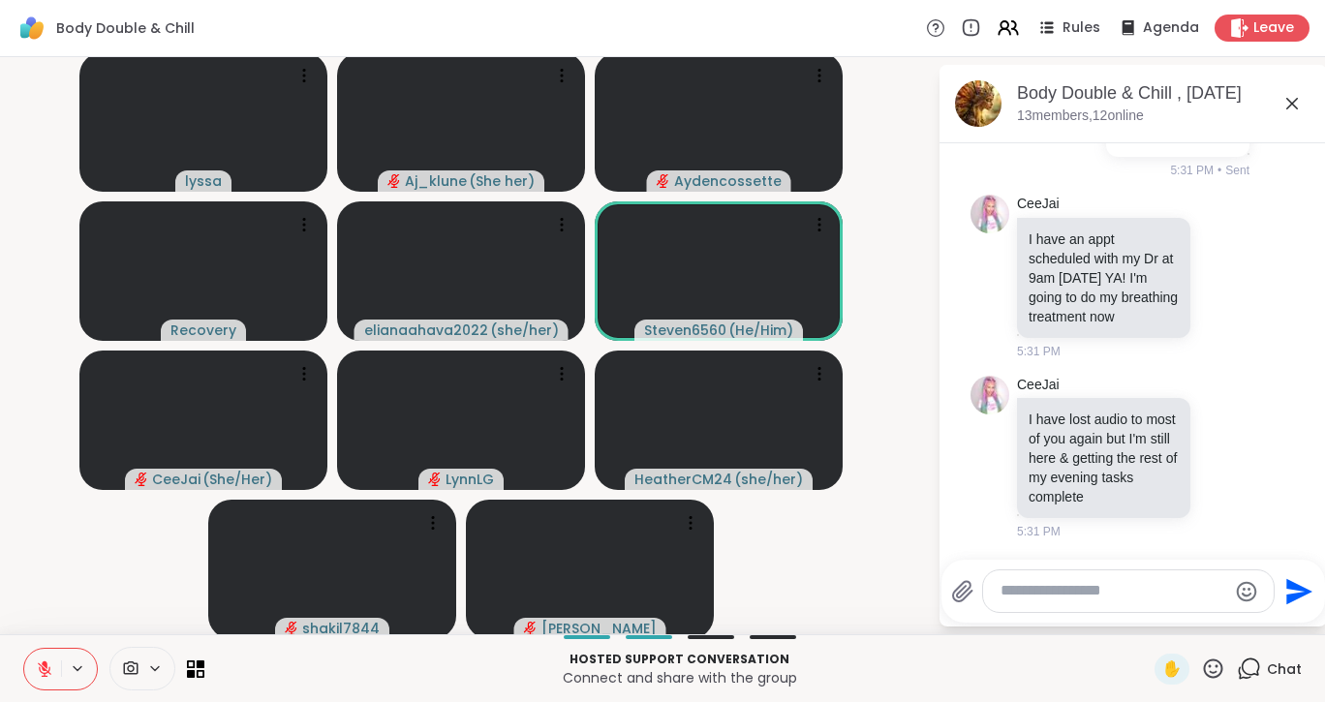
click at [44, 666] on icon at bounding box center [44, 668] width 17 height 17
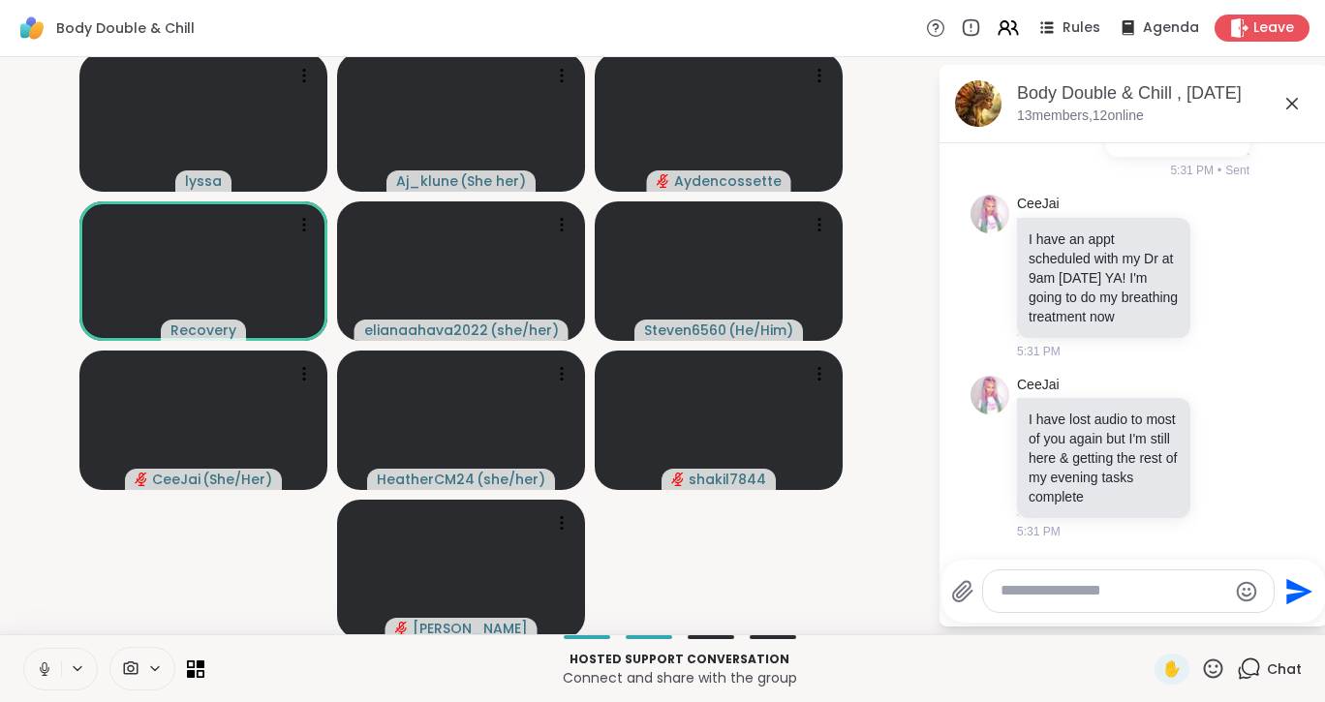
click at [44, 666] on icon at bounding box center [44, 668] width 17 height 17
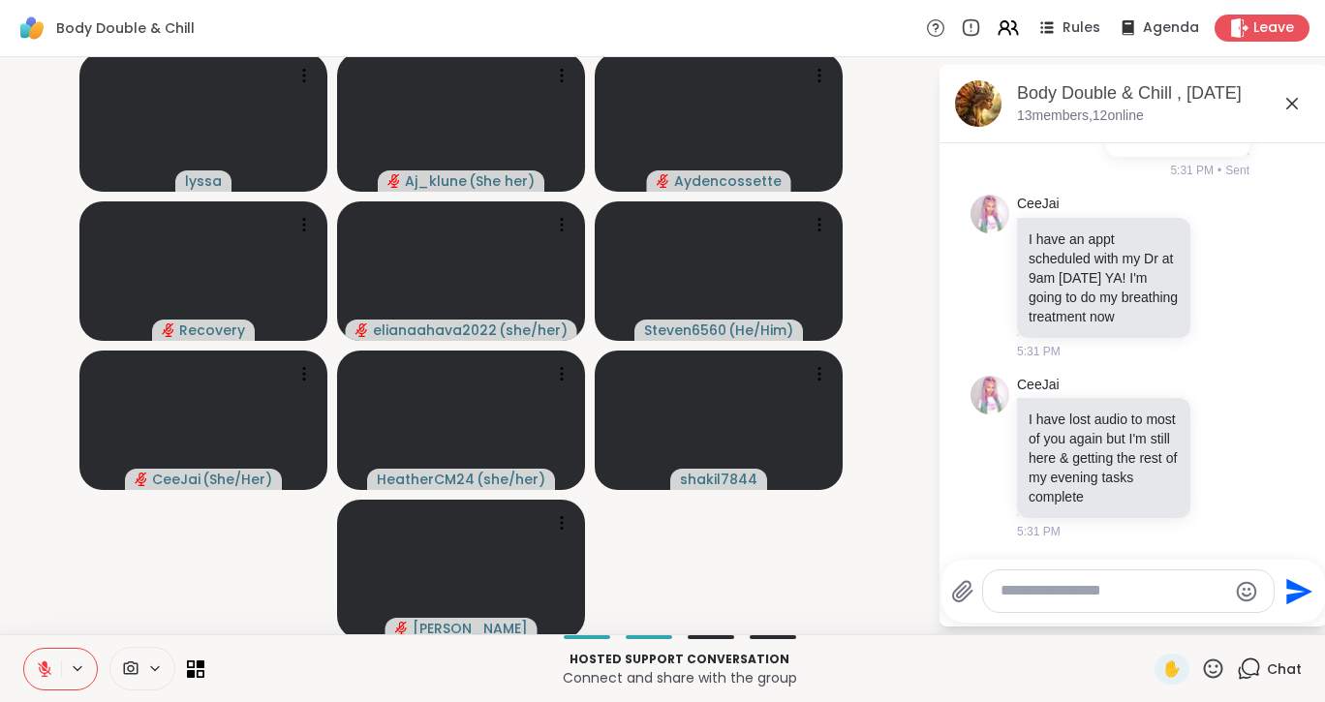
click at [45, 664] on icon at bounding box center [45, 664] width 6 height 8
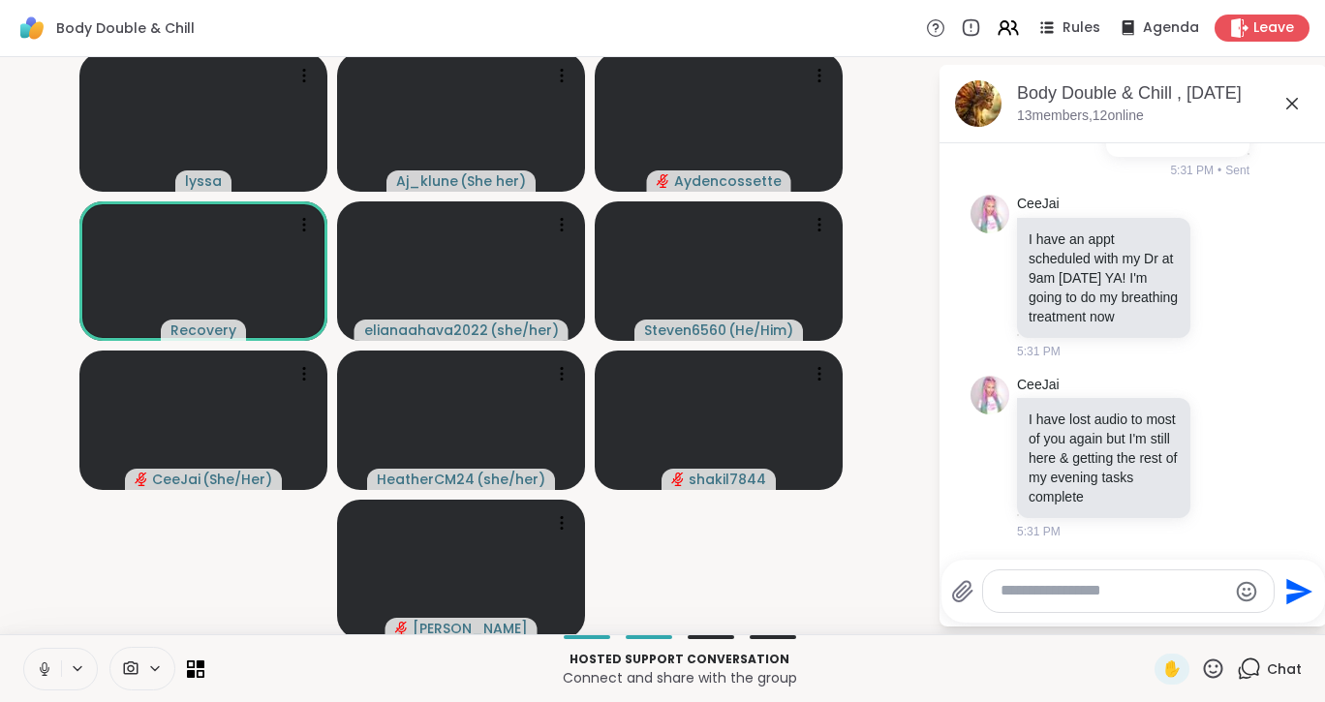
click at [45, 664] on icon at bounding box center [44, 668] width 17 height 17
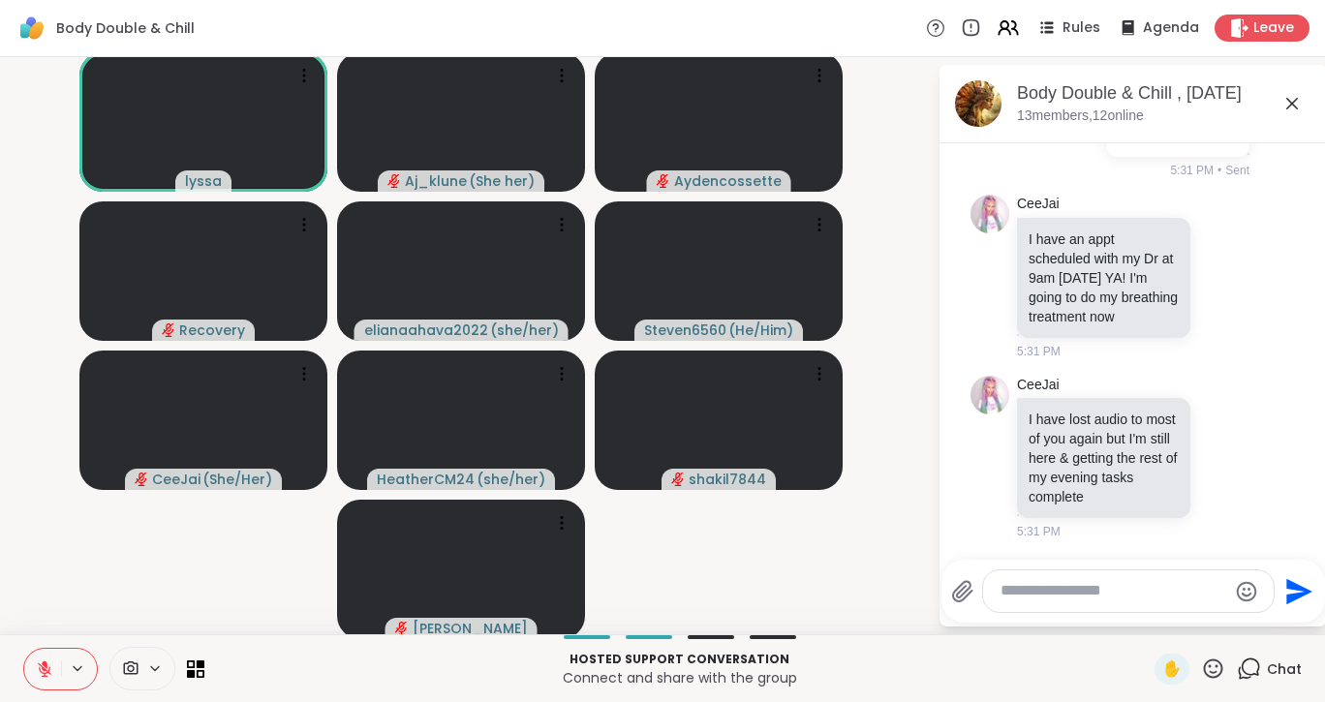
click at [45, 664] on icon at bounding box center [45, 664] width 6 height 8
click at [45, 664] on icon at bounding box center [44, 668] width 17 height 17
click at [1162, 663] on span "✋" at bounding box center [1171, 668] width 19 height 23
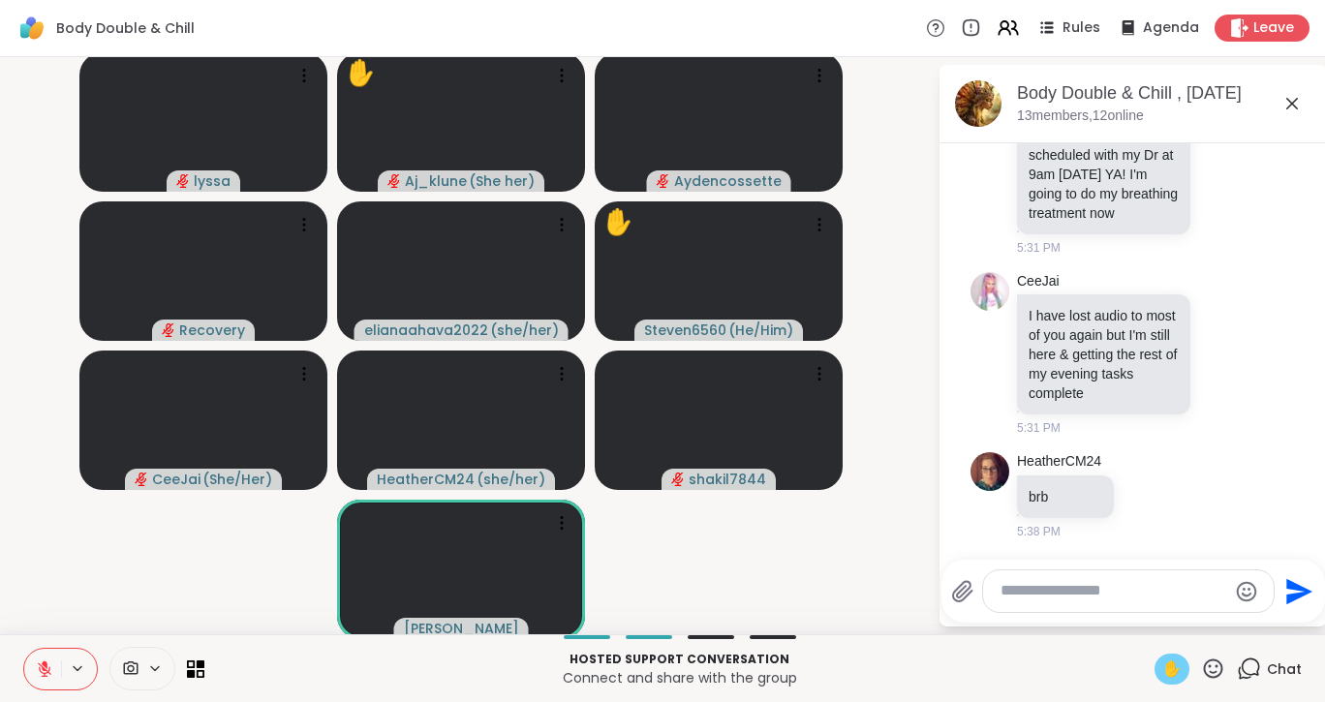
scroll to position [7888, 0]
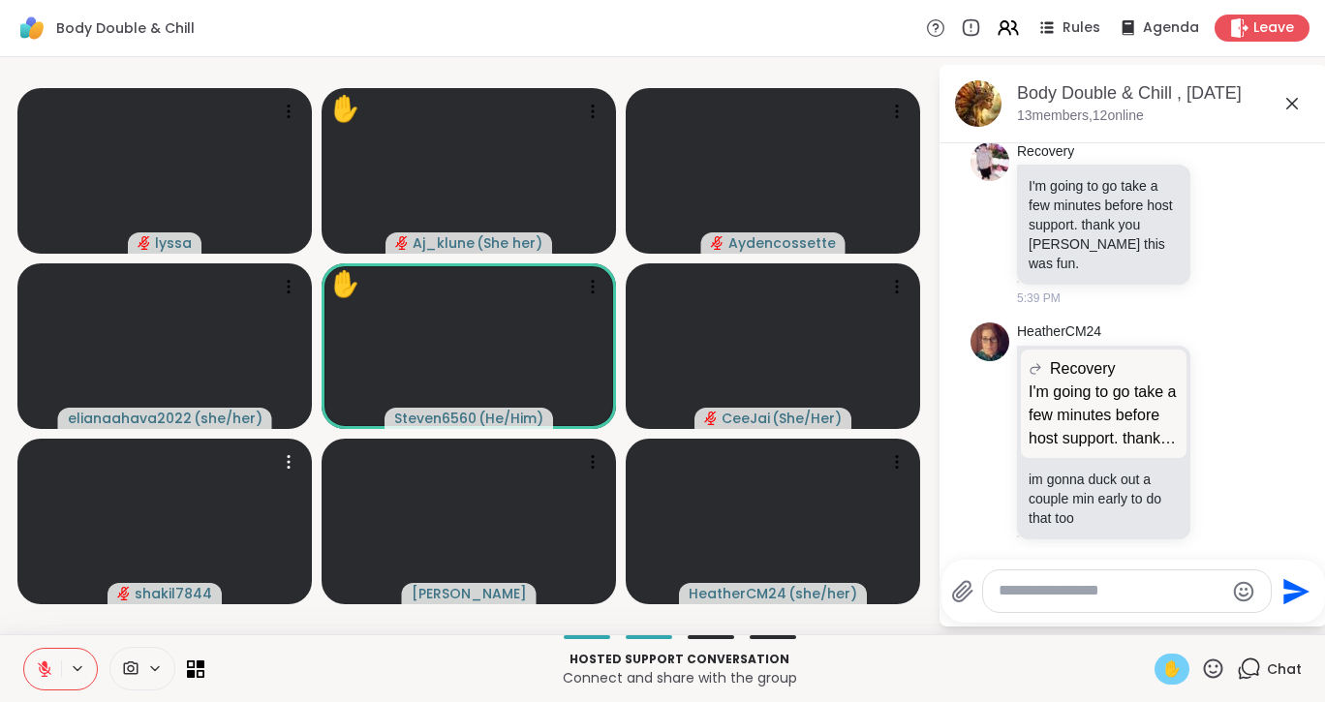
scroll to position [8323, 0]
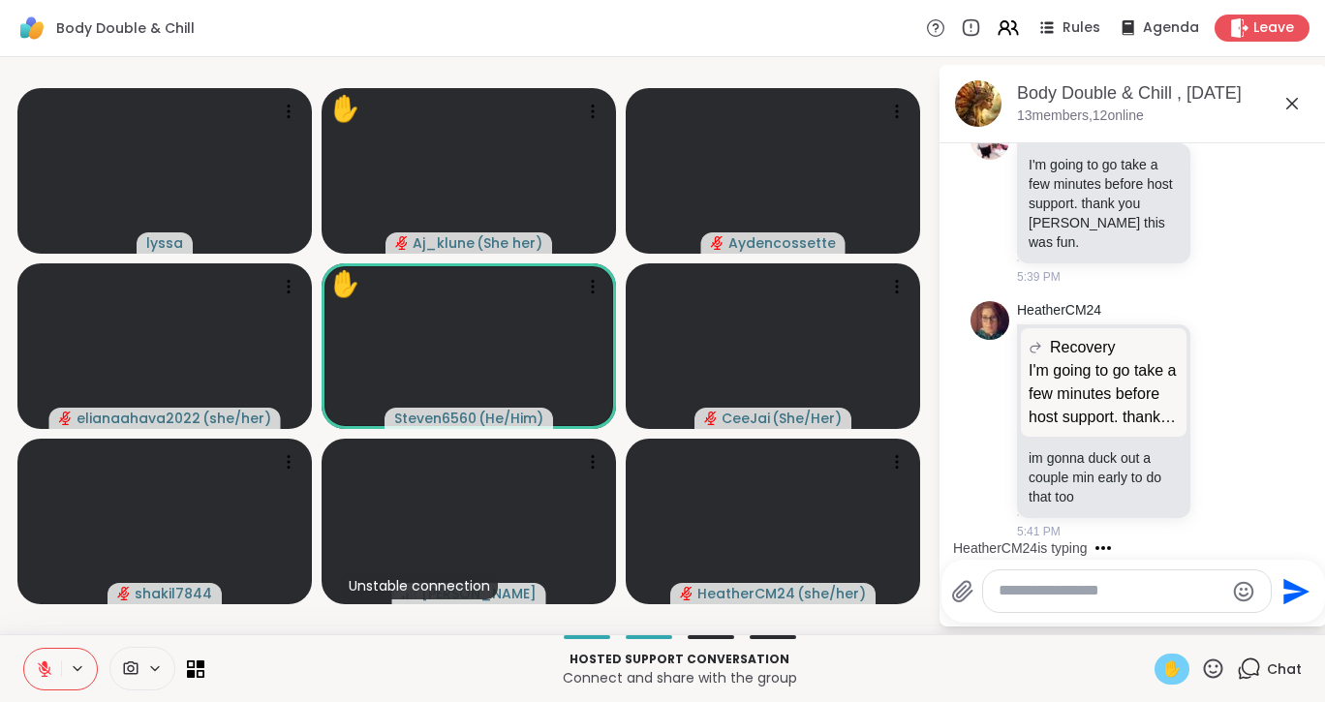
click at [1162, 668] on span "✋" at bounding box center [1171, 668] width 19 height 23
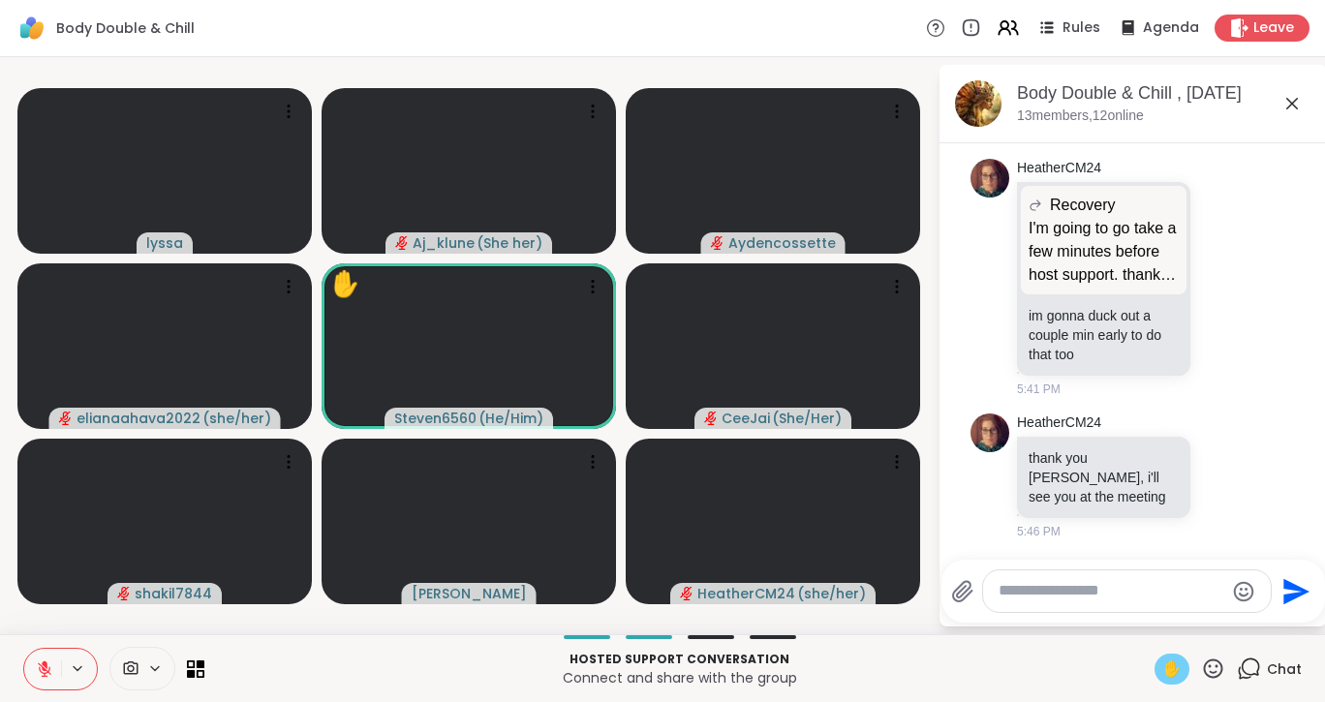
scroll to position [8465, 0]
click at [41, 662] on icon at bounding box center [44, 668] width 17 height 17
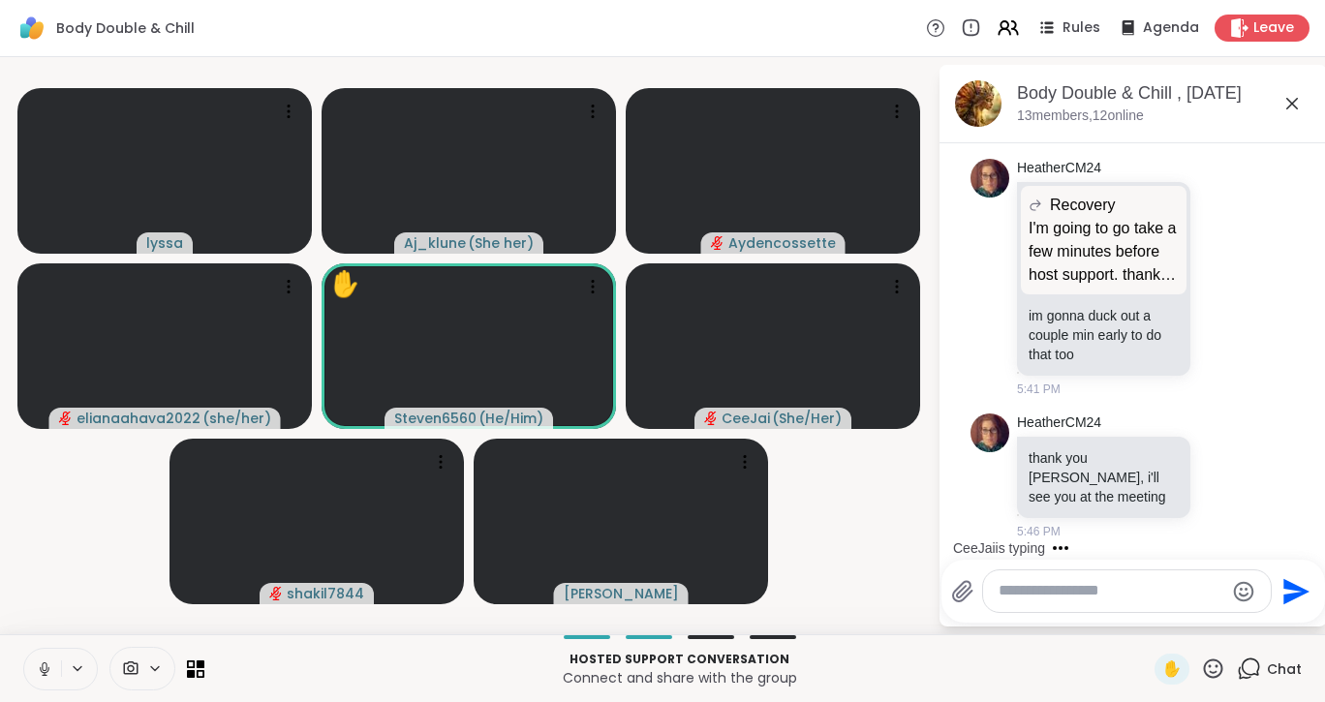
click at [41, 662] on icon at bounding box center [44, 668] width 17 height 17
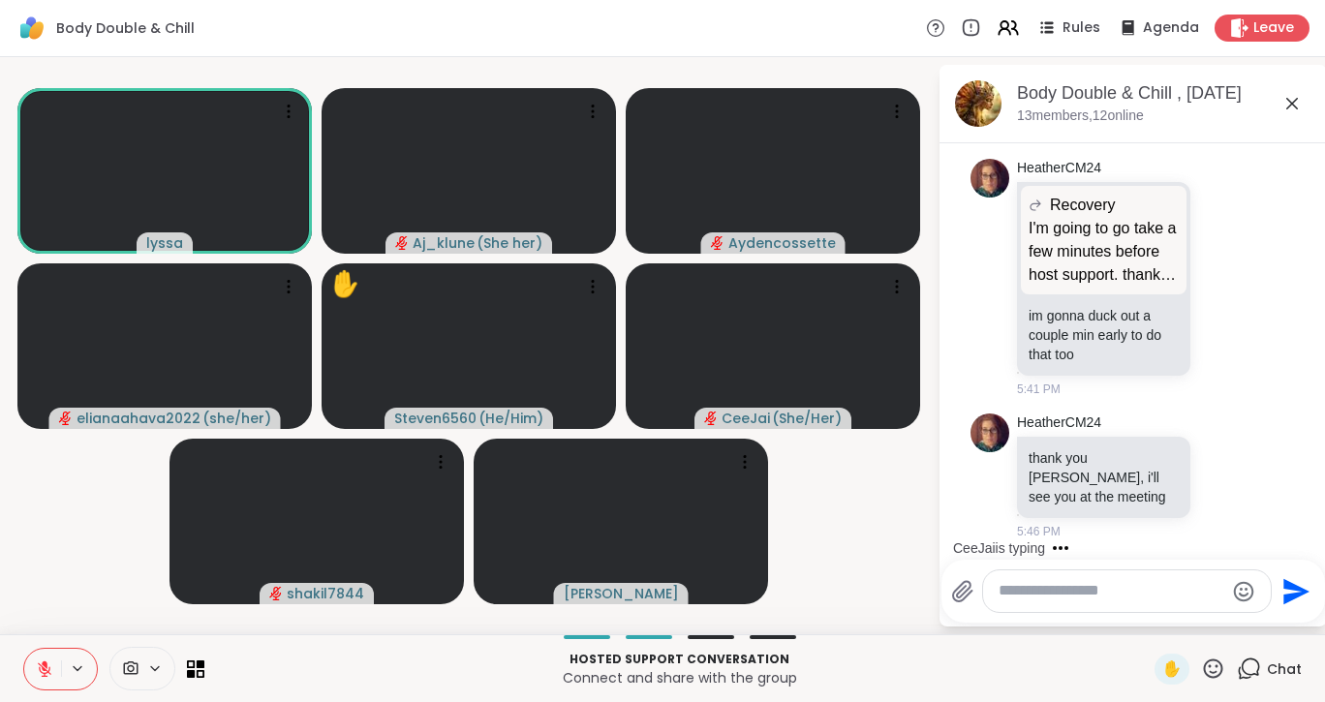
click at [41, 662] on icon at bounding box center [44, 668] width 17 height 17
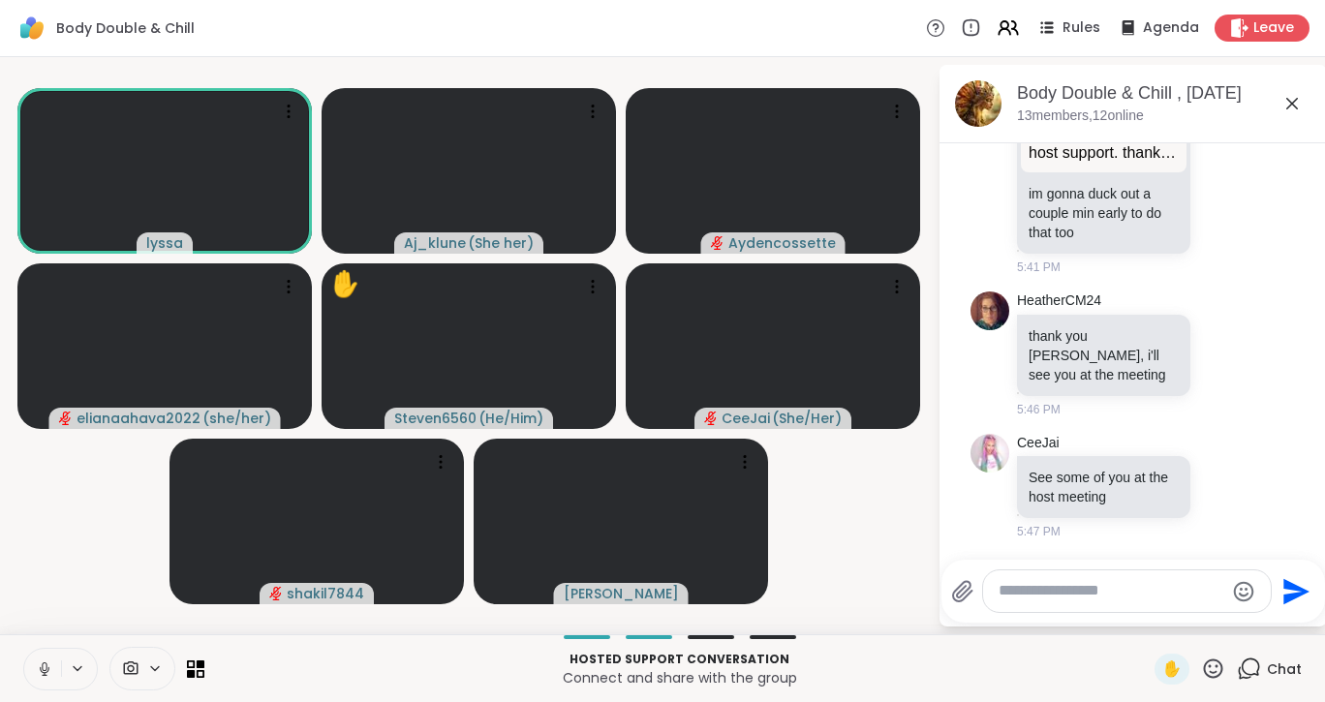
scroll to position [8588, 0]
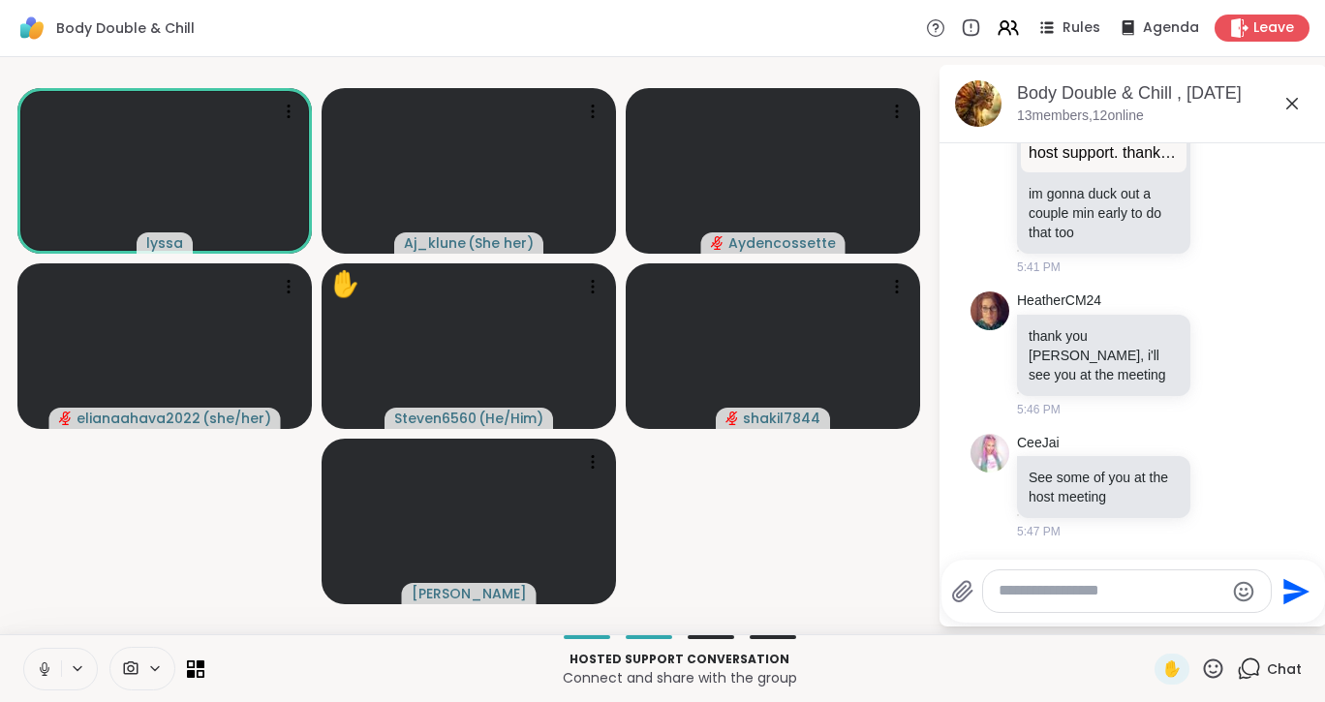
click at [41, 662] on icon at bounding box center [44, 668] width 17 height 17
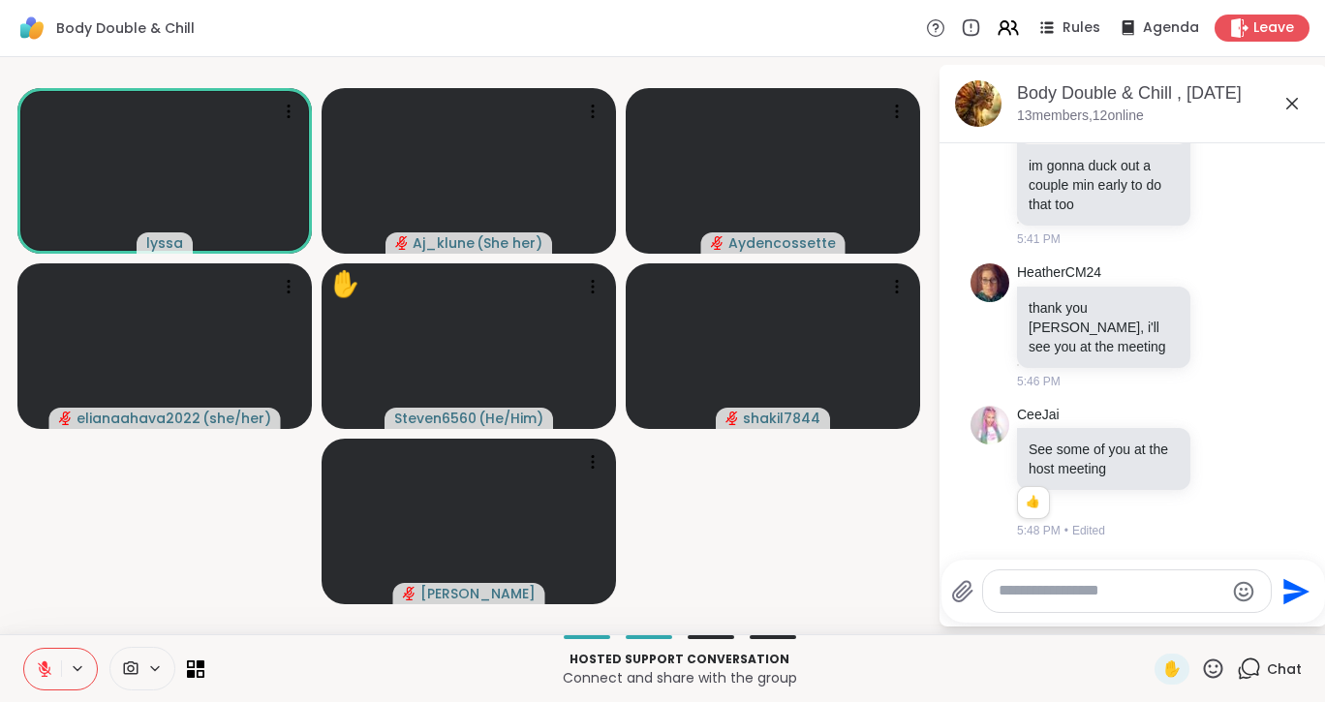
scroll to position [8615, 0]
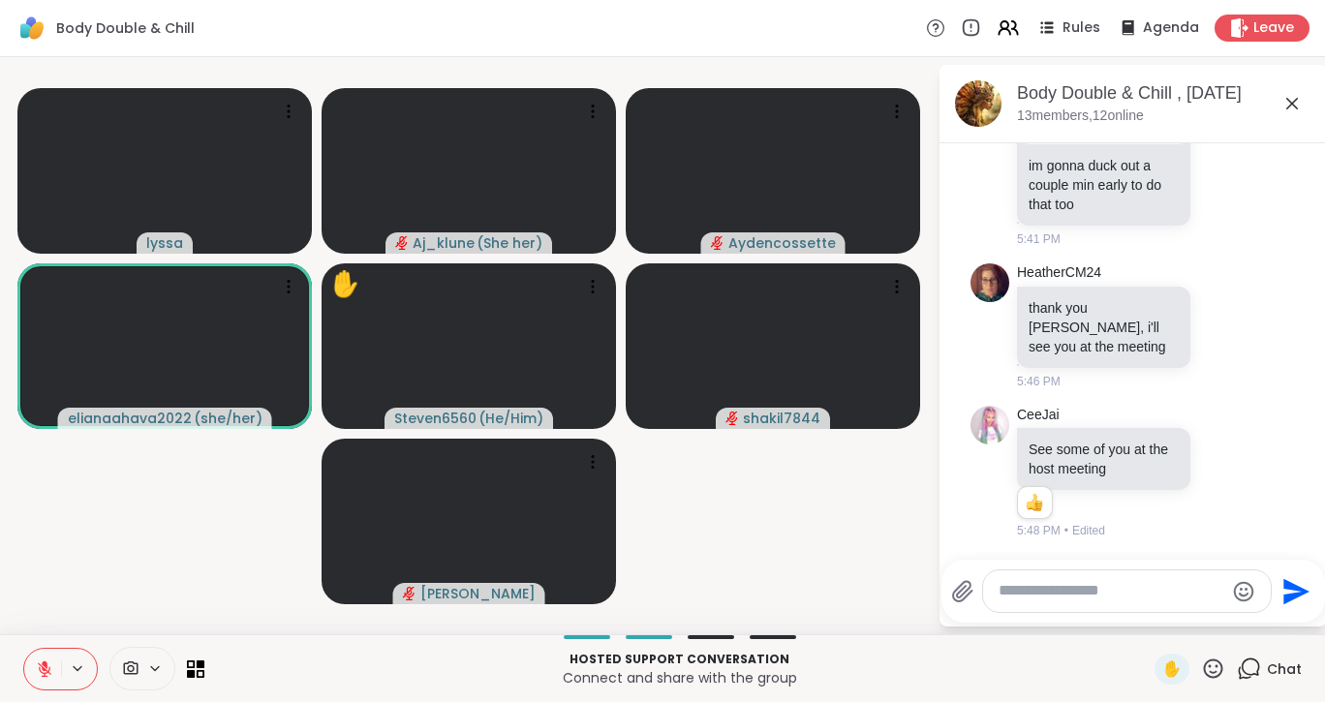
click at [41, 662] on icon at bounding box center [44, 668] width 17 height 17
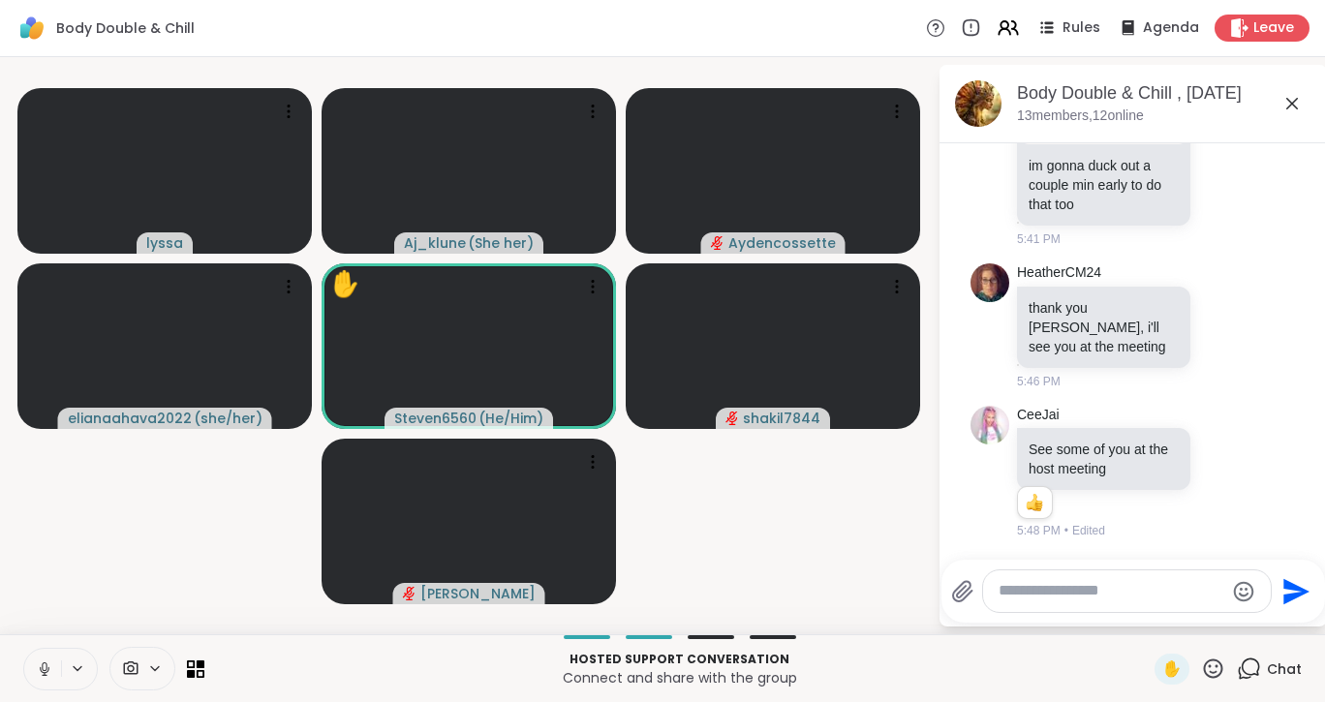
click at [41, 662] on icon at bounding box center [44, 668] width 17 height 17
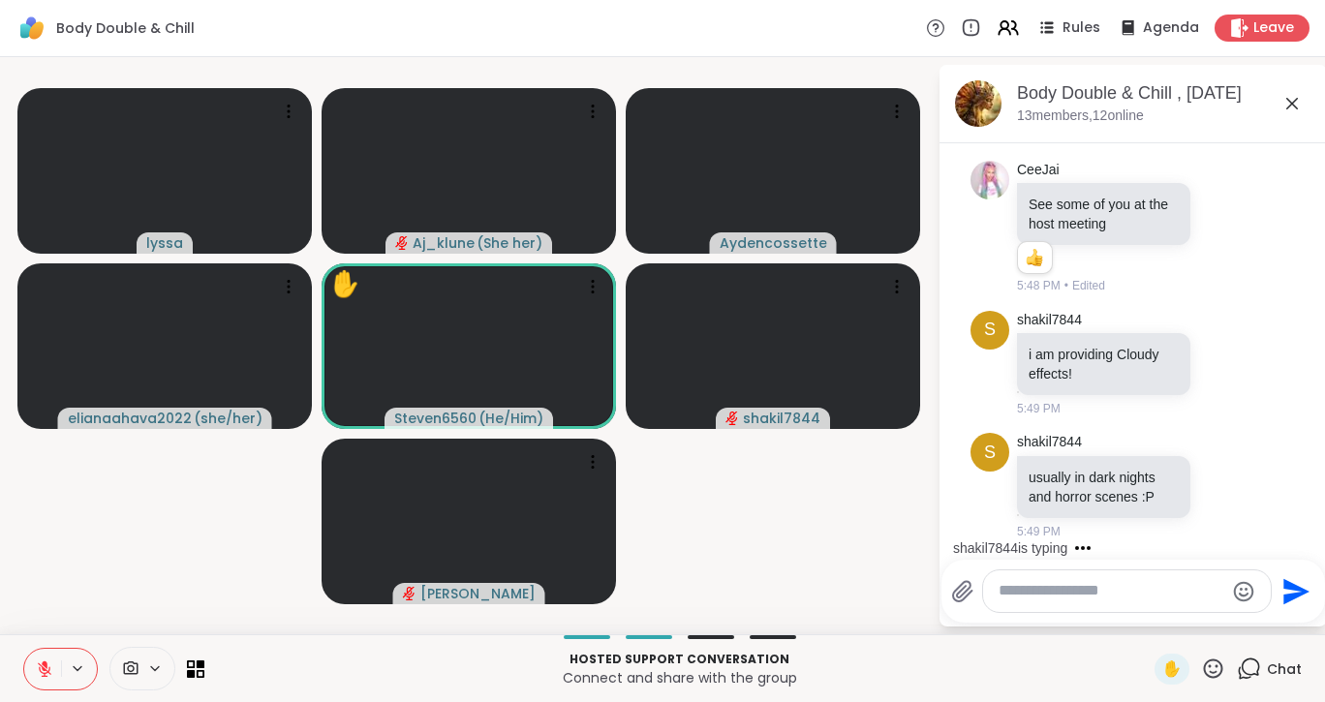
scroll to position [8860, 0]
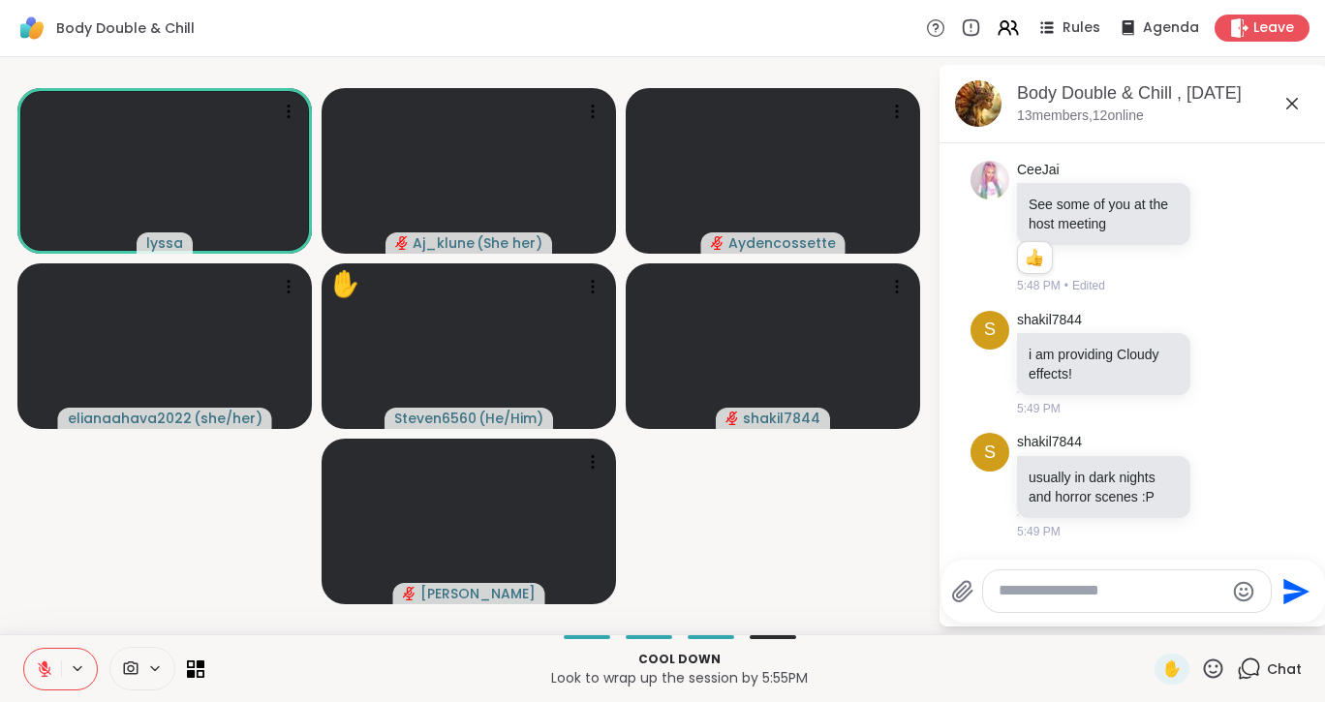
click at [41, 662] on icon at bounding box center [44, 668] width 17 height 17
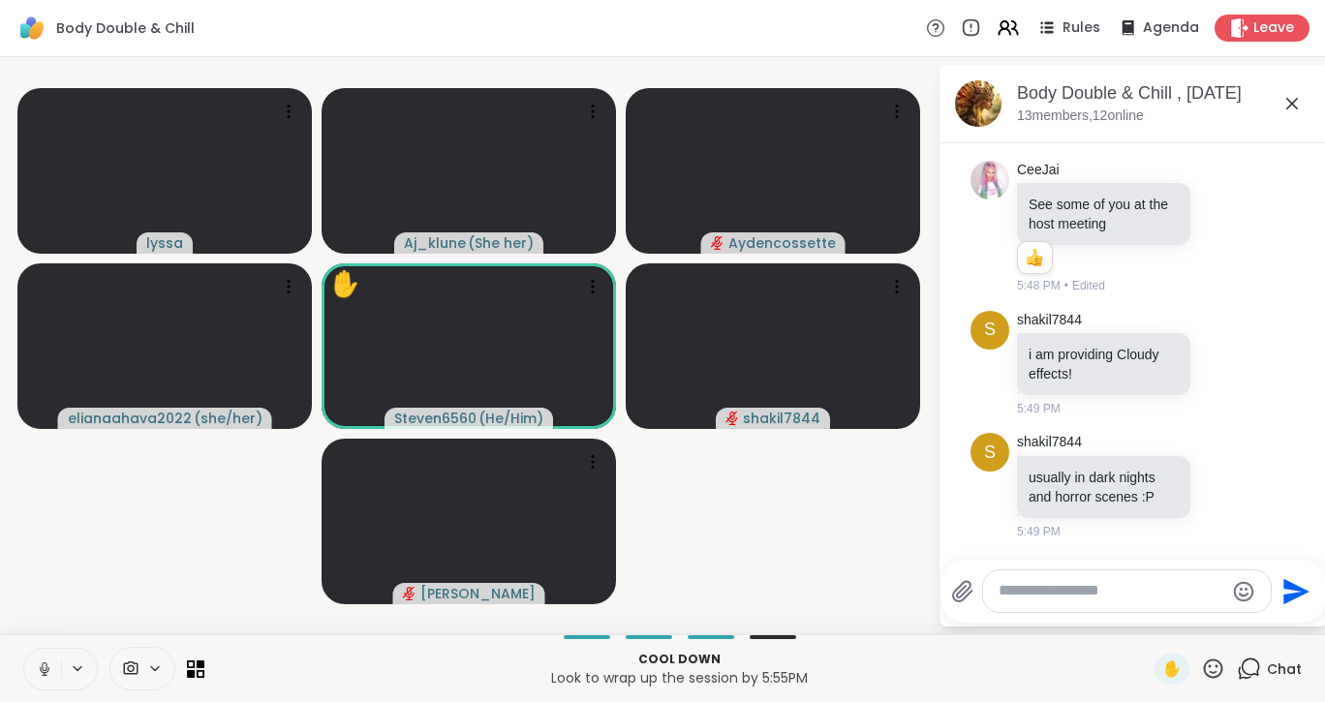
click at [41, 662] on icon at bounding box center [44, 668] width 17 height 17
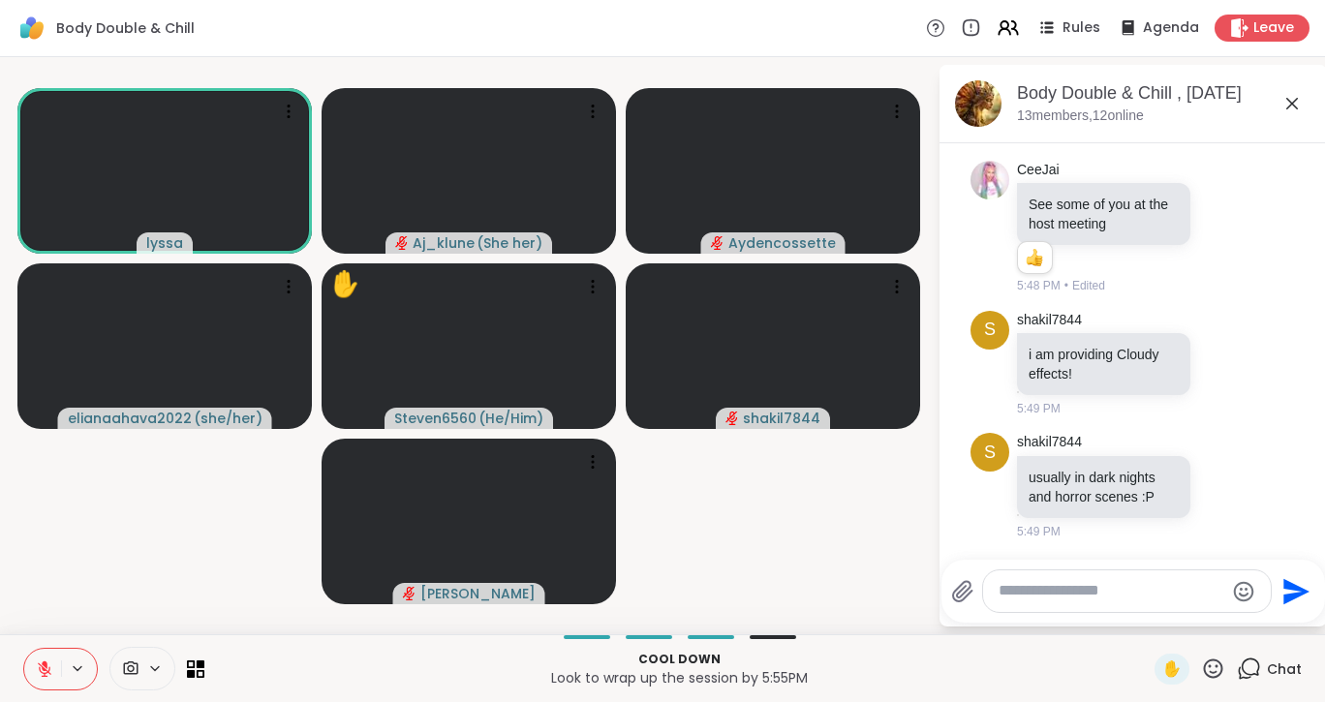
click at [41, 662] on icon at bounding box center [44, 668] width 17 height 17
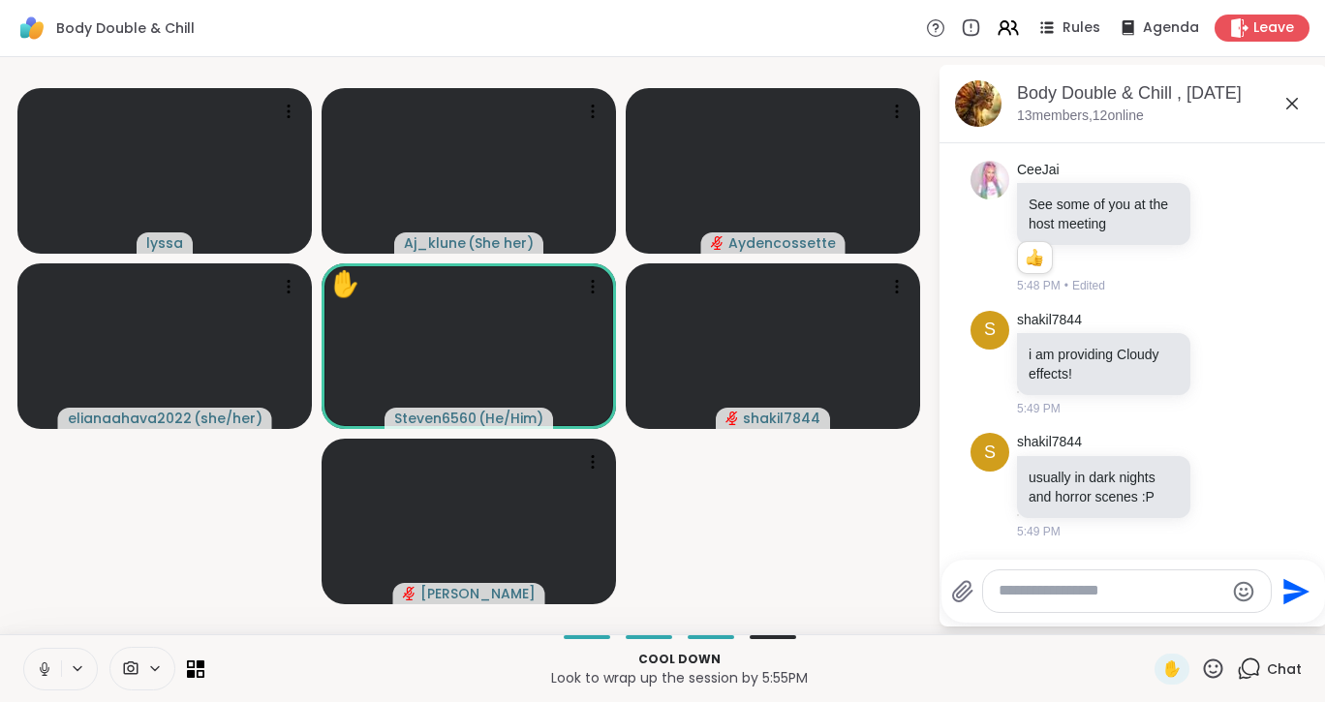
click at [42, 658] on button at bounding box center [42, 669] width 37 height 41
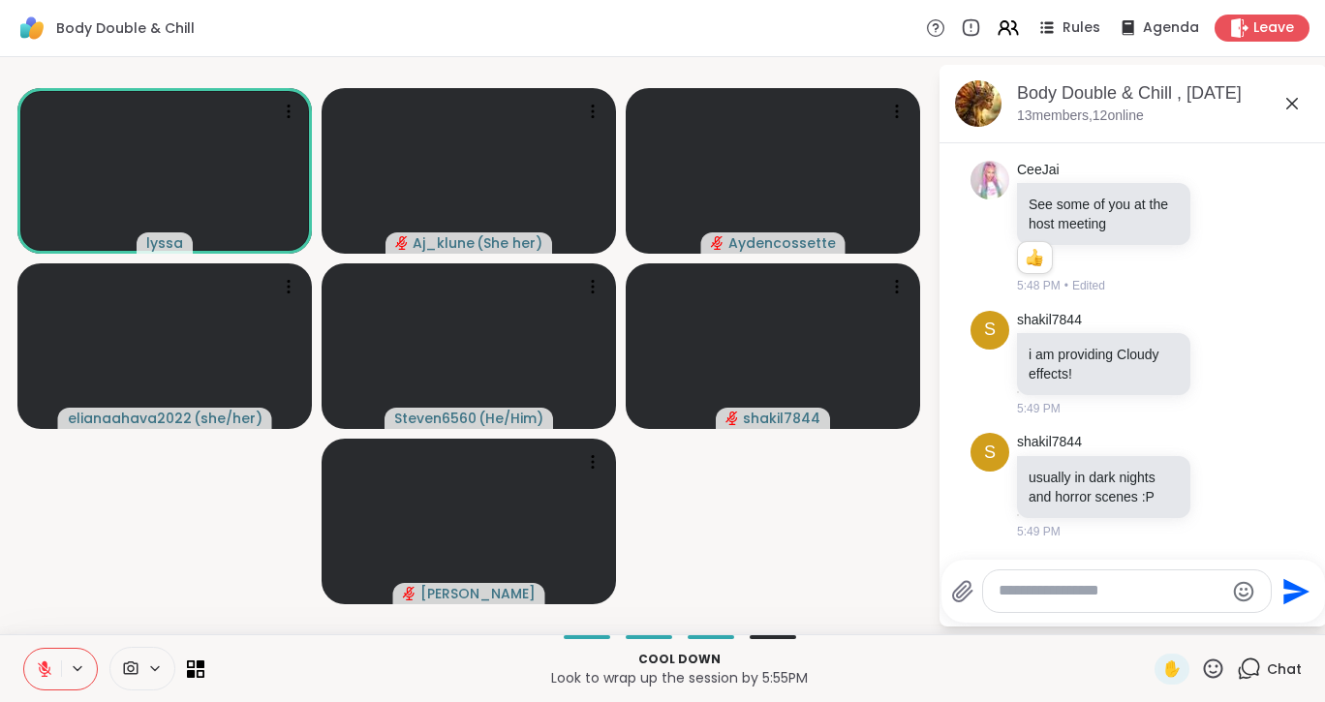
click at [42, 658] on button at bounding box center [42, 669] width 37 height 41
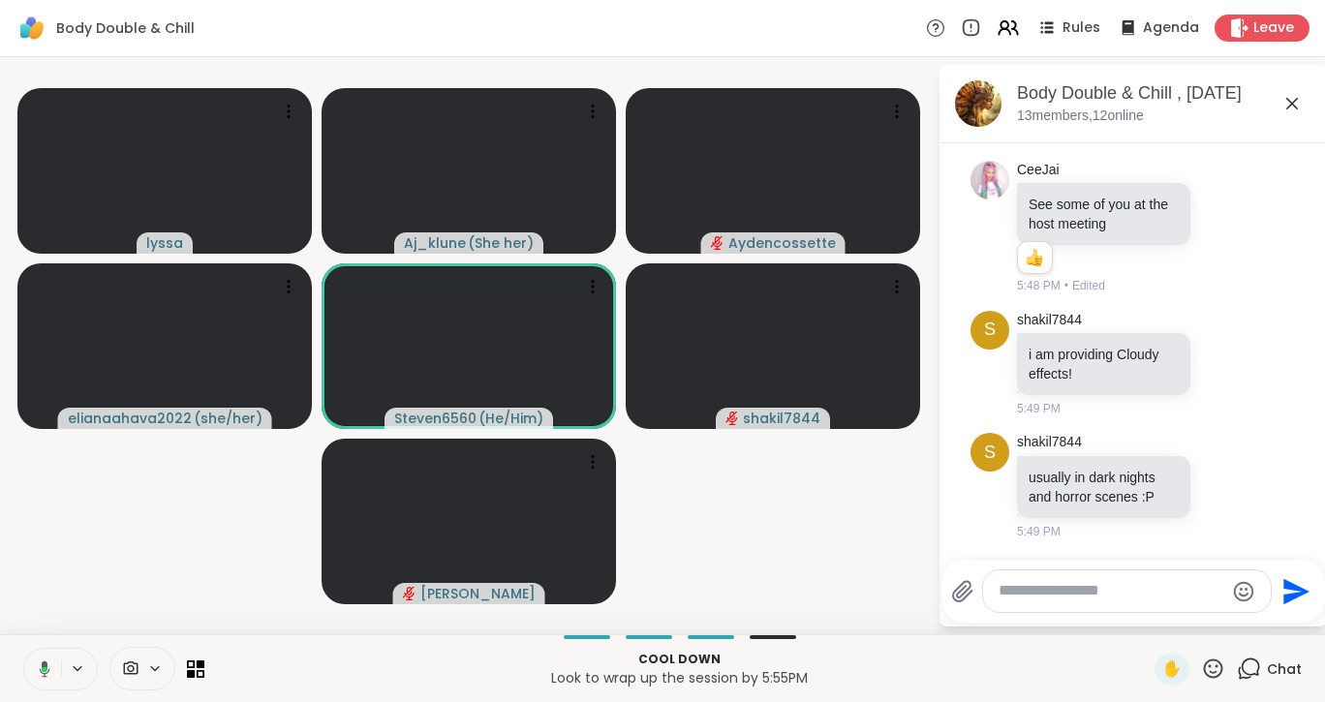
click at [42, 658] on button at bounding box center [41, 669] width 40 height 41
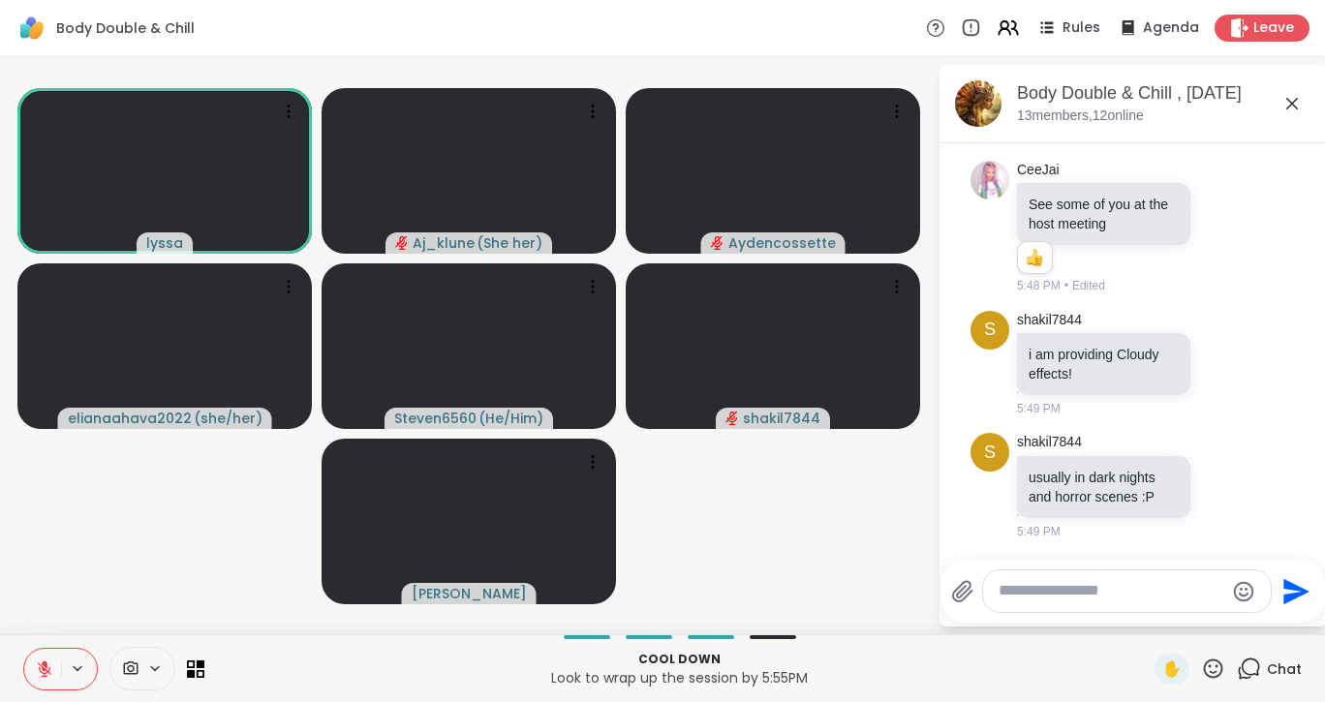
click at [42, 658] on button at bounding box center [42, 669] width 37 height 41
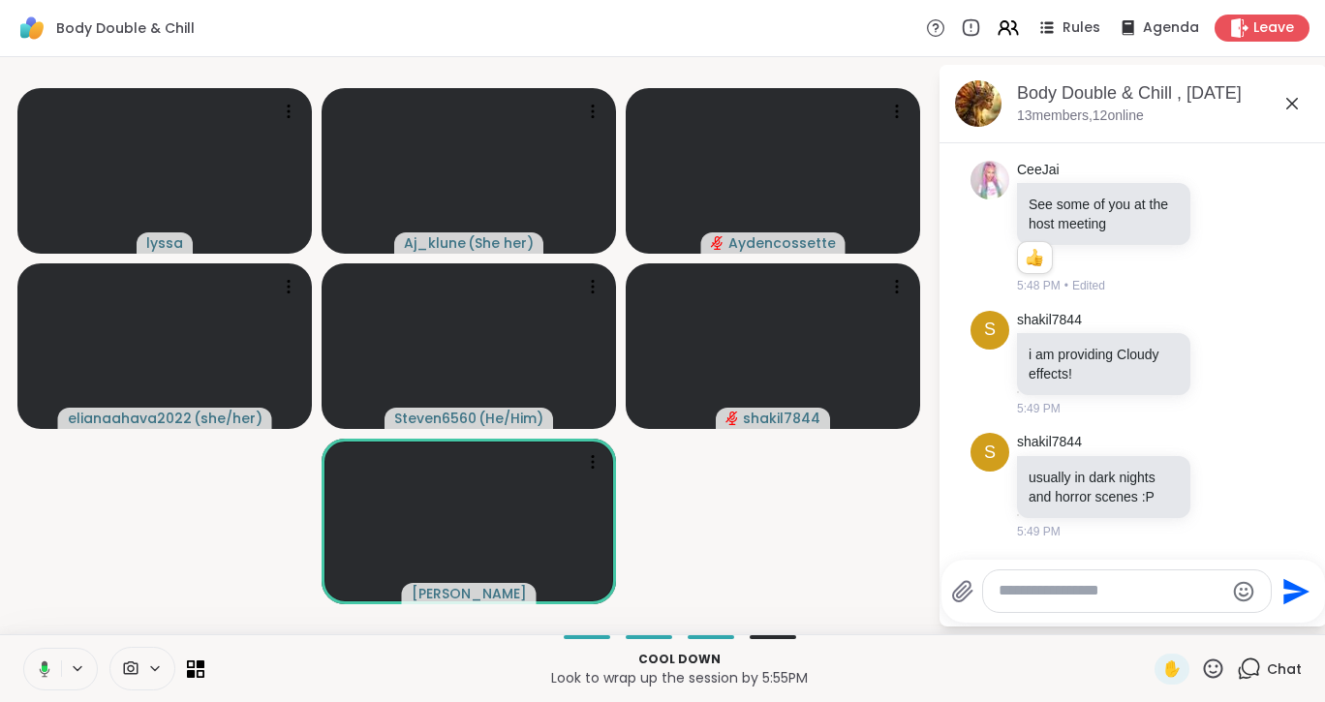
click at [42, 658] on button at bounding box center [41, 669] width 40 height 41
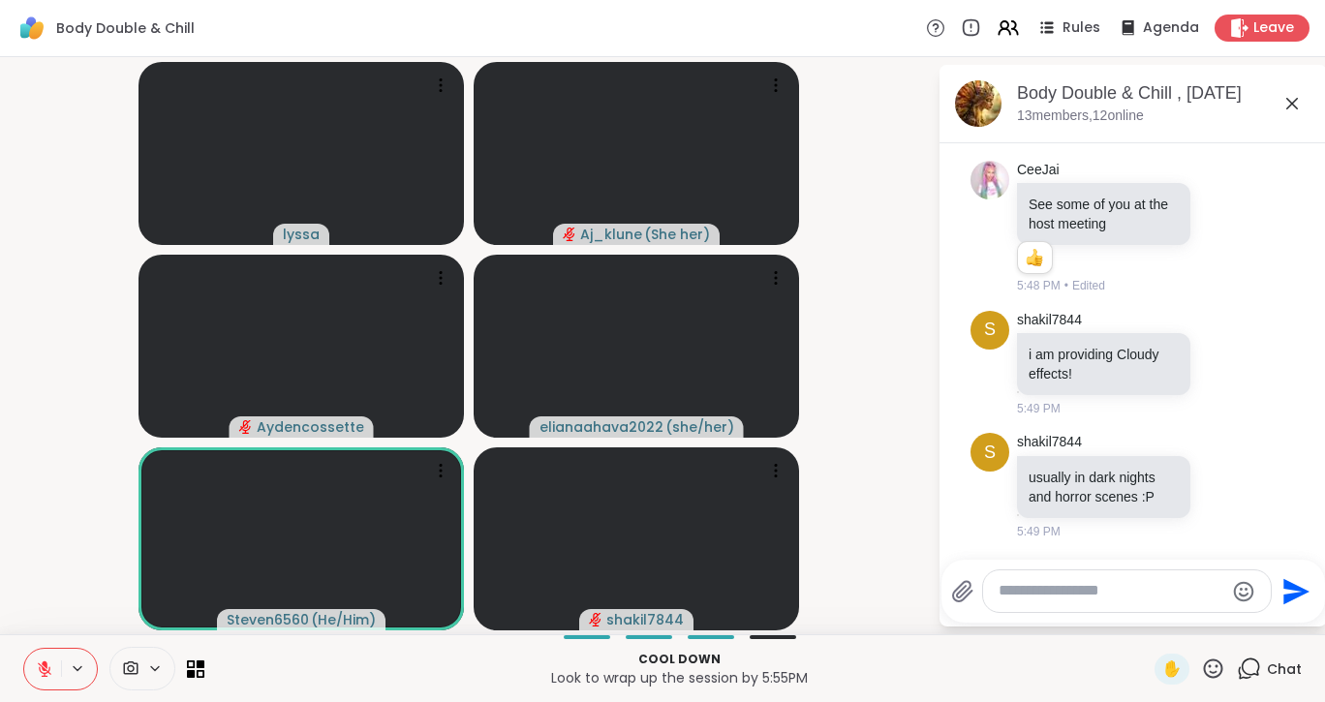
click at [42, 658] on button at bounding box center [42, 669] width 37 height 41
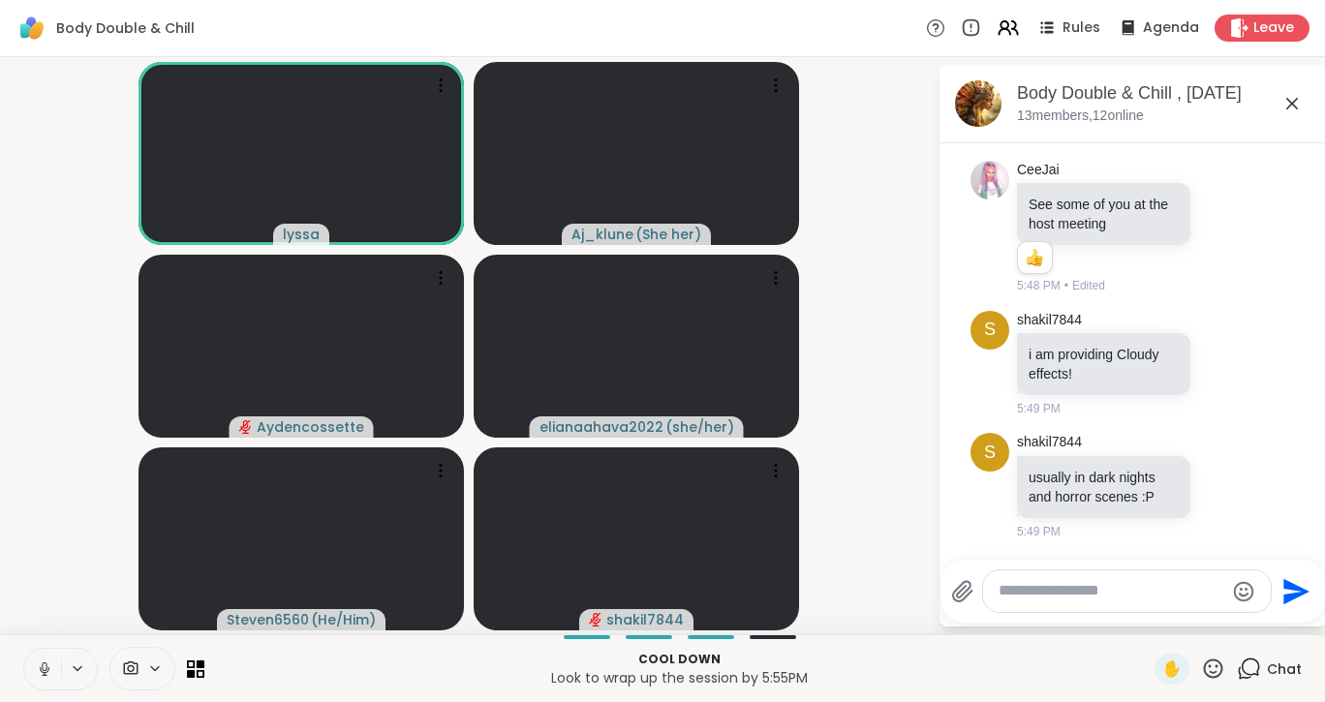
click at [10, 652] on div "Cool down Look to wrap up the session by 5:55PM ✋ Chat" at bounding box center [662, 668] width 1325 height 68
click at [46, 661] on icon at bounding box center [44, 668] width 17 height 17
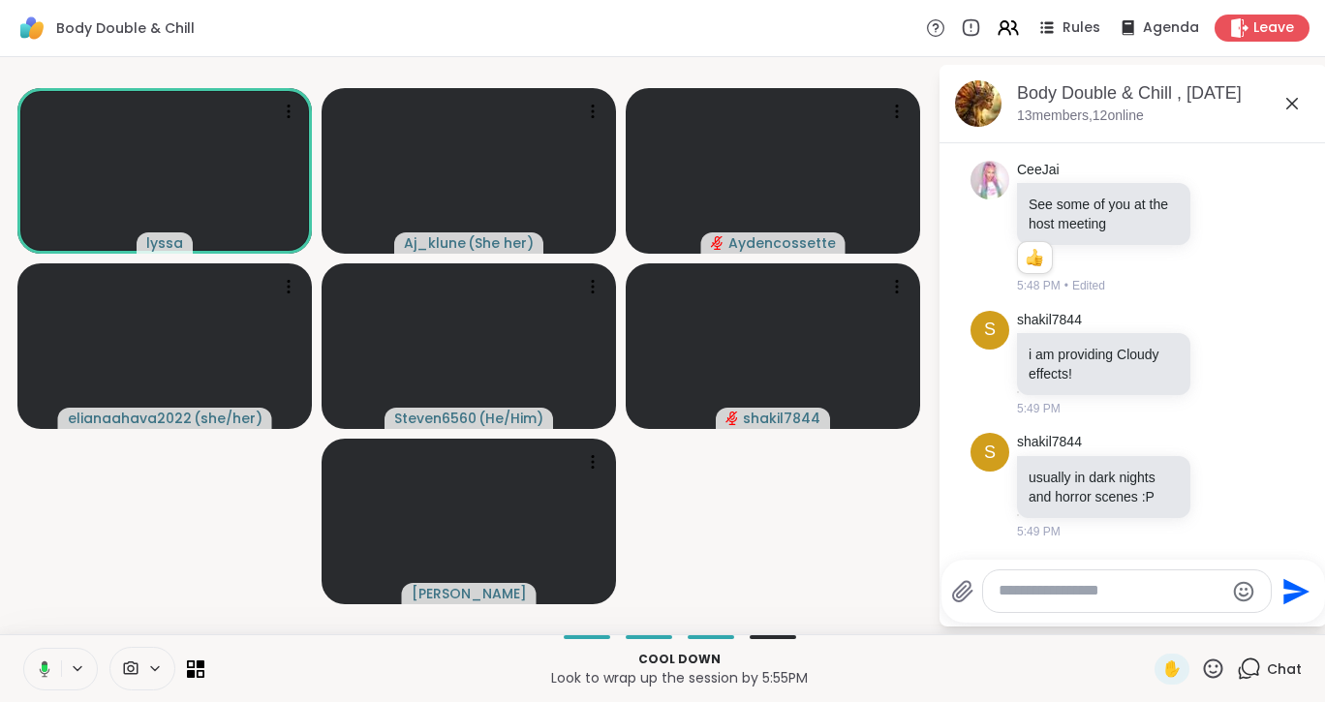
click at [46, 661] on icon at bounding box center [45, 668] width 11 height 16
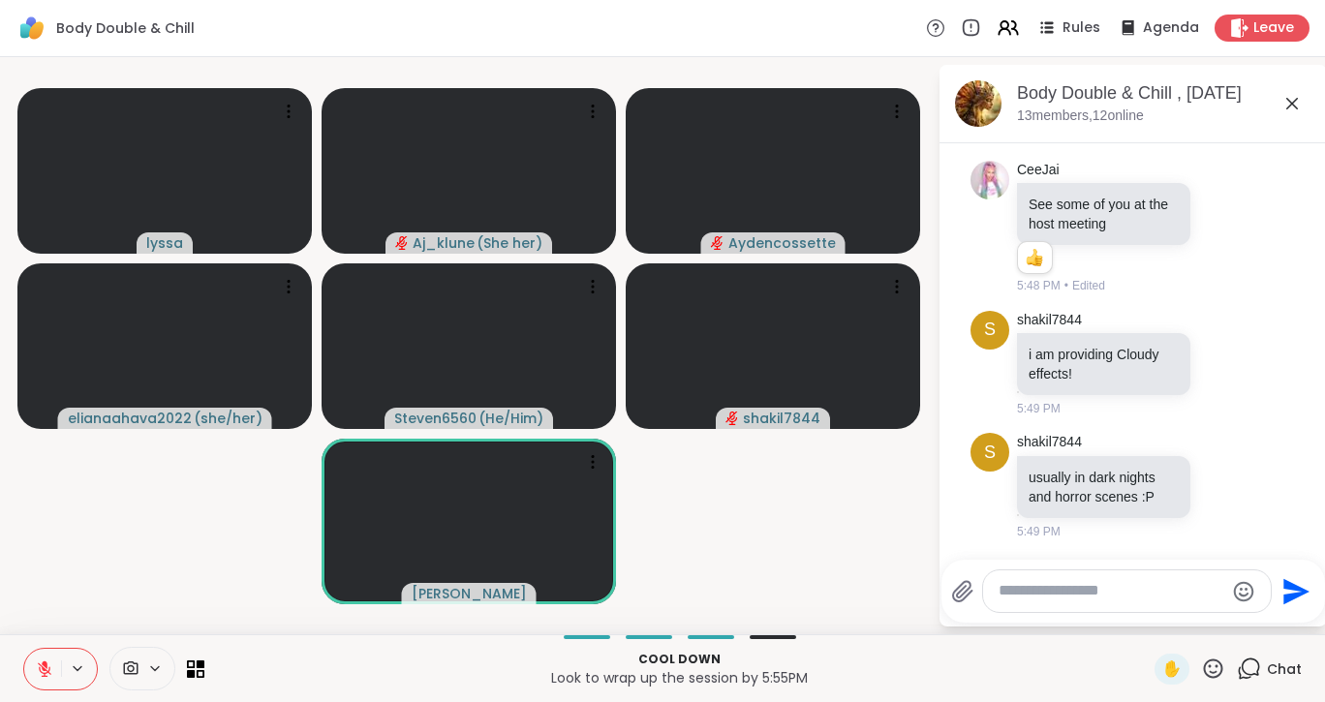
click at [46, 661] on icon at bounding box center [45, 664] width 6 height 8
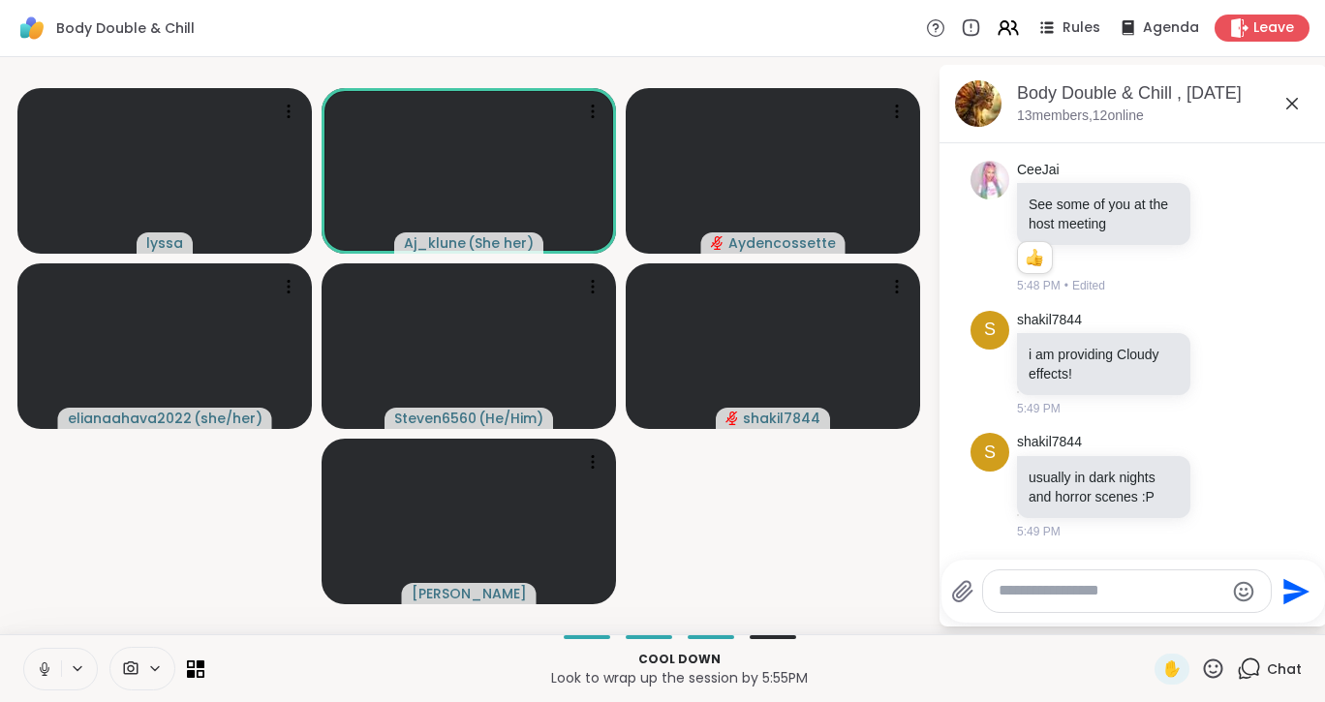
click at [46, 661] on icon at bounding box center [44, 668] width 17 height 17
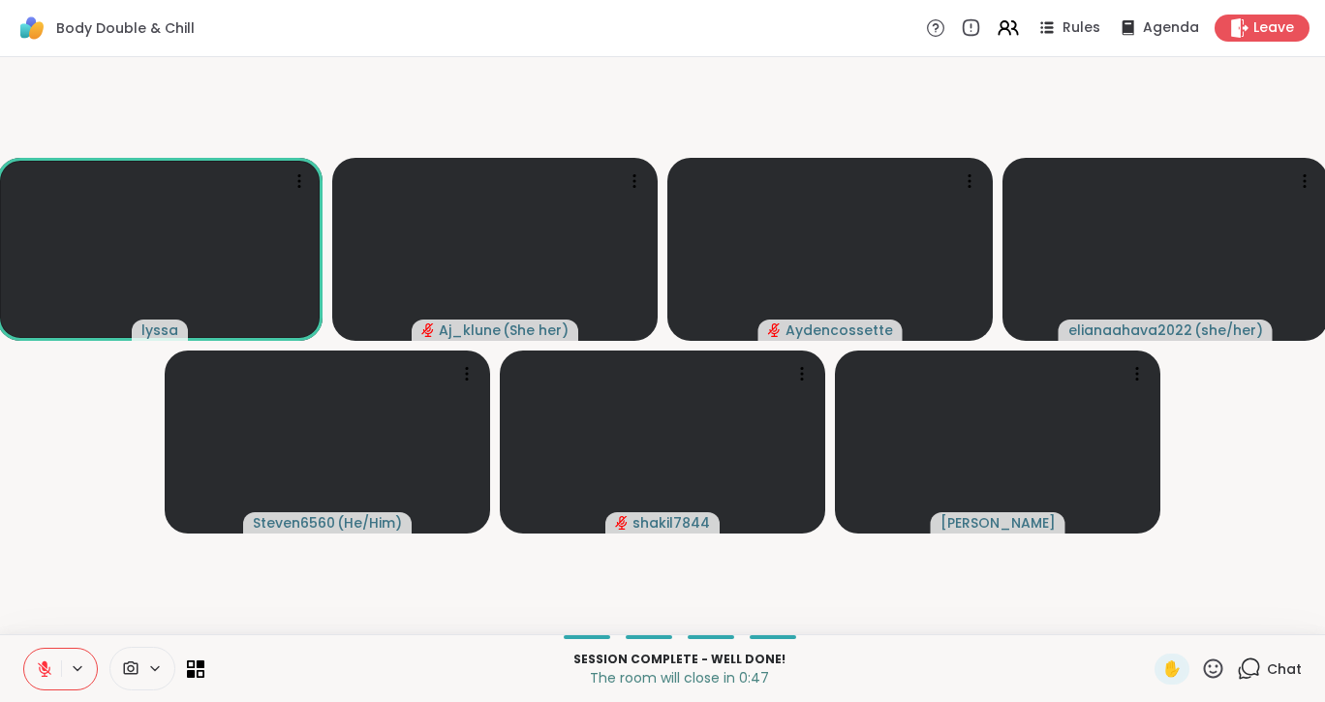
click at [46, 666] on icon at bounding box center [45, 664] width 6 height 8
click at [46, 666] on icon at bounding box center [44, 666] width 5 height 9
